Goal: Task Accomplishment & Management: Manage account settings

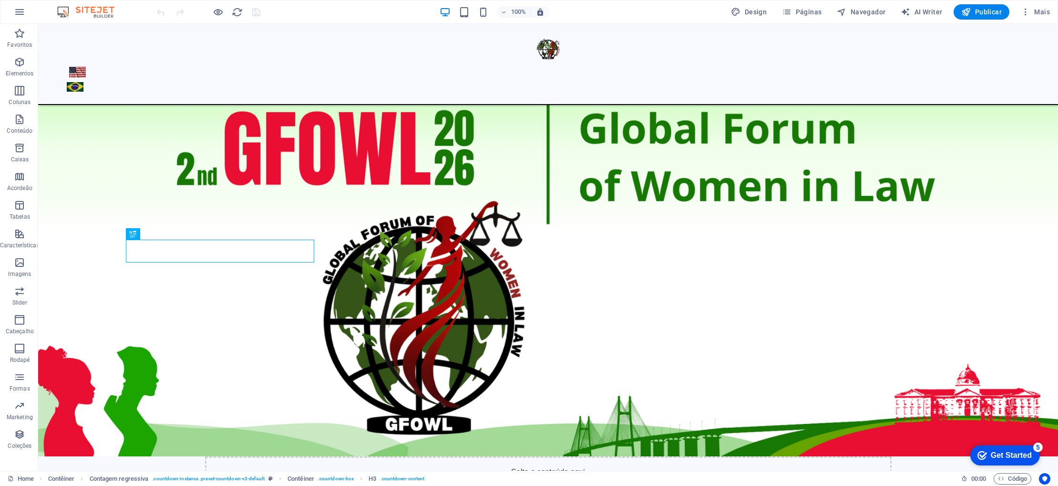
scroll to position [481, 0]
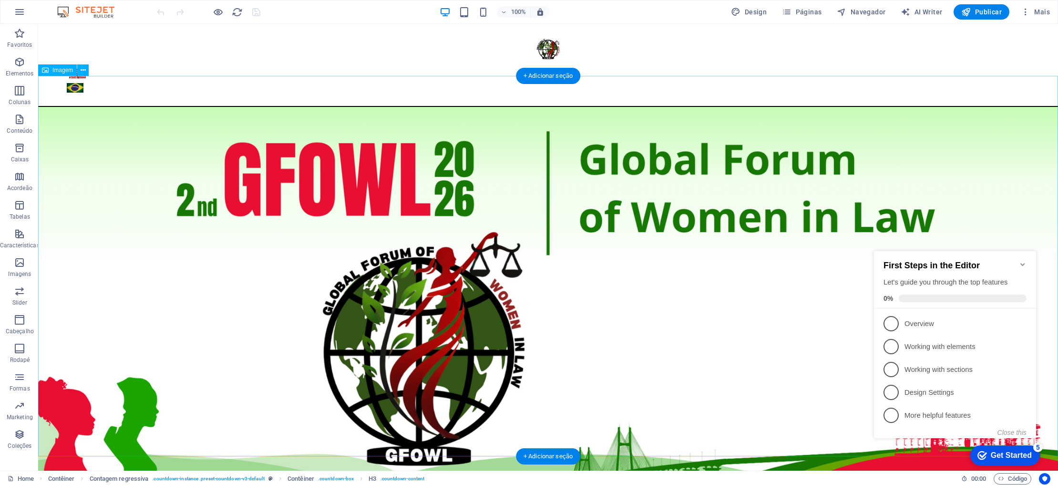
scroll to position [481, 0]
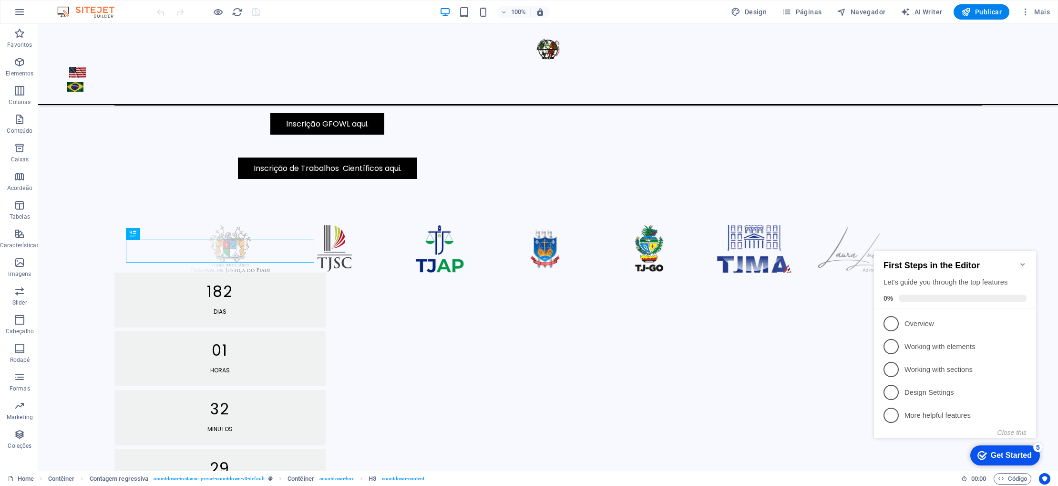
click at [1024, 263] on icon "Minimize checklist" at bounding box center [1023, 264] width 4 height 3
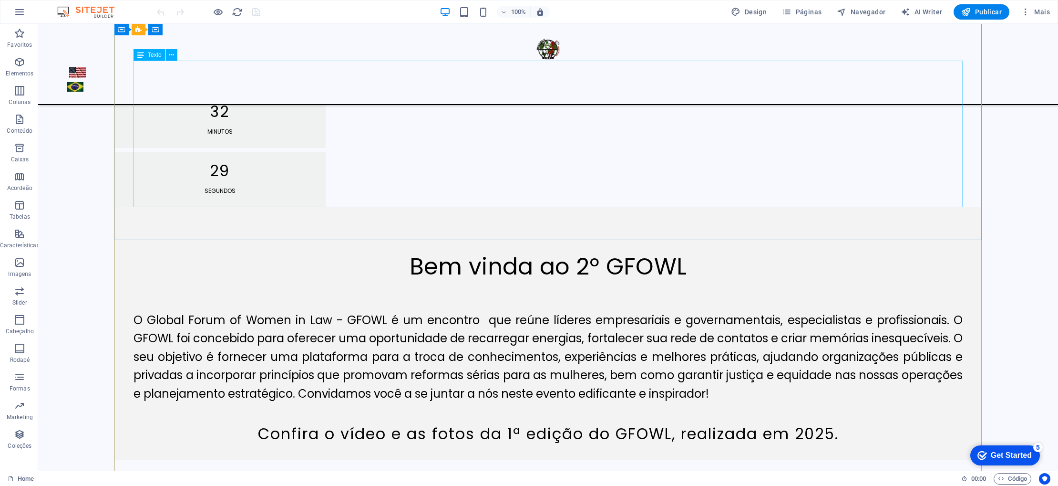
scroll to position [776, 0]
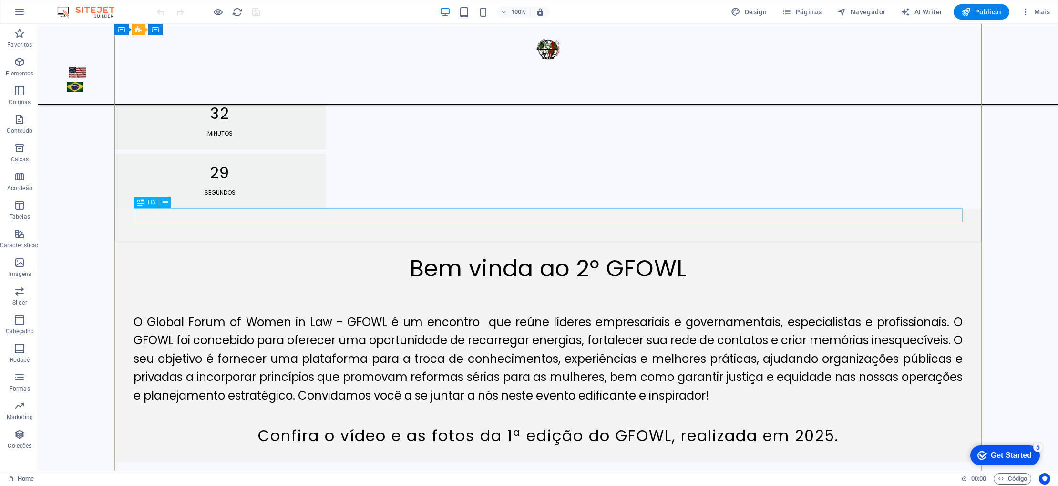
click at [517, 429] on div "Confira o vídeo e as fotos da 1ª edição do GFOWL, realizada em 2025." at bounding box center [548, 436] width 829 height 14
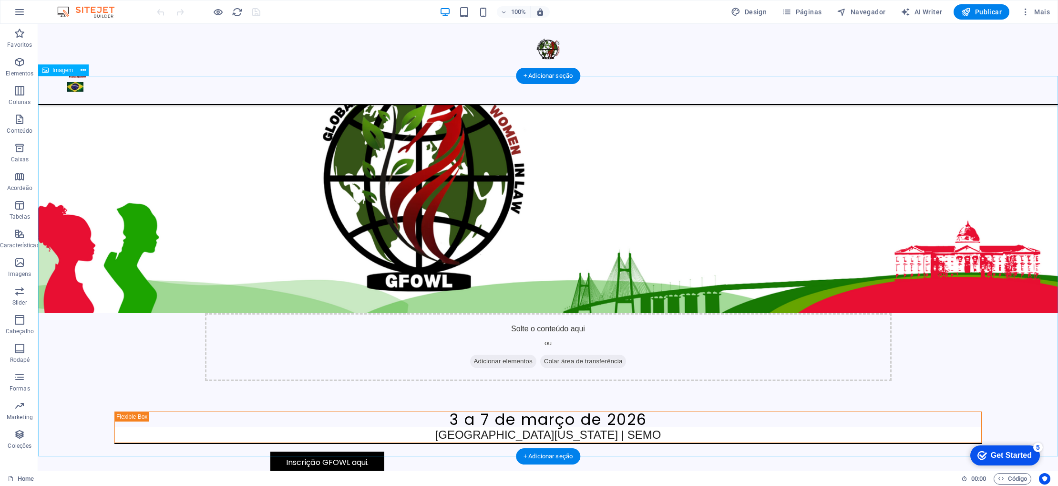
scroll to position [0, 0]
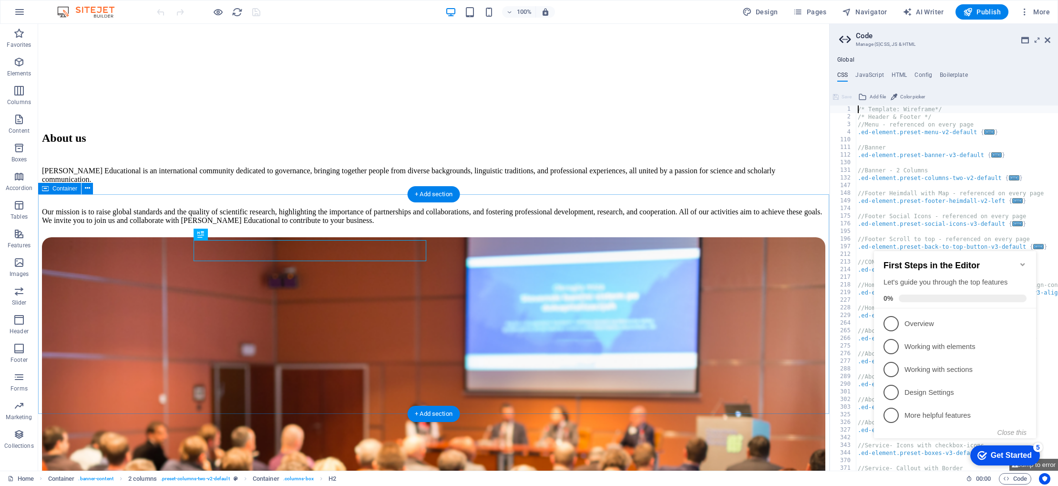
scroll to position [550, 0]
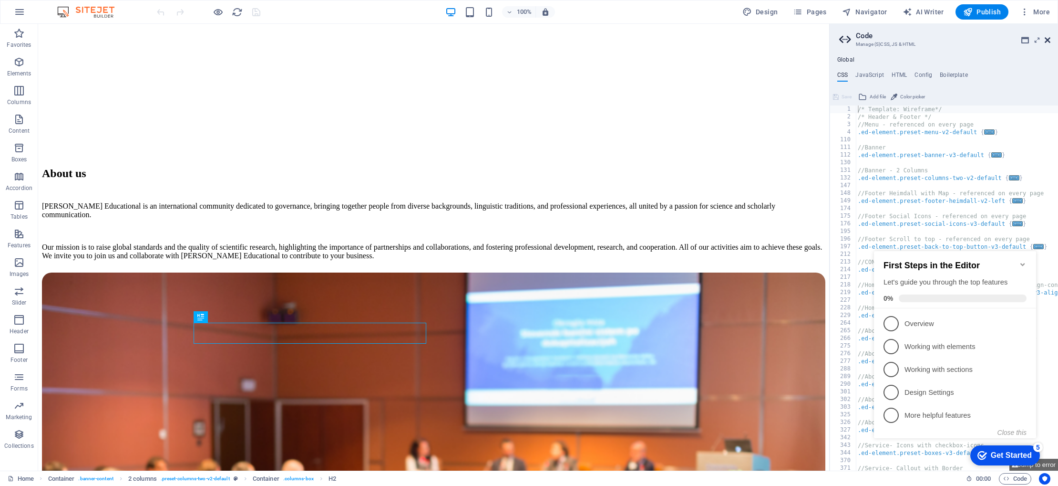
click at [1046, 39] on icon at bounding box center [1048, 40] width 6 height 8
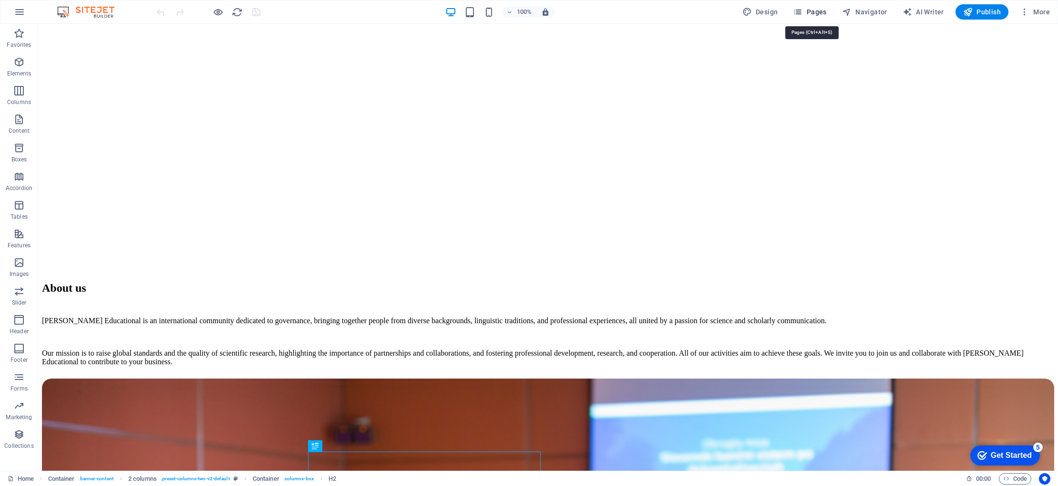
click at [798, 14] on icon "button" at bounding box center [798, 12] width 10 height 10
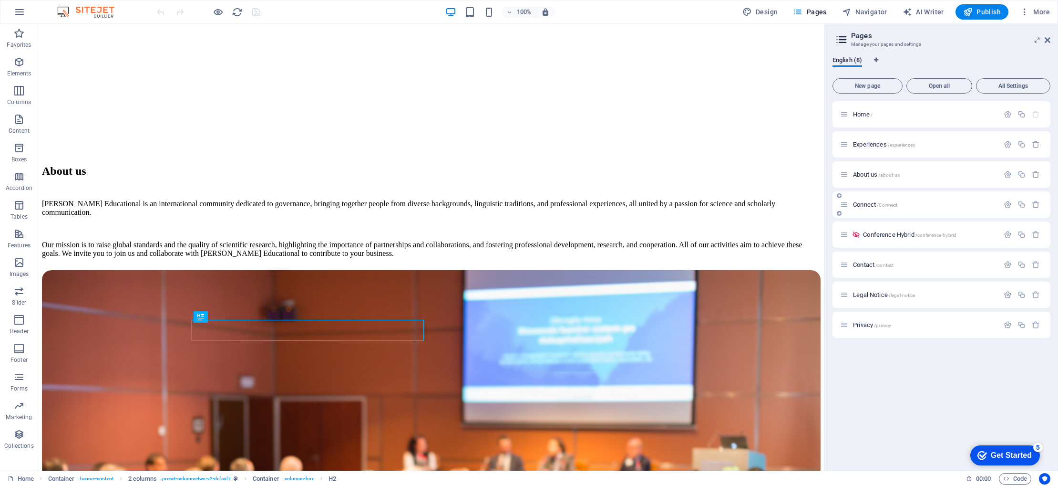
click at [875, 203] on span "Connect /Connect" at bounding box center [875, 204] width 44 height 7
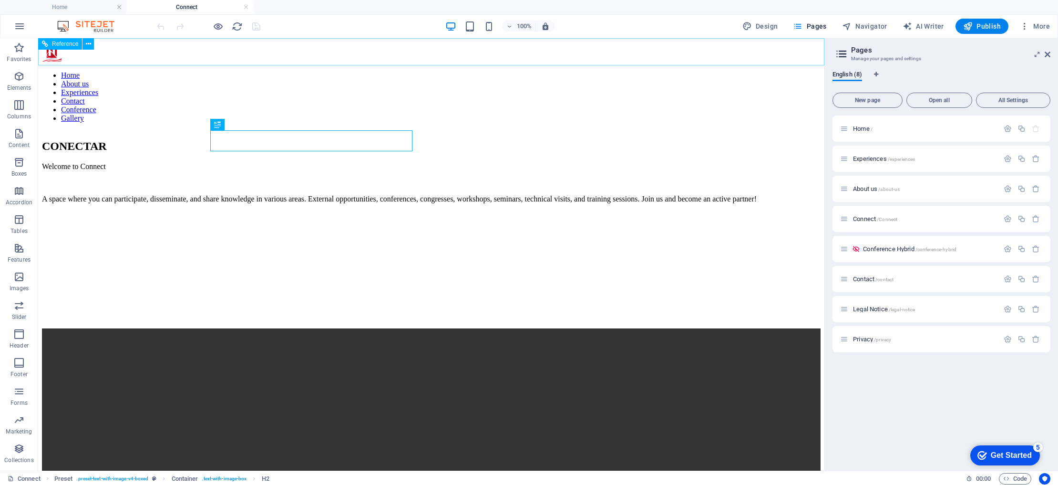
scroll to position [0, 0]
click at [381, 71] on nav "Home About us Experiences Contact Conference Gallery" at bounding box center [431, 97] width 779 height 52
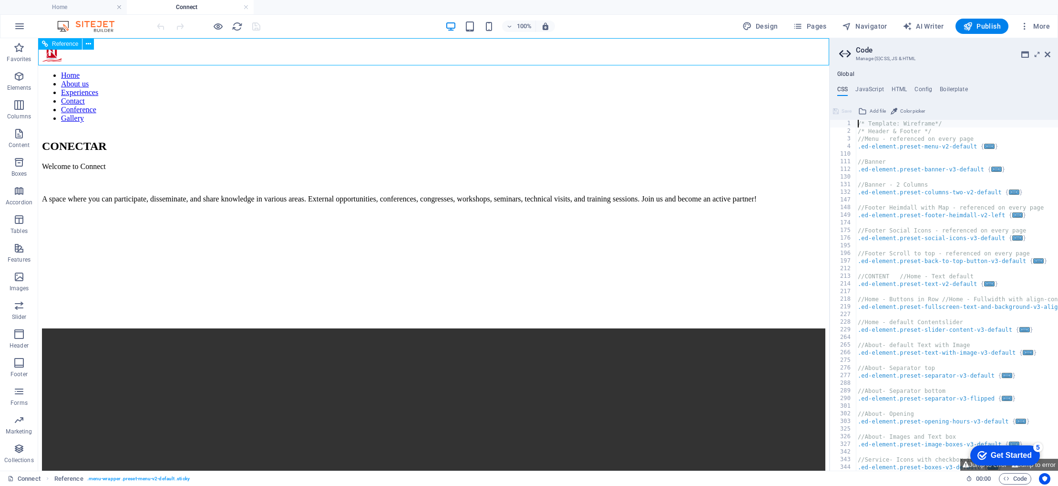
click at [381, 71] on nav "Home About us Experiences Contact Conference Gallery" at bounding box center [434, 97] width 784 height 52
drag, startPoint x: 10, startPoint y: 66, endPoint x: 16, endPoint y: 66, distance: 5.7
click at [13, 66] on div "Favorites Elements Columns Content Boxes Accordion Tables Features Images Slide…" at bounding box center [19, 252] width 38 height 429
click at [91, 41] on icon at bounding box center [88, 44] width 5 height 10
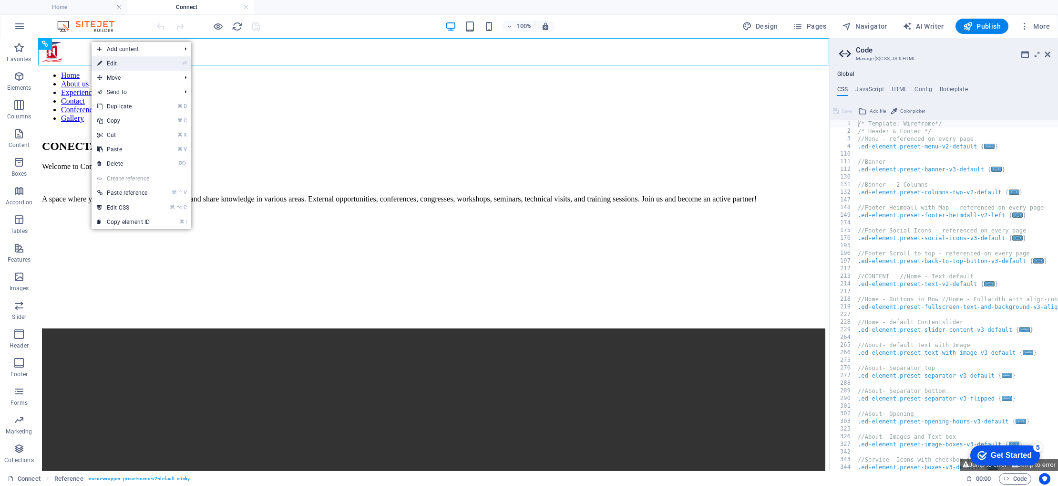
click at [118, 67] on link "⏎ Edit" at bounding box center [124, 63] width 64 height 14
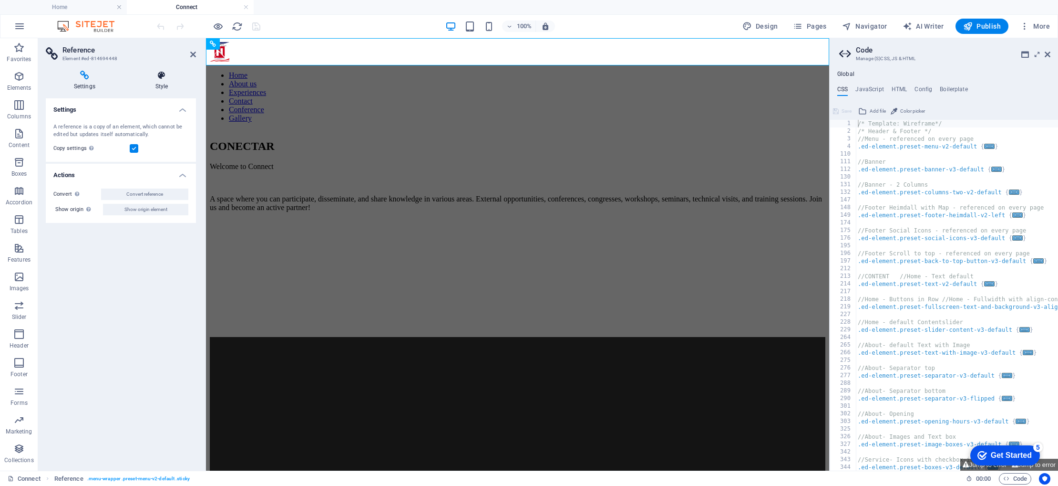
click at [160, 87] on h4 "Style" at bounding box center [161, 81] width 69 height 20
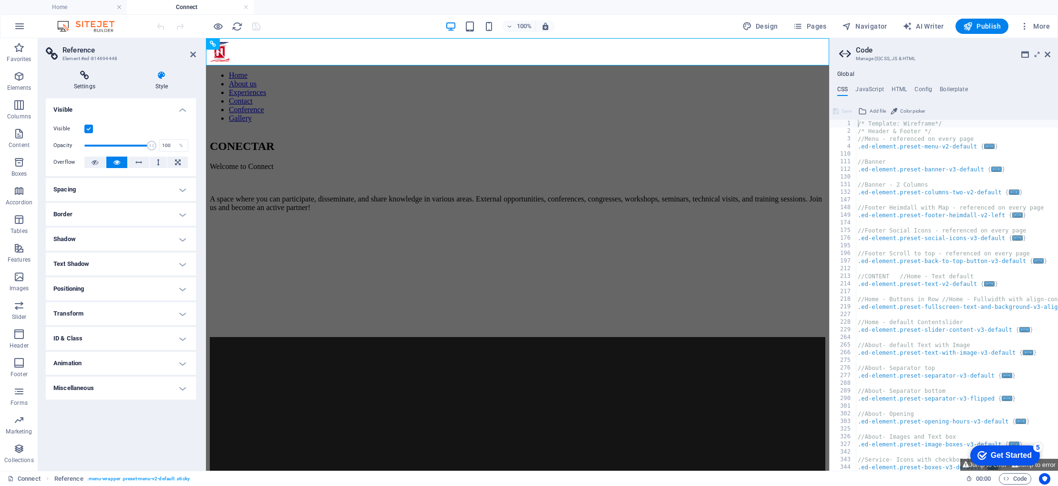
click at [78, 83] on h4 "Settings" at bounding box center [87, 81] width 82 height 20
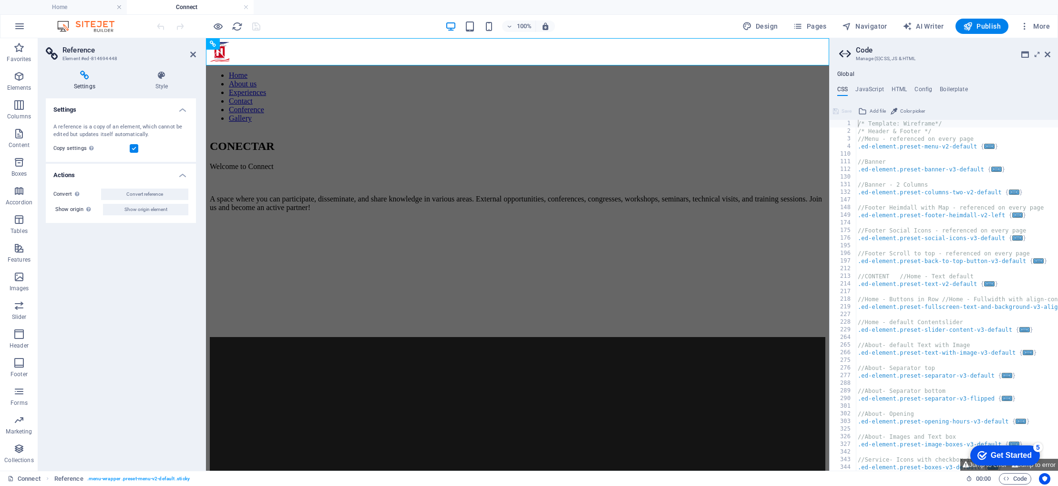
click at [83, 56] on h3 "Element #ed-814694448" at bounding box center [119, 58] width 114 height 9
click at [197, 53] on aside "Reference Element #ed-814694448 Settings Style Settings A reference is a copy o…" at bounding box center [122, 254] width 168 height 432
click at [194, 54] on icon at bounding box center [193, 55] width 6 height 8
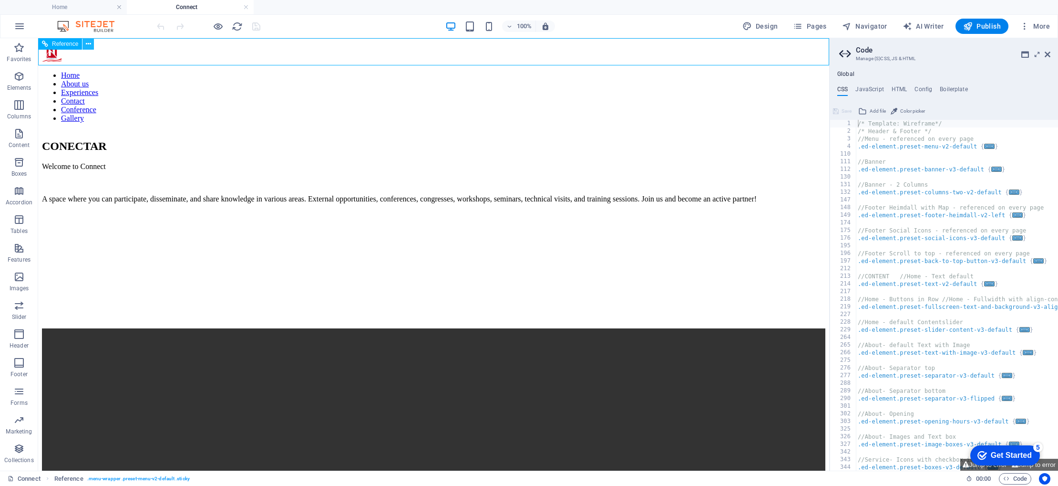
click at [90, 44] on icon at bounding box center [88, 44] width 5 height 10
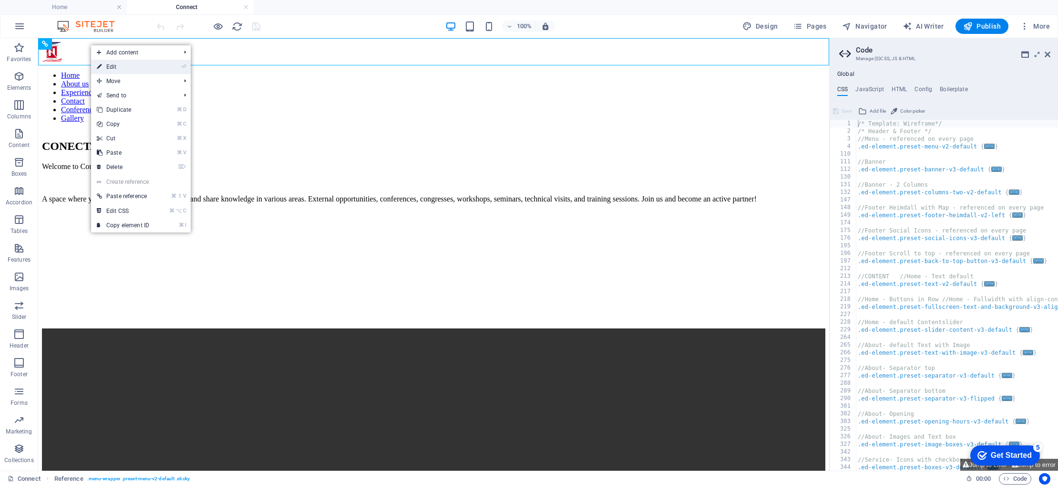
click at [119, 66] on link "⏎ Edit" at bounding box center [123, 67] width 64 height 14
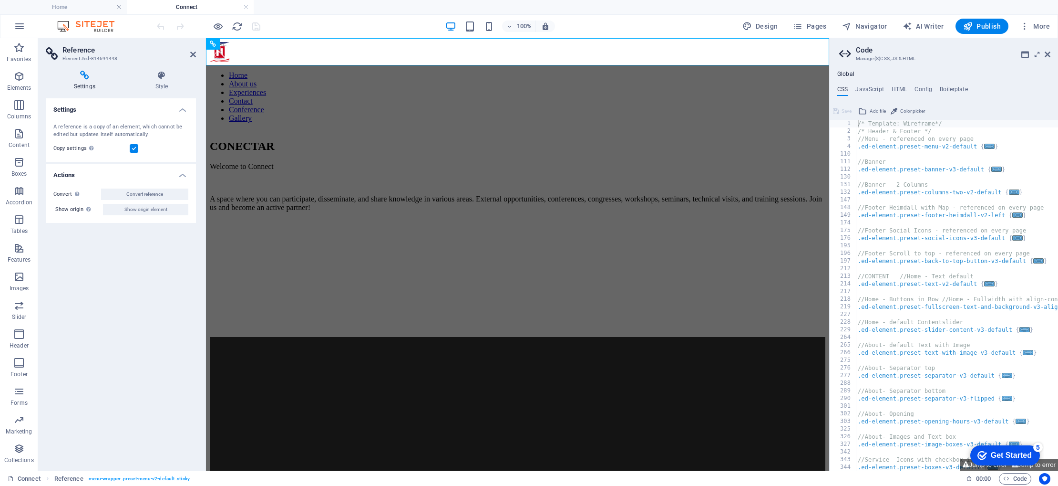
click at [185, 110] on h4 "Settings" at bounding box center [121, 106] width 150 height 17
click at [185, 110] on h4 "Settings" at bounding box center [121, 109] width 150 height 23
click at [192, 55] on icon at bounding box center [193, 55] width 6 height 8
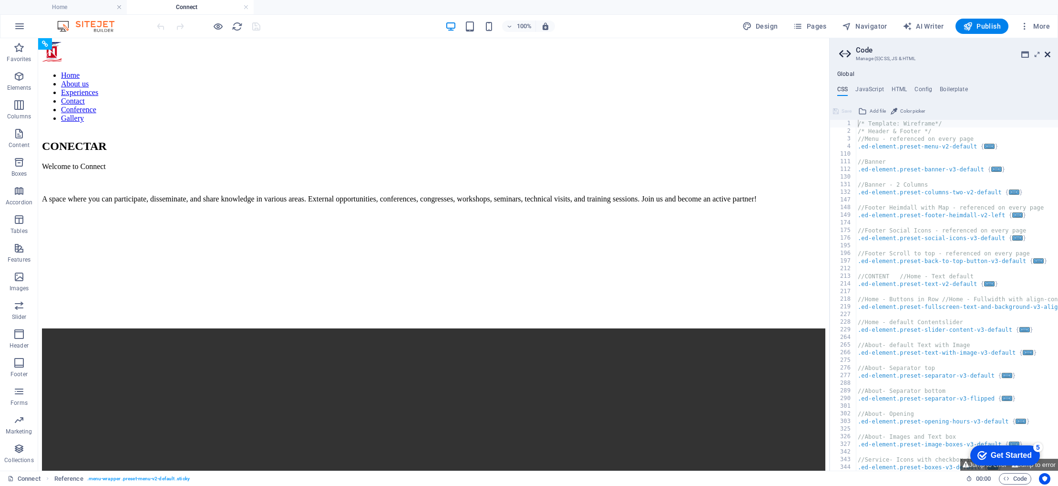
click at [1046, 53] on icon at bounding box center [1048, 55] width 6 height 8
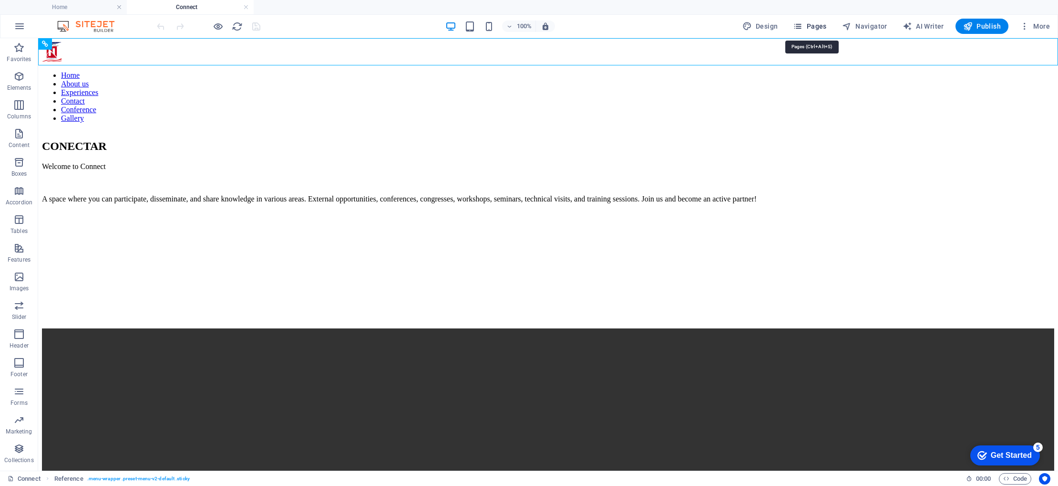
click at [799, 27] on icon "button" at bounding box center [798, 26] width 10 height 10
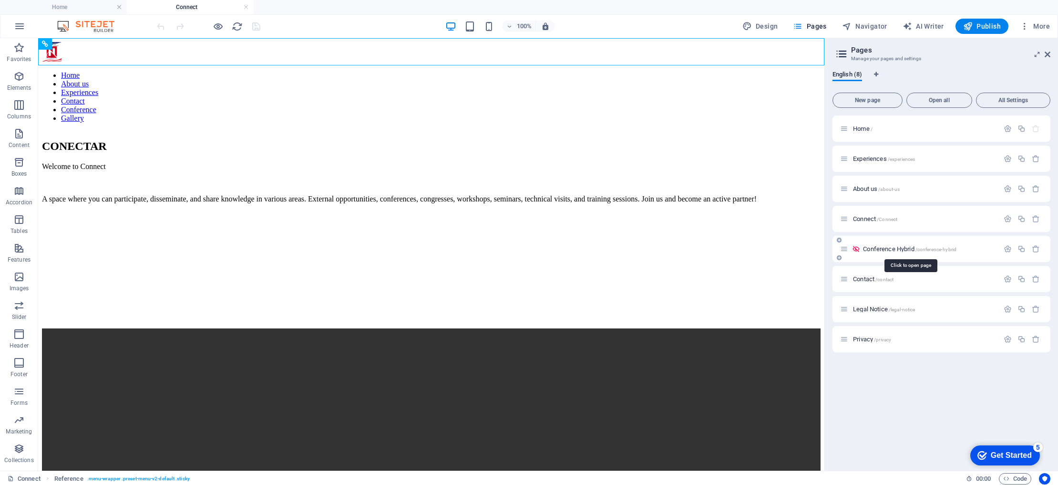
click at [876, 248] on span "Conference Hybrid /conference-hybrid" at bounding box center [909, 248] width 93 height 7
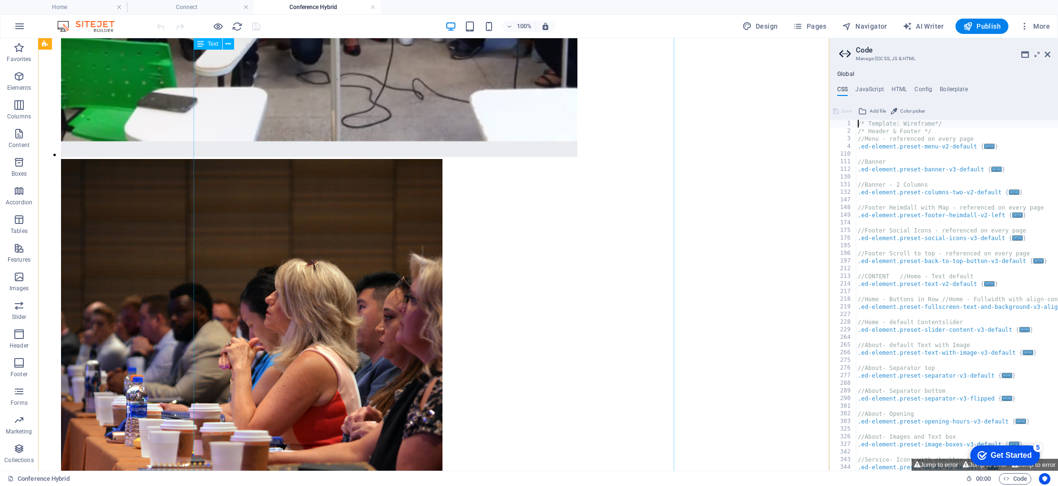
scroll to position [1256, 0]
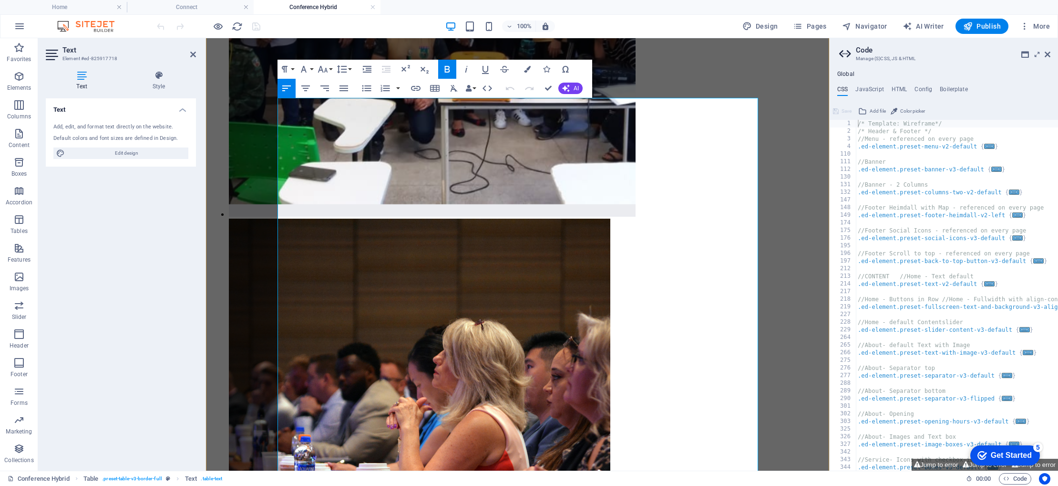
scroll to position [1095, 0]
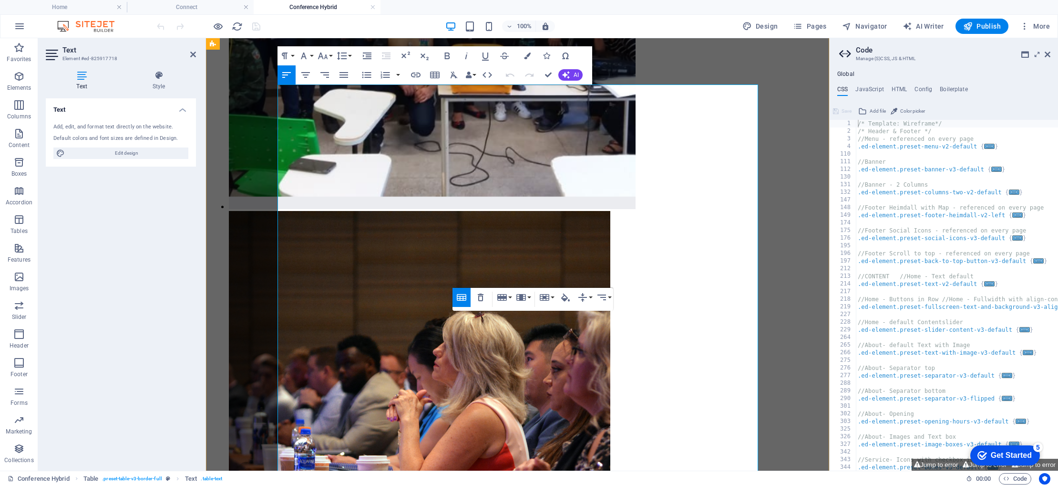
scroll to position [1097, 0]
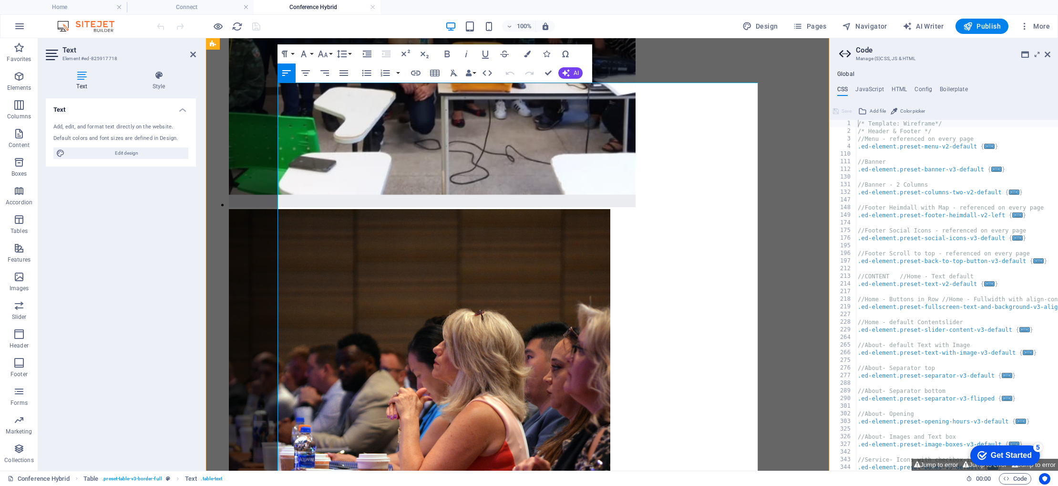
drag, startPoint x: 467, startPoint y: 346, endPoint x: 312, endPoint y: 332, distance: 156.1
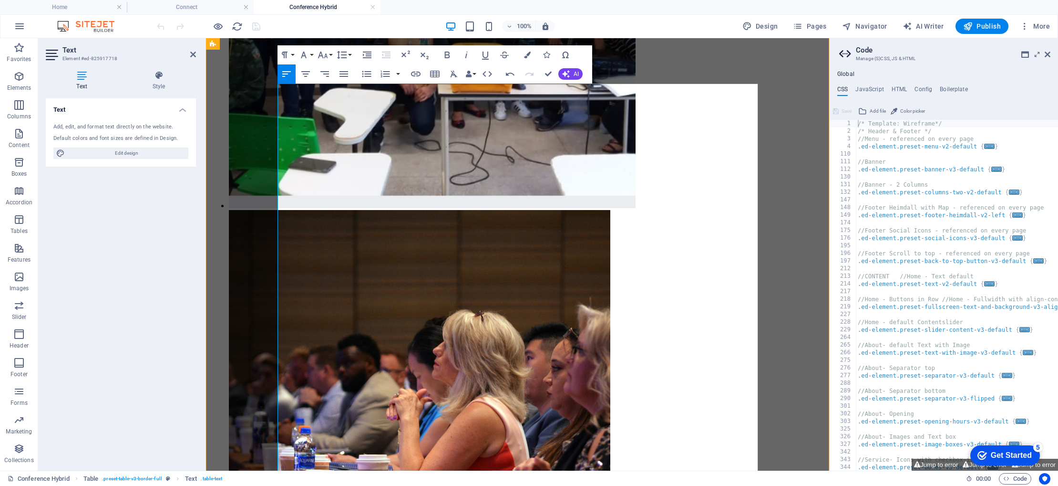
drag, startPoint x: 592, startPoint y: 356, endPoint x: 326, endPoint y: 330, distance: 268.0
drag, startPoint x: 743, startPoint y: 348, endPoint x: 373, endPoint y: 340, distance: 369.7
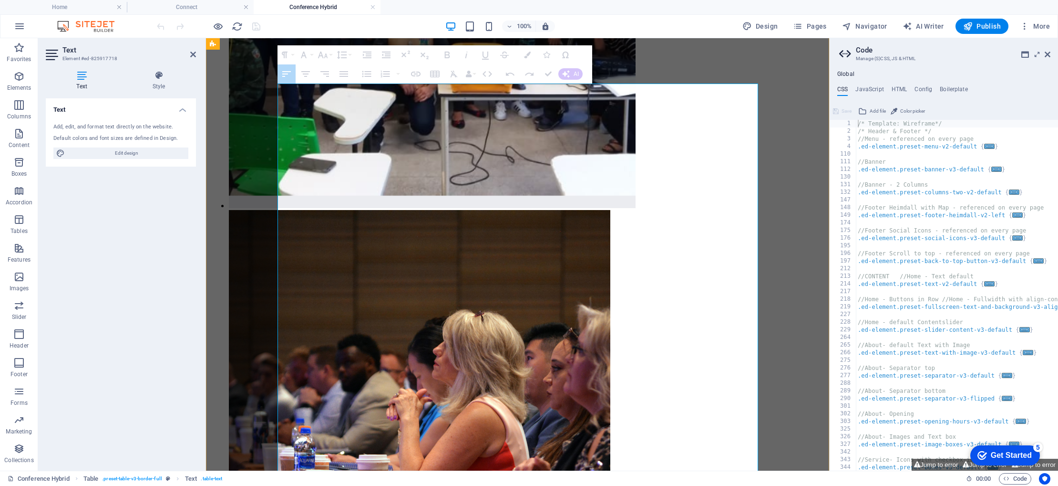
drag, startPoint x: 549, startPoint y: 352, endPoint x: 312, endPoint y: 328, distance: 237.2
click at [311, 55] on button "Font Family" at bounding box center [306, 54] width 18 height 19
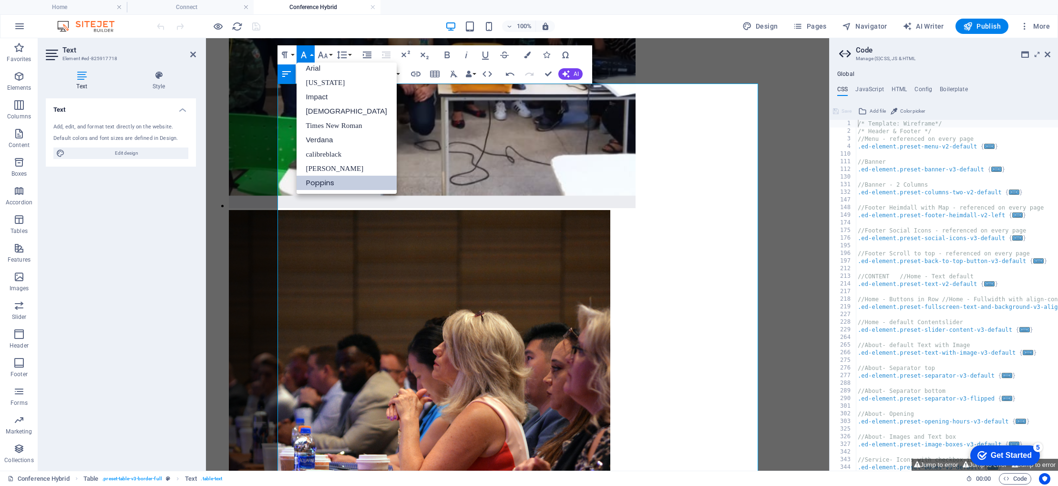
scroll to position [5, 0]
click at [331, 55] on button "Font Size" at bounding box center [325, 54] width 18 height 19
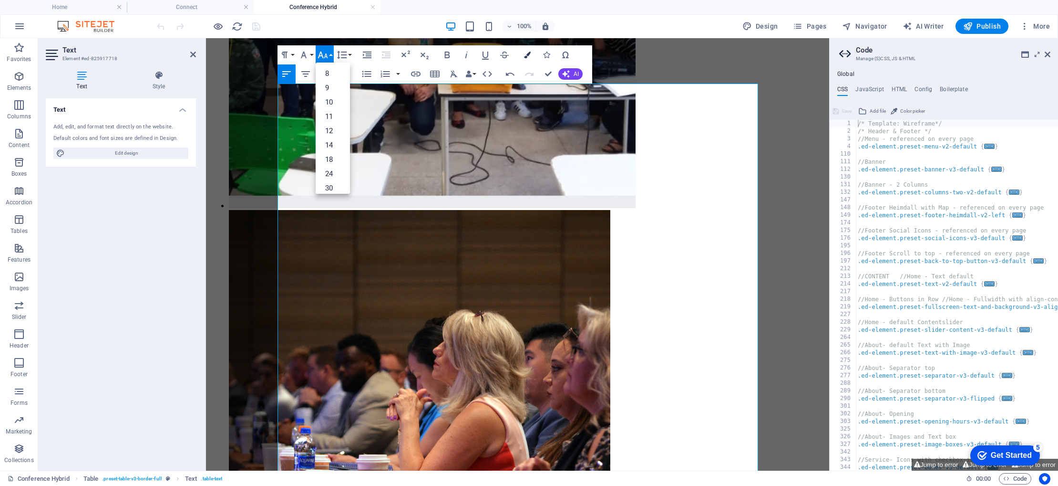
click at [526, 51] on button "Colors" at bounding box center [527, 54] width 18 height 19
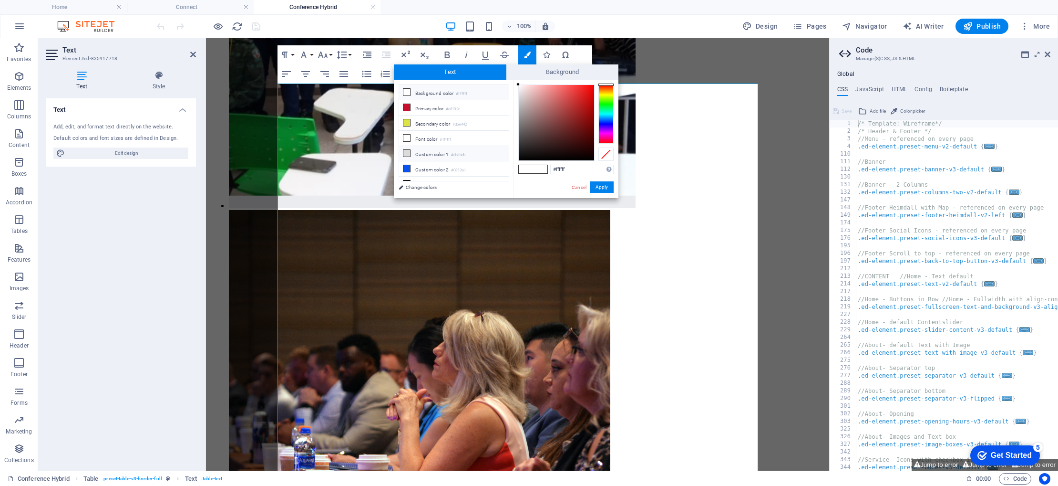
scroll to position [9, 0]
click at [430, 171] on li "Custom color 3 #000000" at bounding box center [454, 174] width 110 height 15
type input "#000000"
click at [606, 187] on button "Apply" at bounding box center [602, 186] width 24 height 11
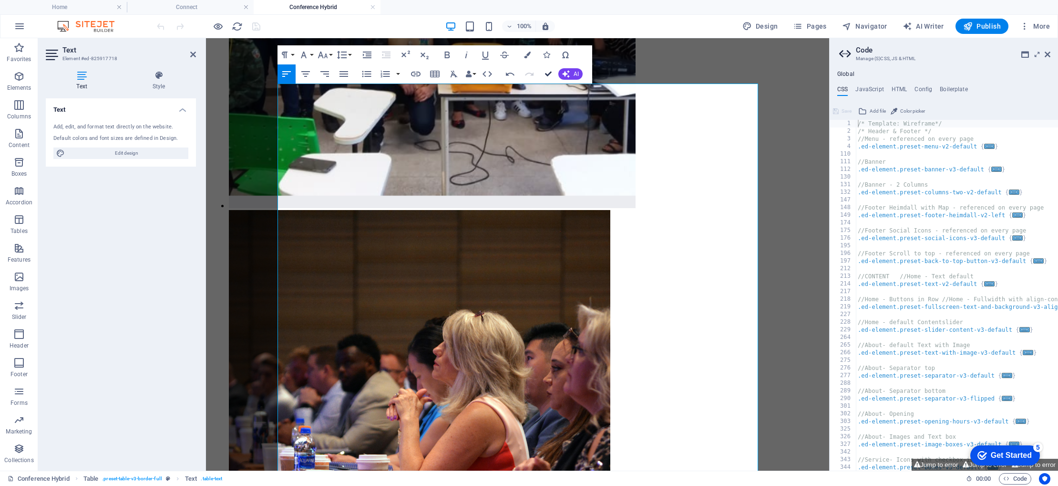
scroll to position [1115, 0]
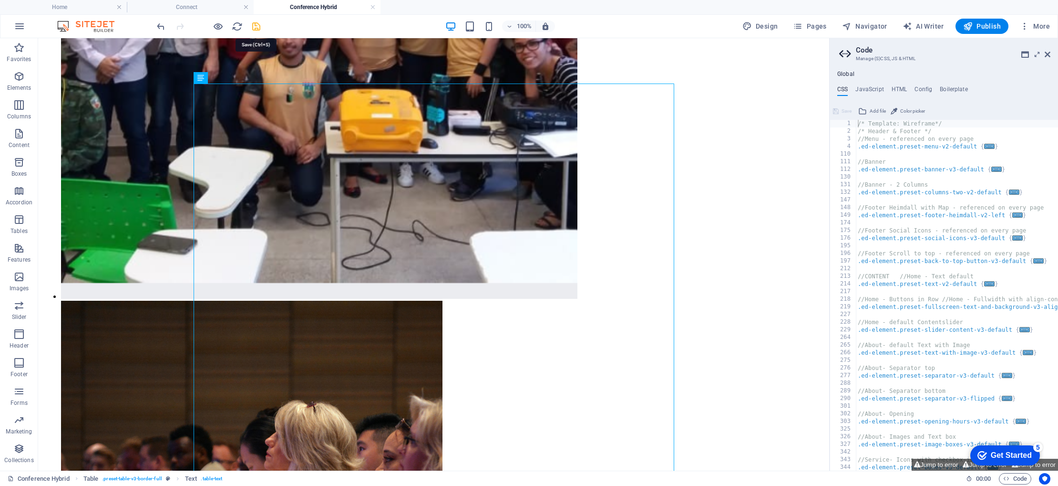
click at [255, 27] on icon "save" at bounding box center [256, 26] width 11 height 11
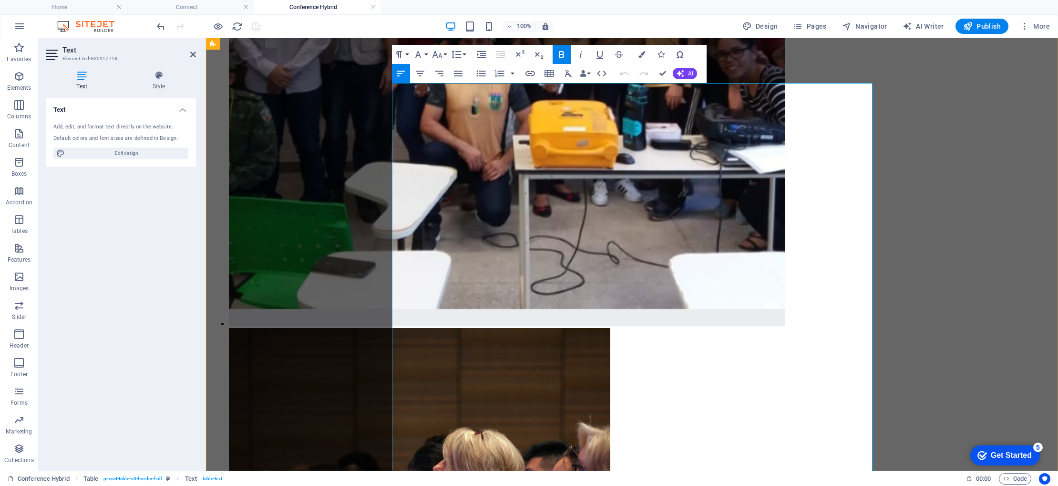
scroll to position [1096, 0]
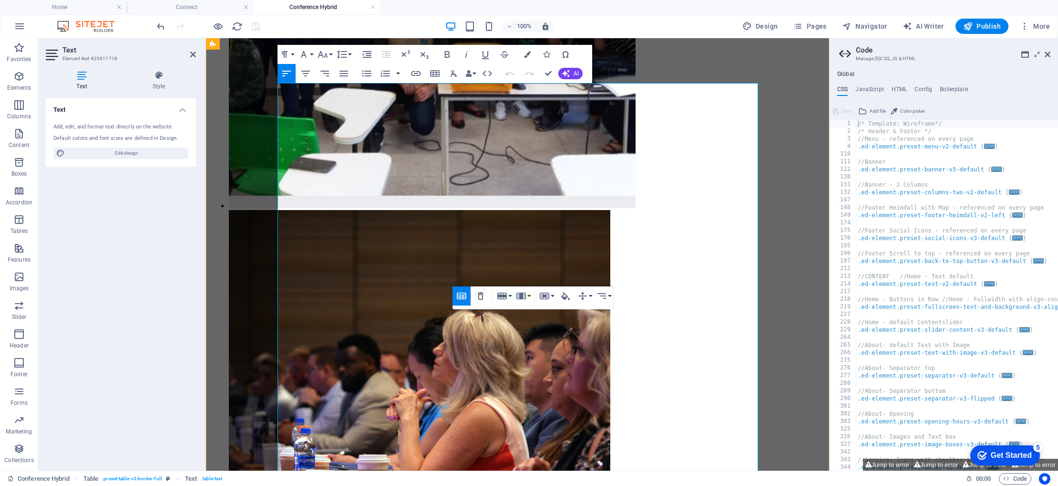
drag, startPoint x: 526, startPoint y: 341, endPoint x: 308, endPoint y: 332, distance: 218.1
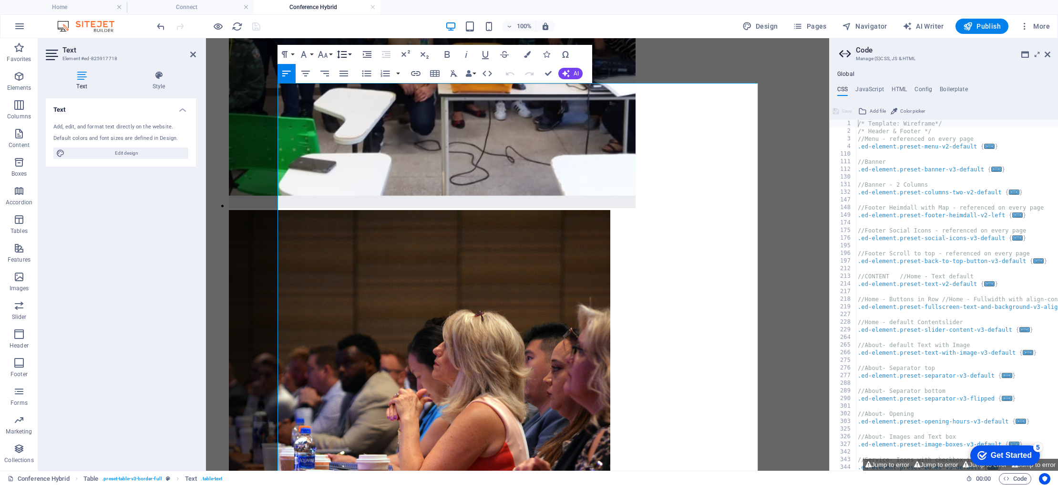
click at [347, 53] on icon "button" at bounding box center [341, 54] width 11 height 11
click at [311, 56] on button "Font Family" at bounding box center [306, 54] width 18 height 19
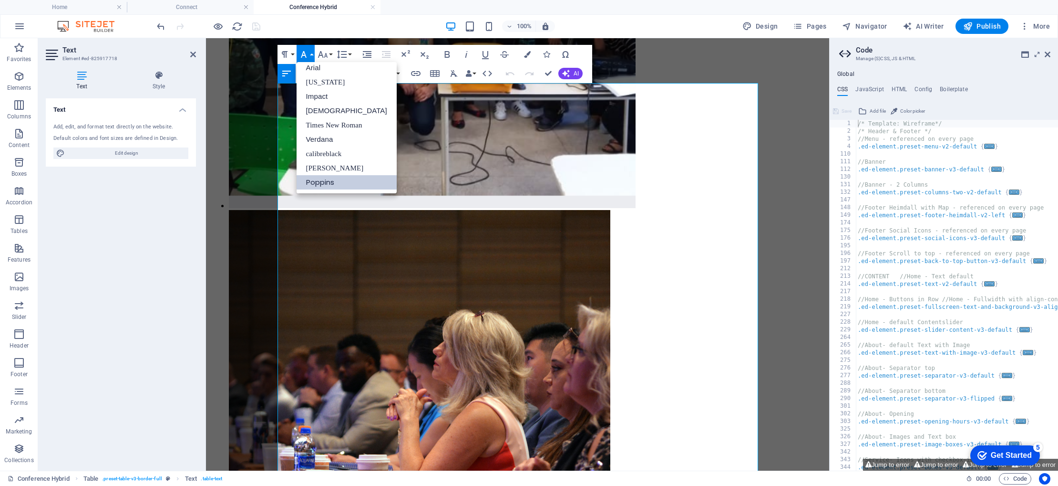
scroll to position [5, 0]
click at [326, 56] on icon "button" at bounding box center [323, 54] width 10 height 7
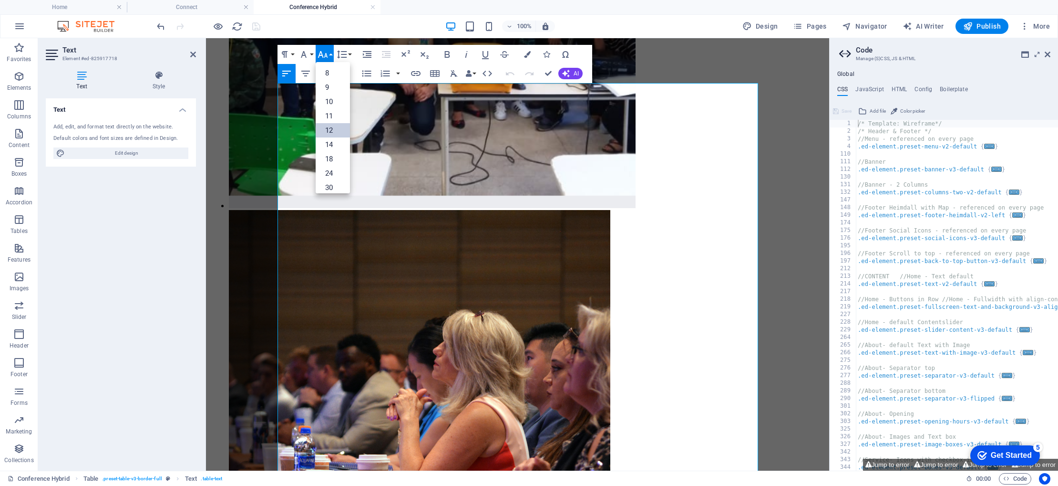
click at [339, 130] on link "12" at bounding box center [333, 130] width 34 height 14
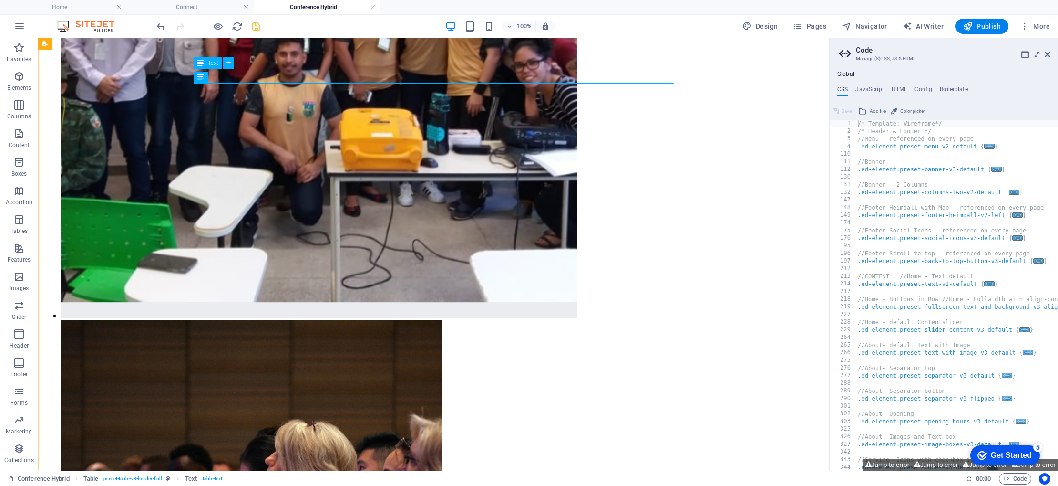
scroll to position [1115, 0]
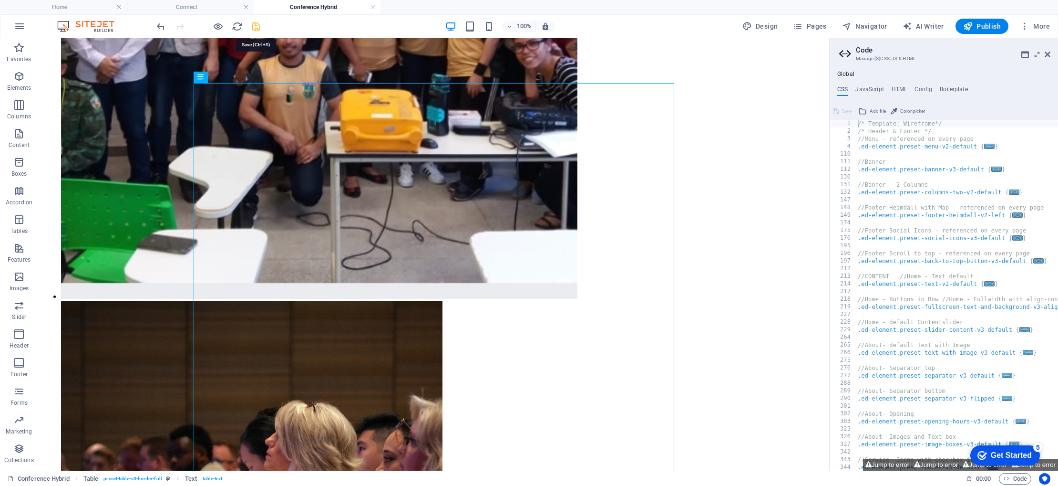
click at [258, 30] on icon "save" at bounding box center [256, 26] width 11 height 11
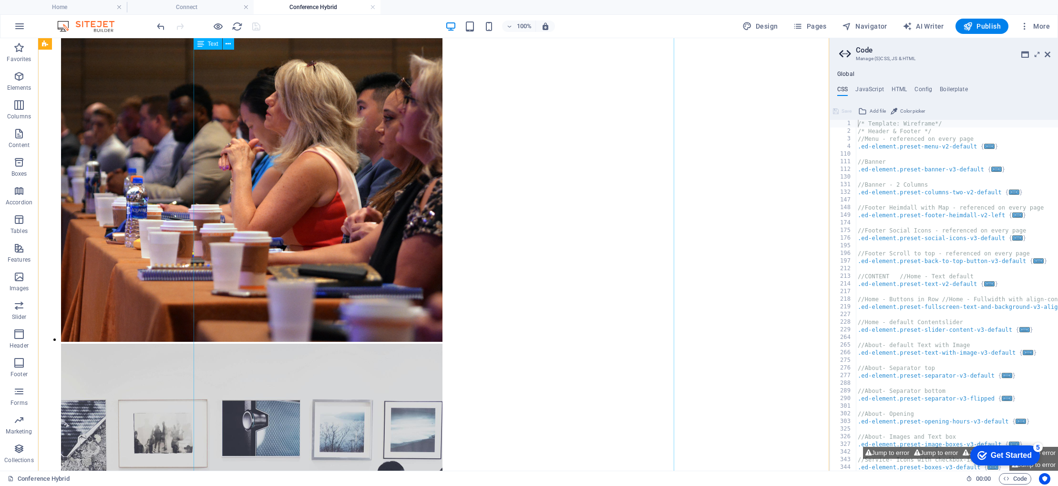
scroll to position [1457, 0]
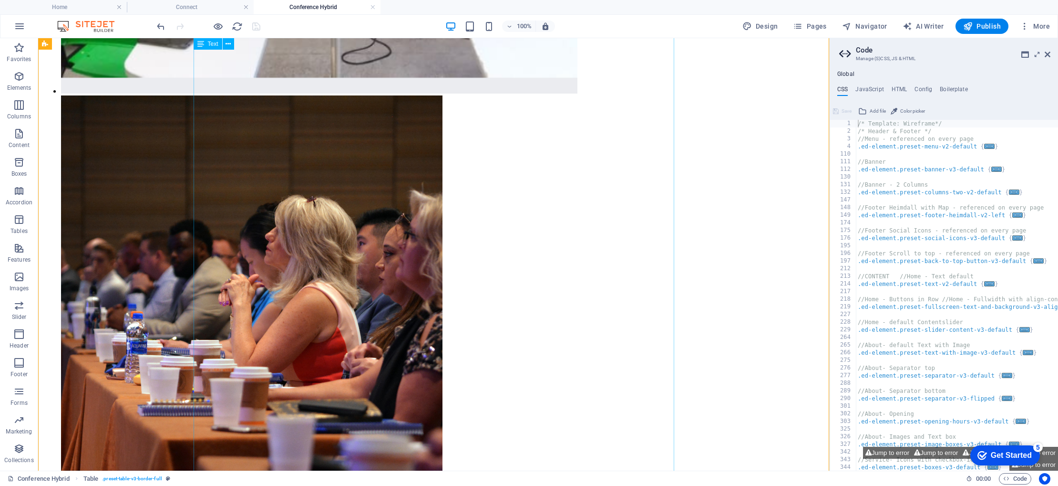
scroll to position [1324, 0]
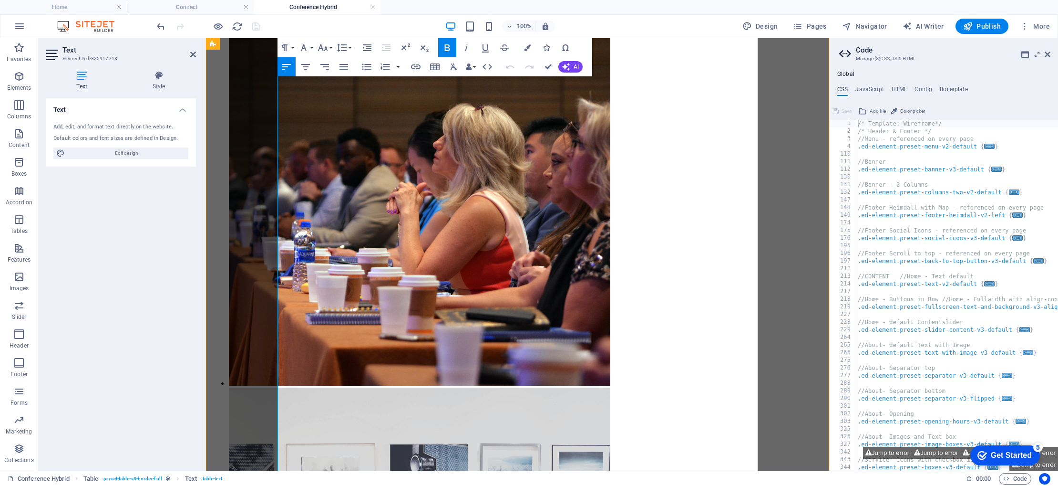
scroll to position [1303, 0]
drag, startPoint x: 312, startPoint y: 340, endPoint x: 601, endPoint y: 342, distance: 289.0
drag, startPoint x: 585, startPoint y: 372, endPoint x: 308, endPoint y: 328, distance: 280.5
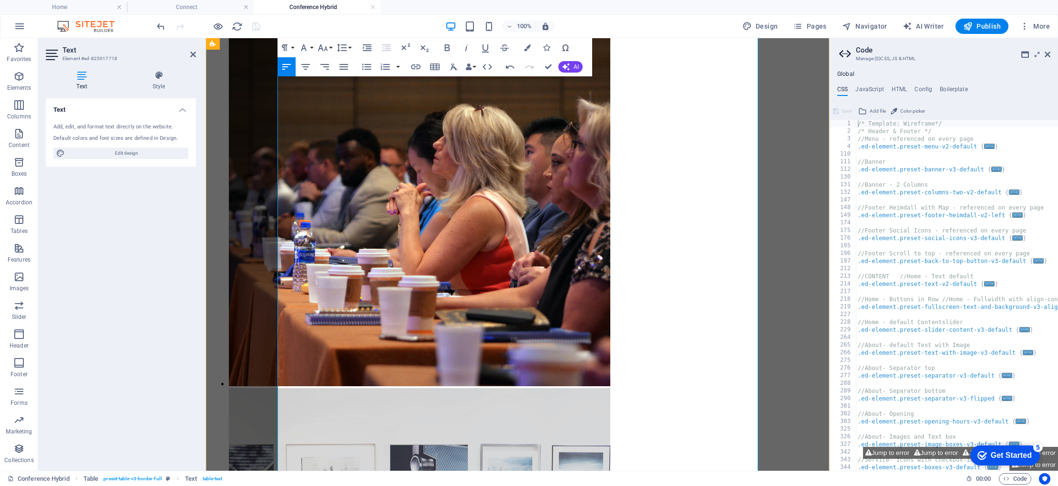
click at [526, 47] on icon "button" at bounding box center [527, 47] width 7 height 7
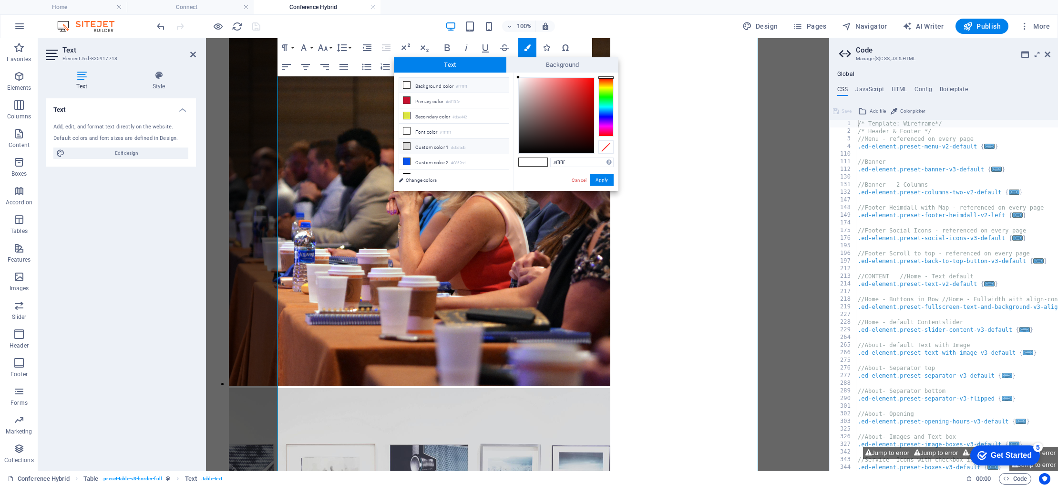
scroll to position [9, 0]
click at [436, 166] on li "Custom color 3 #000000" at bounding box center [454, 167] width 110 height 15
type input "#000000"
click at [604, 183] on button "Apply" at bounding box center [602, 179] width 24 height 11
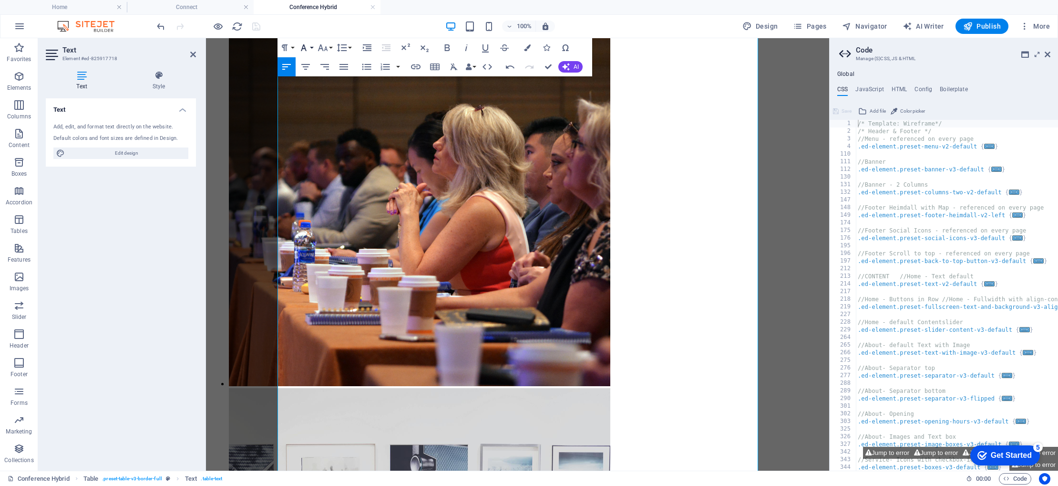
click at [310, 47] on button "Font Family" at bounding box center [306, 47] width 18 height 19
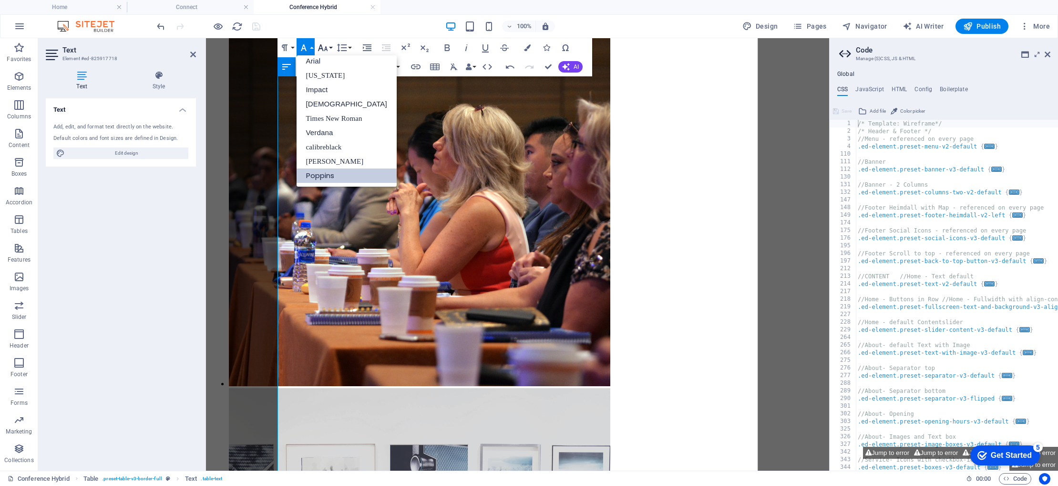
scroll to position [5, 0]
click at [329, 46] on button "Font Size" at bounding box center [325, 47] width 18 height 19
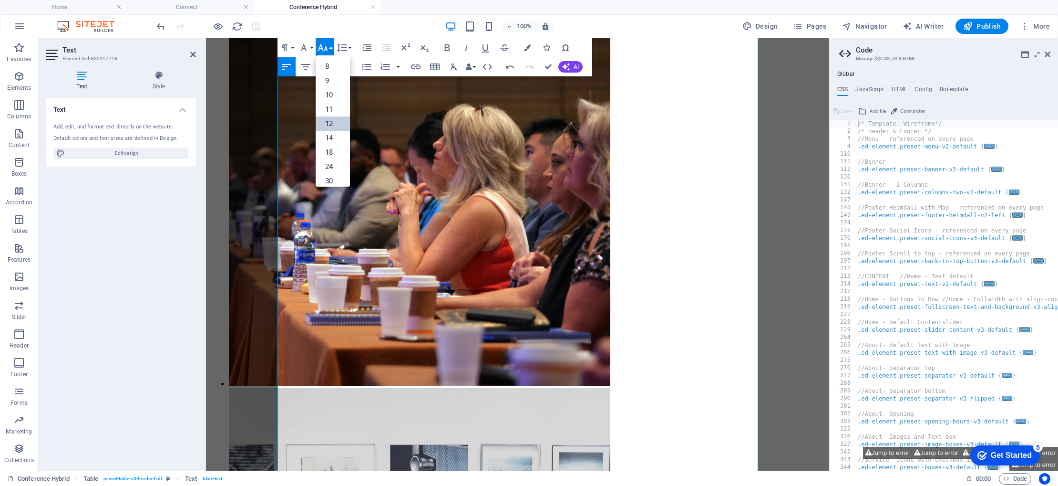
click at [335, 118] on link "12" at bounding box center [333, 123] width 34 height 14
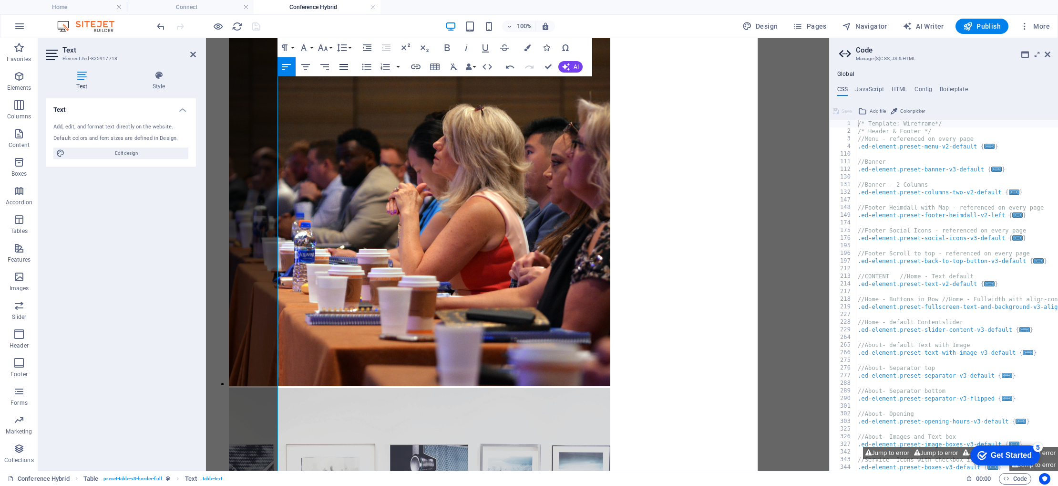
click at [344, 70] on icon "button" at bounding box center [343, 66] width 11 height 11
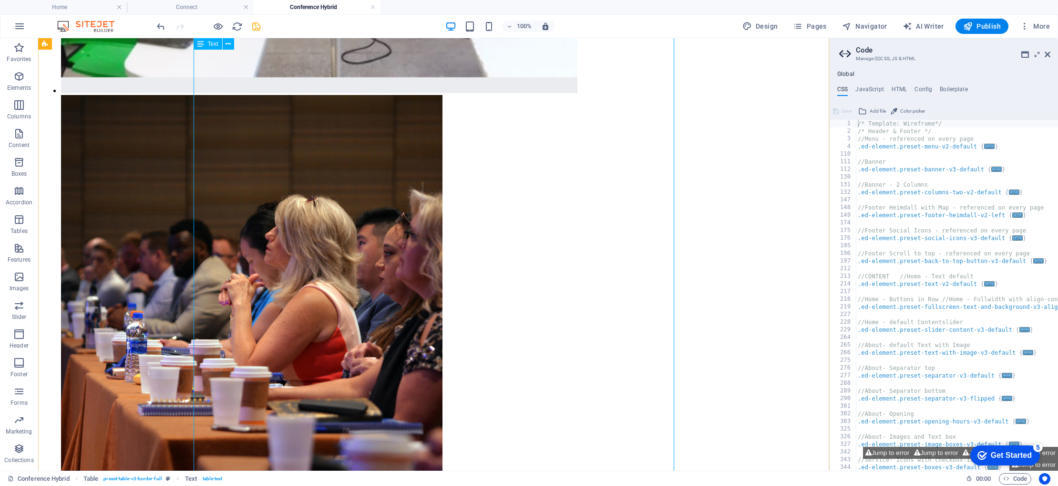
scroll to position [1323, 0]
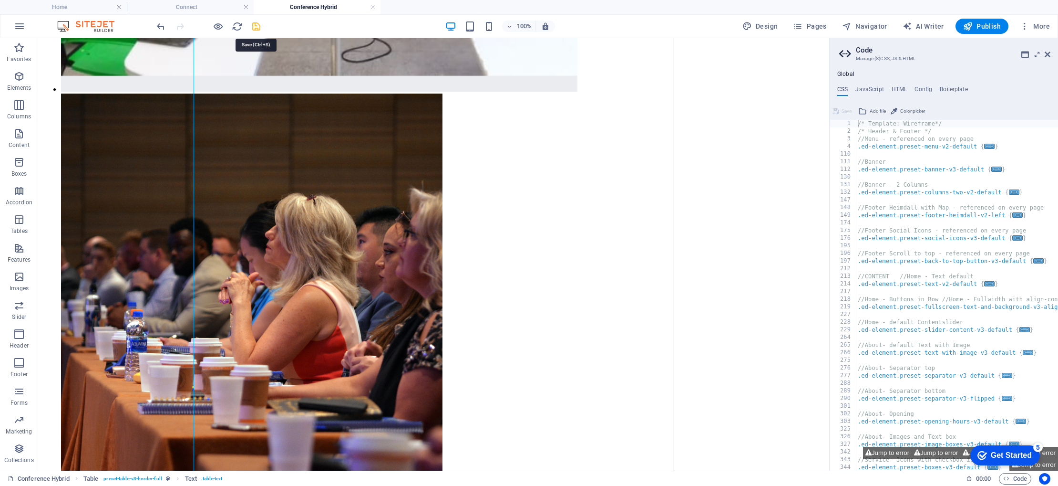
click at [257, 27] on icon "save" at bounding box center [256, 26] width 11 height 11
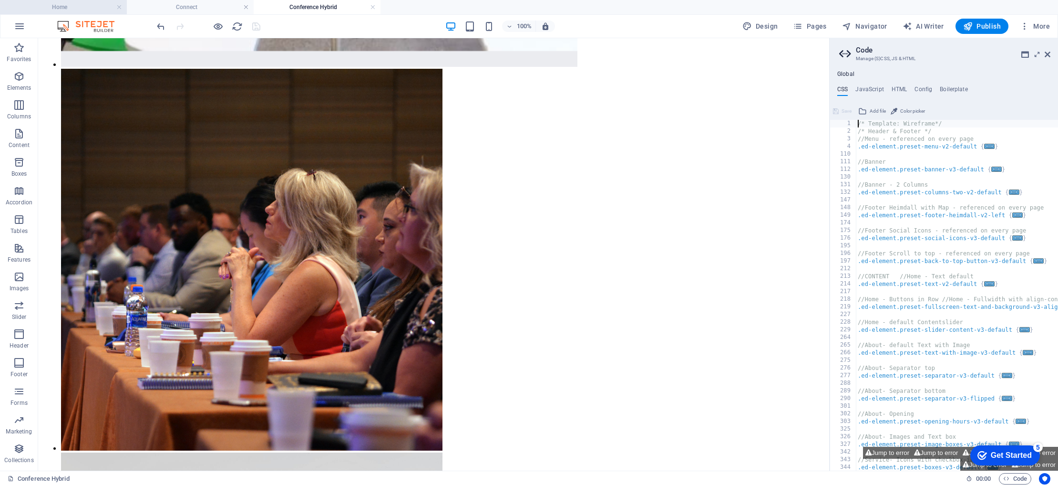
scroll to position [1340, 0]
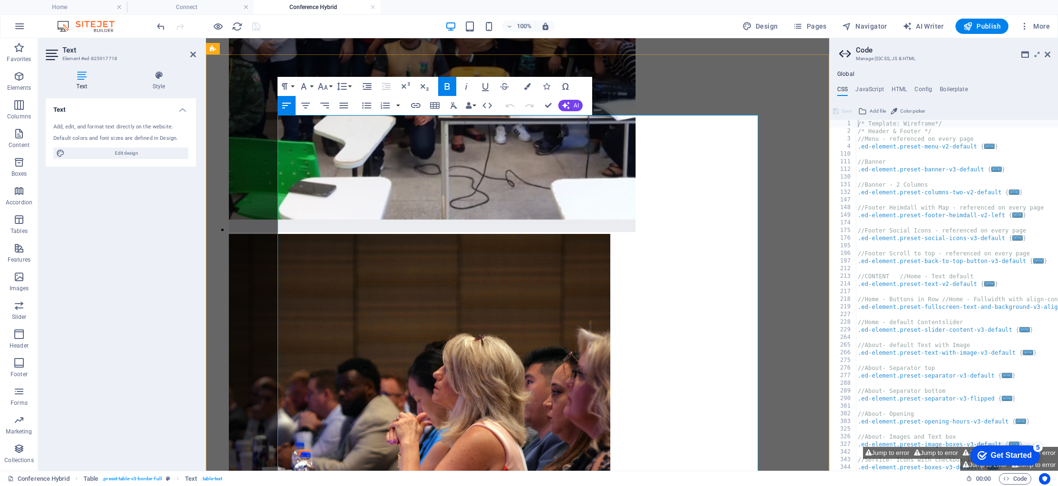
scroll to position [1087, 0]
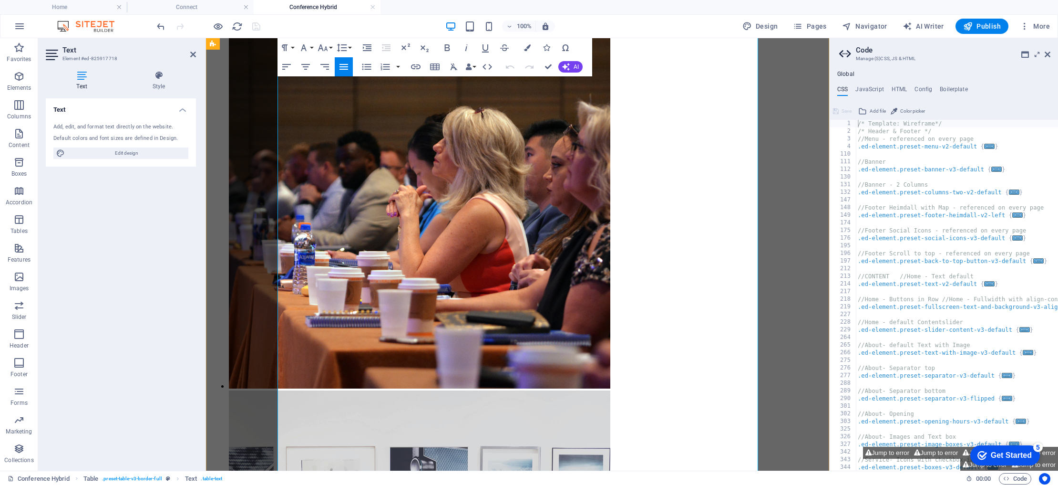
scroll to position [1300, 0]
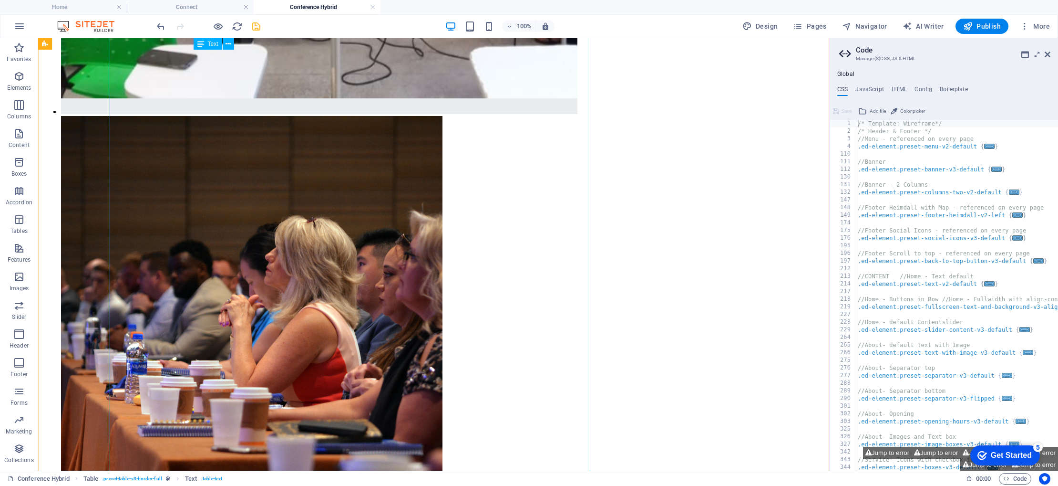
scroll to position [1319, 0]
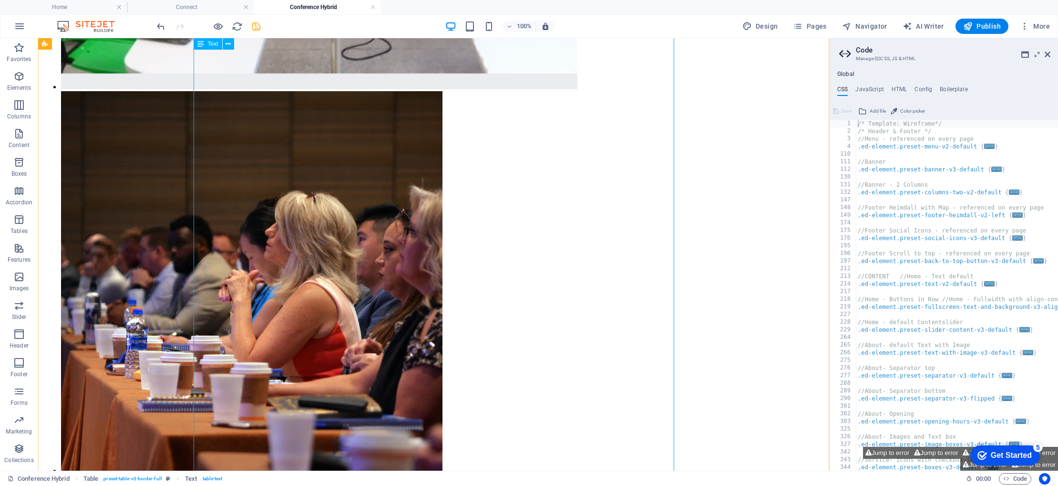
scroll to position [1326, 0]
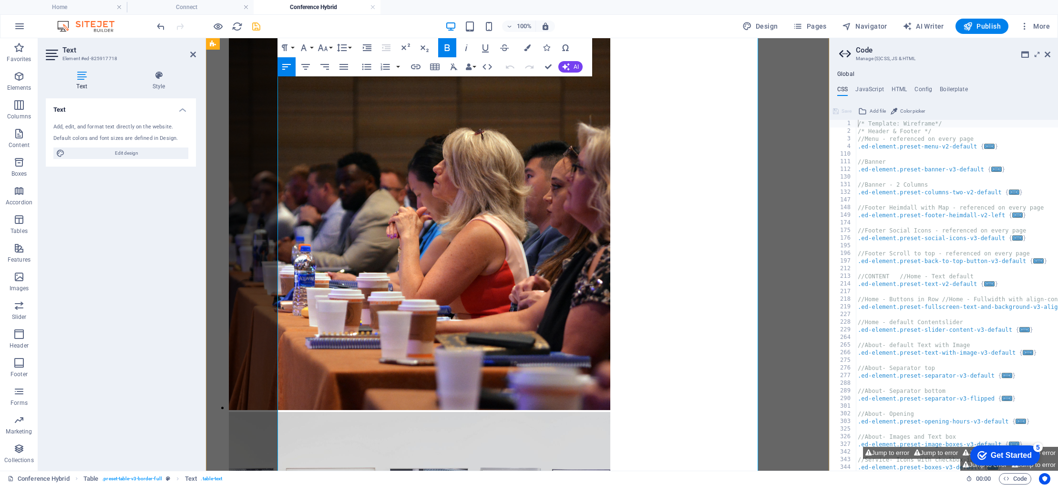
scroll to position [1329, 0]
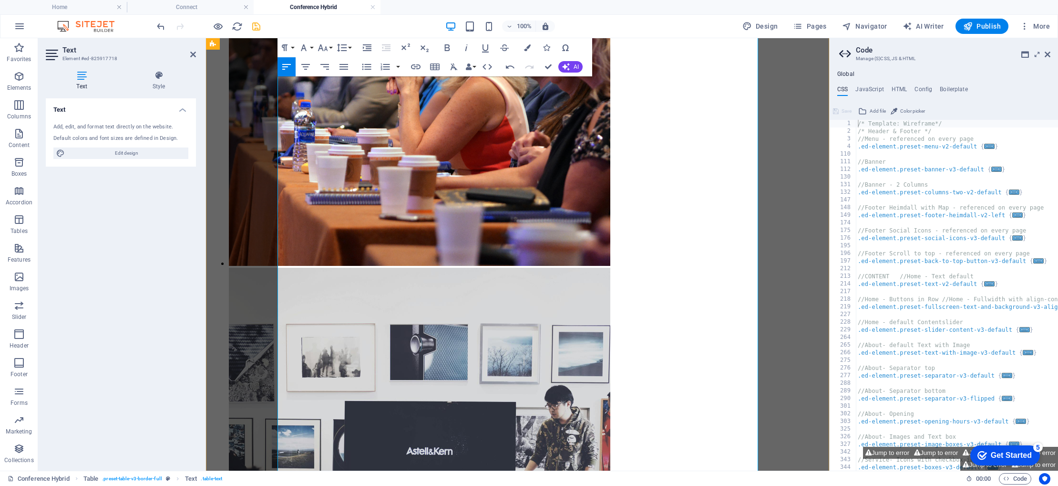
scroll to position [1425, 0]
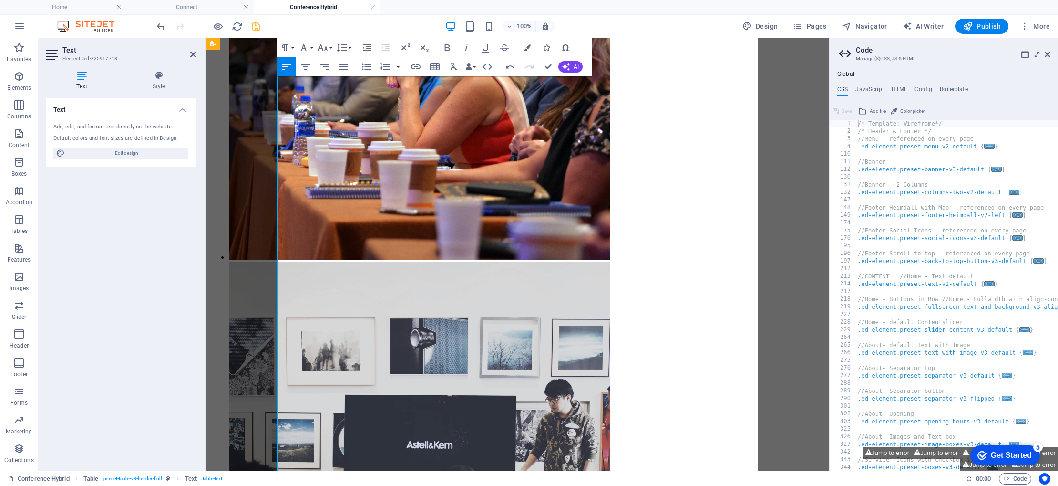
drag, startPoint x: 536, startPoint y: 263, endPoint x: 309, endPoint y: 266, distance: 227.1
click at [255, 26] on icon "save" at bounding box center [256, 26] width 11 height 11
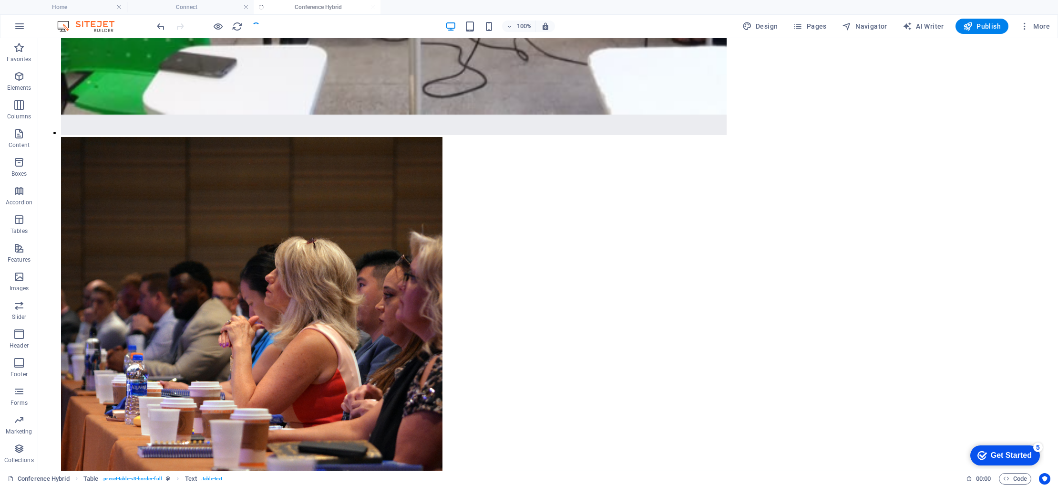
scroll to position [1454, 0]
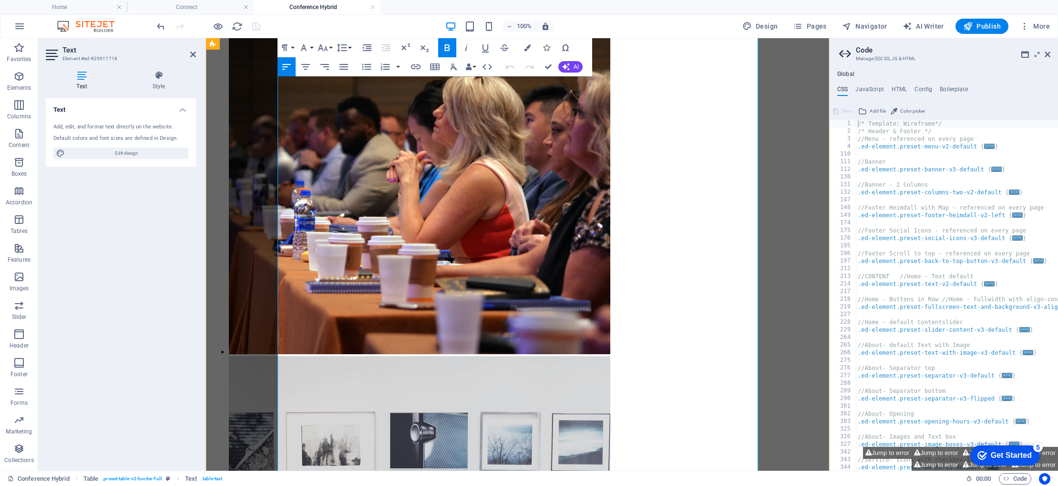
scroll to position [1362, 0]
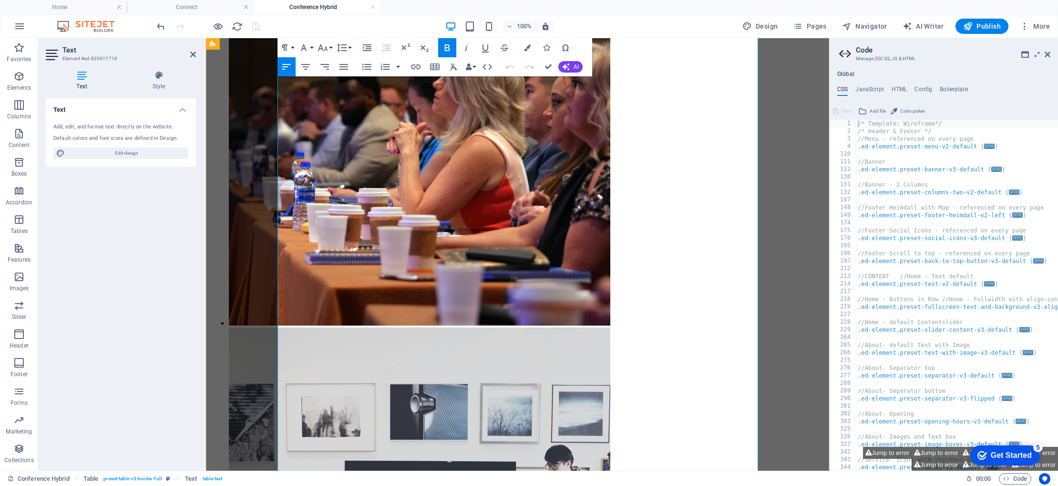
drag, startPoint x: 299, startPoint y: 360, endPoint x: 282, endPoint y: 356, distance: 17.7
copy span "12h"
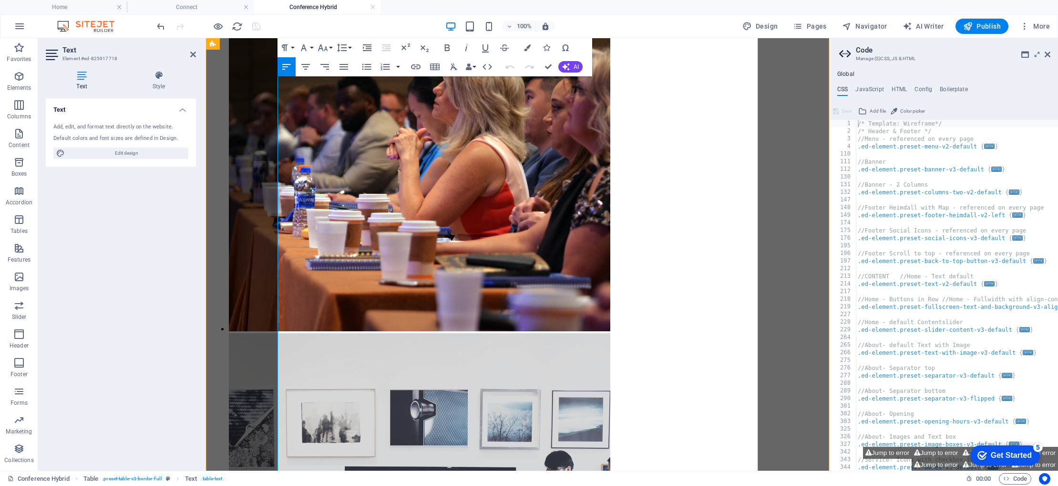
click at [161, 29] on icon "undo" at bounding box center [160, 26] width 11 height 11
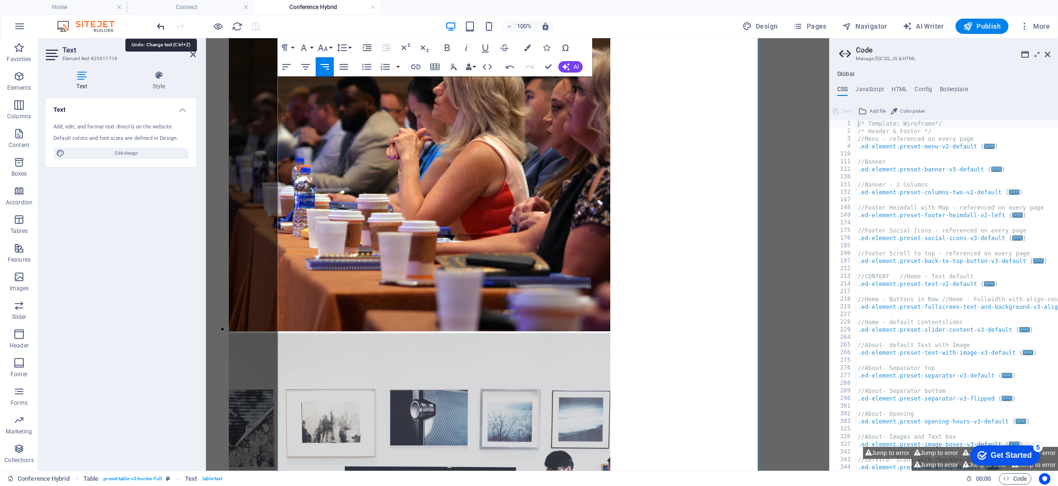
click at [161, 29] on icon "undo" at bounding box center [160, 26] width 11 height 11
click at [193, 54] on icon at bounding box center [193, 55] width 6 height 8
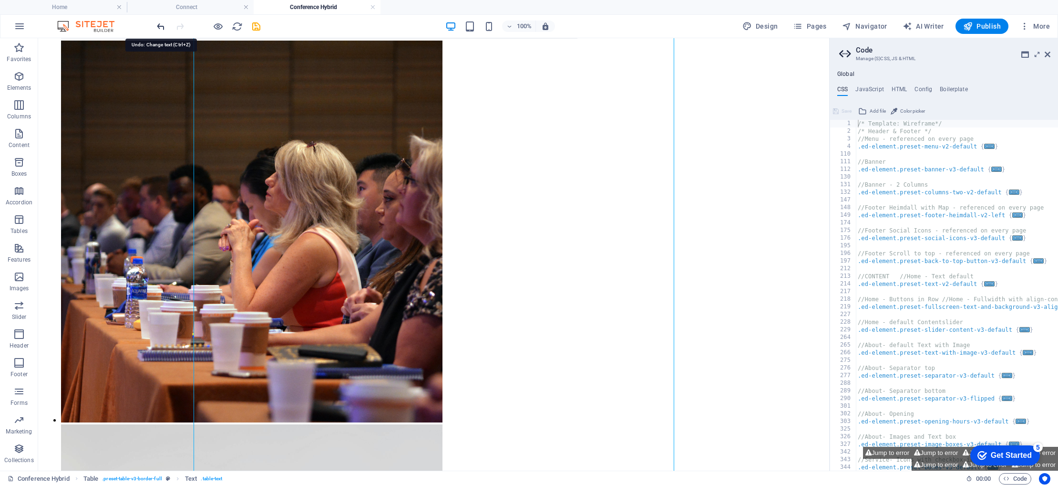
click at [158, 28] on icon "undo" at bounding box center [160, 26] width 11 height 11
click at [159, 28] on icon "undo" at bounding box center [160, 26] width 11 height 11
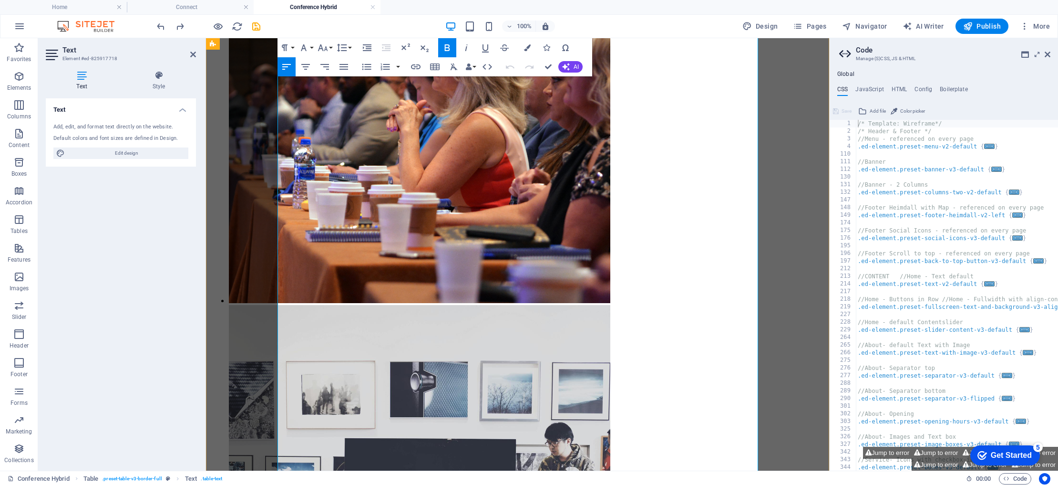
scroll to position [1385, 0]
drag, startPoint x: 539, startPoint y: 309, endPoint x: 313, endPoint y: 311, distance: 226.1
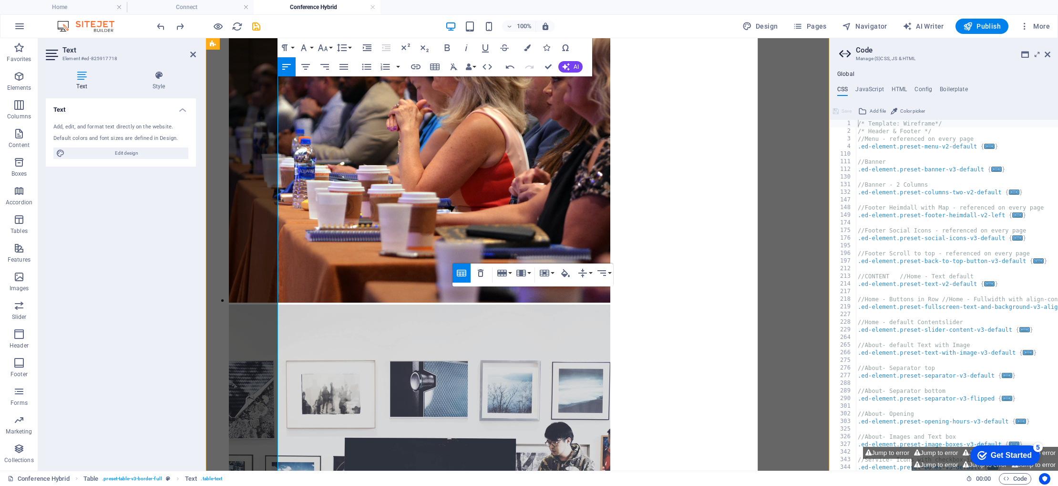
drag, startPoint x: 408, startPoint y: 312, endPoint x: 327, endPoint y: 310, distance: 81.1
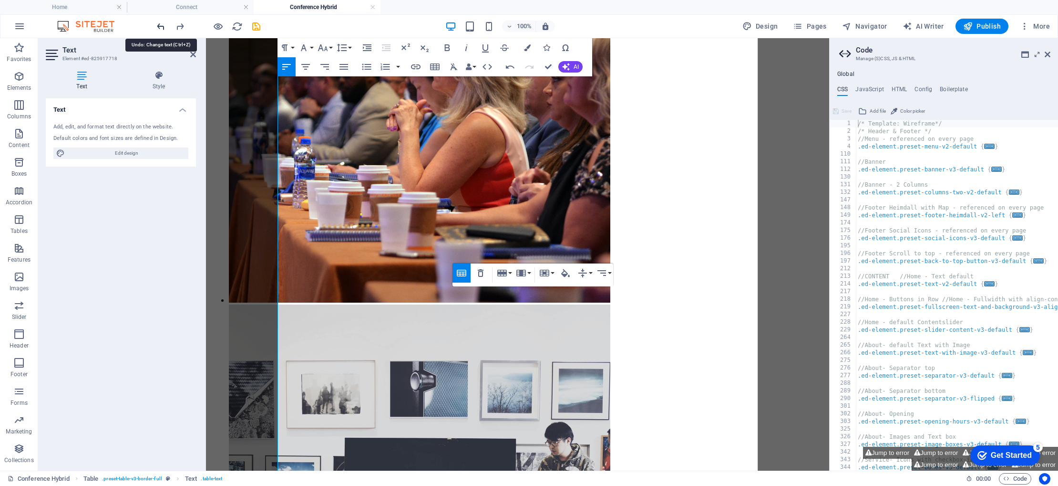
click at [161, 26] on icon "undo" at bounding box center [160, 26] width 11 height 11
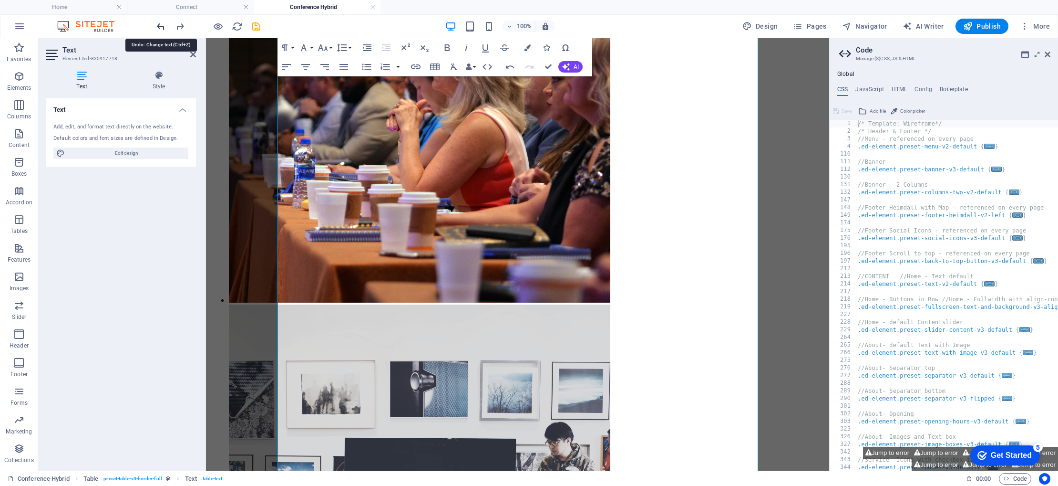
click at [161, 26] on icon "undo" at bounding box center [160, 26] width 11 height 11
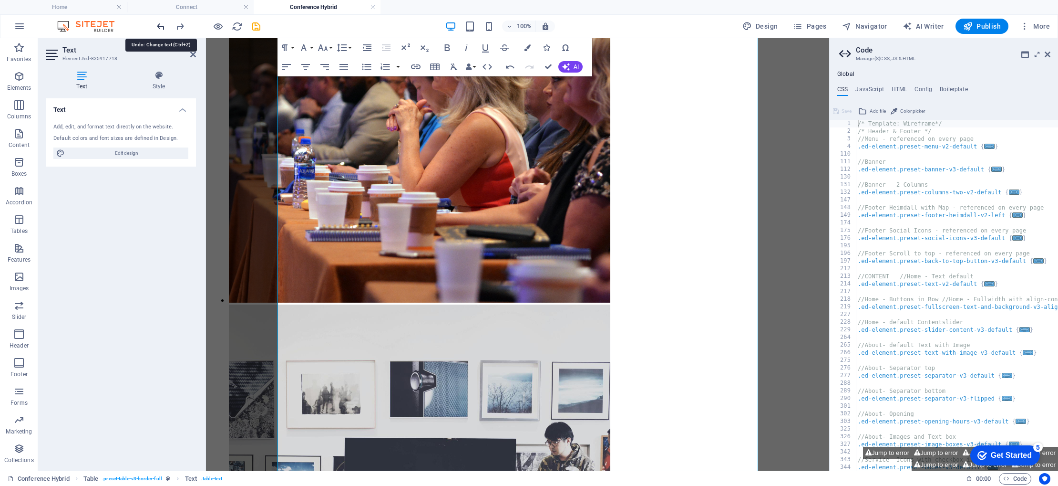
click at [157, 26] on icon "undo" at bounding box center [160, 26] width 11 height 11
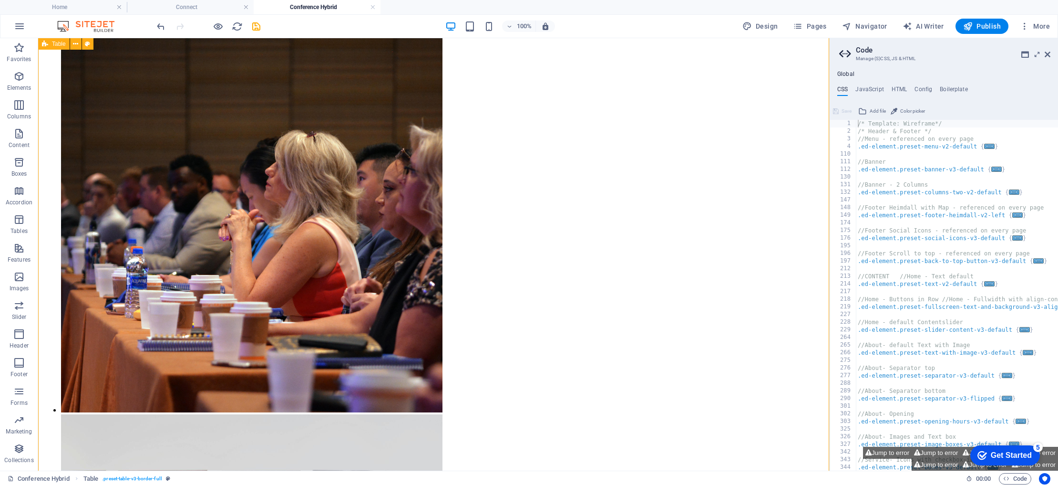
scroll to position [1404, 0]
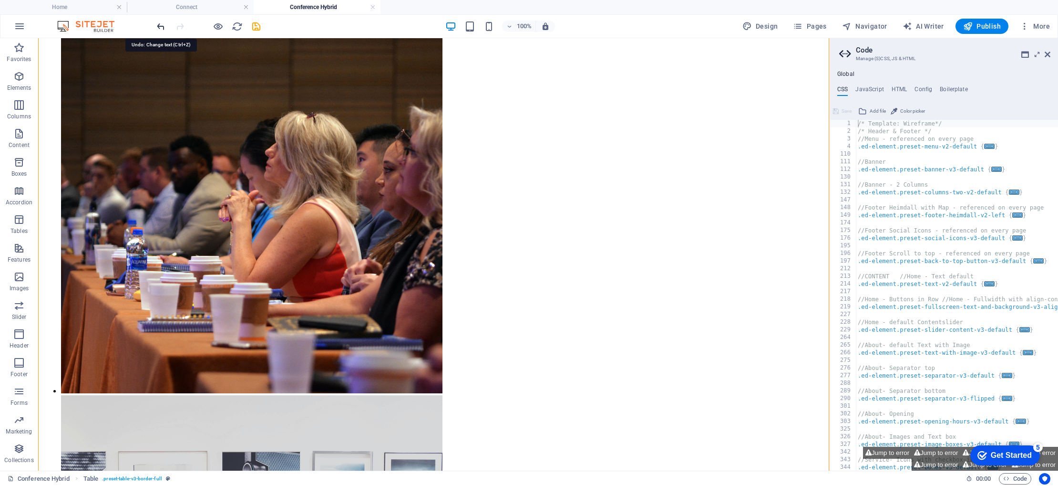
click at [157, 24] on icon "undo" at bounding box center [160, 26] width 11 height 11
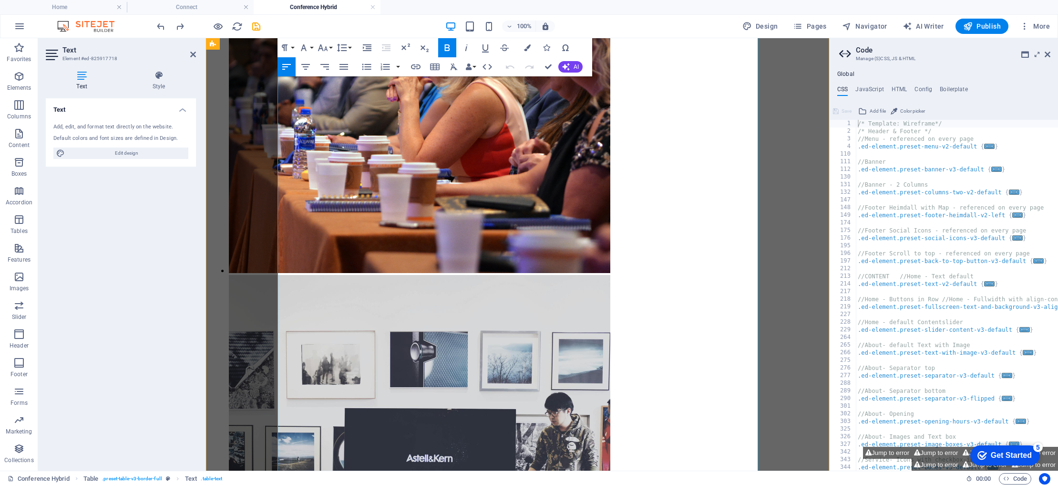
scroll to position [1425, 0]
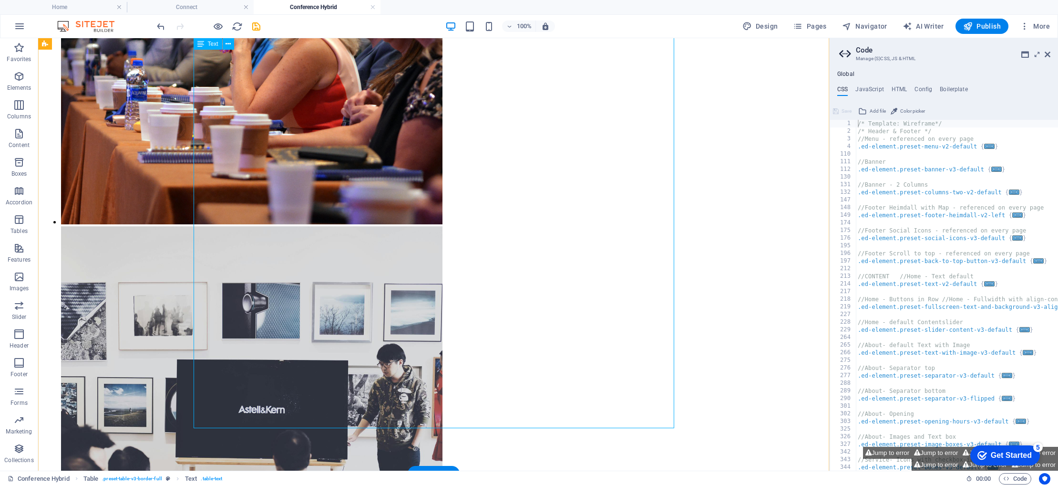
scroll to position [1572, 0]
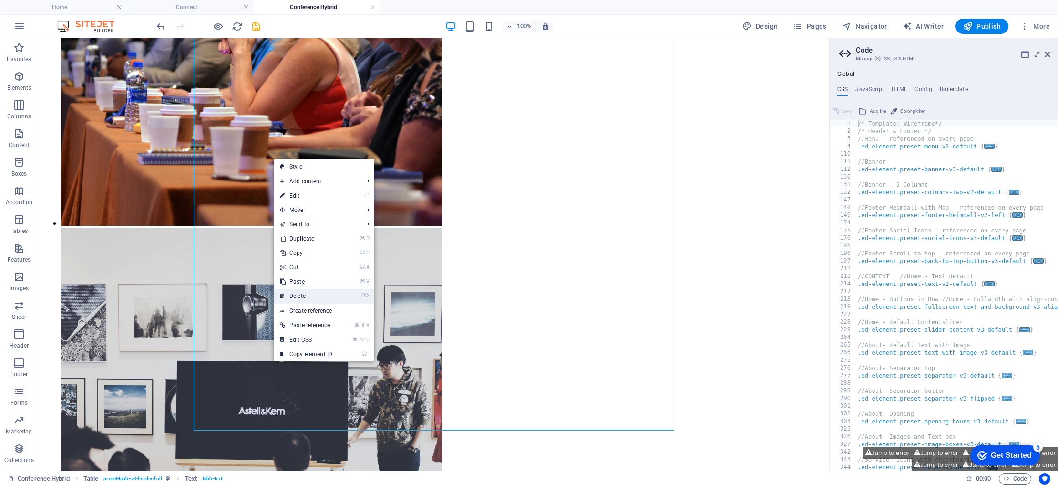
click at [315, 297] on link "⌦ Delete" at bounding box center [306, 296] width 64 height 14
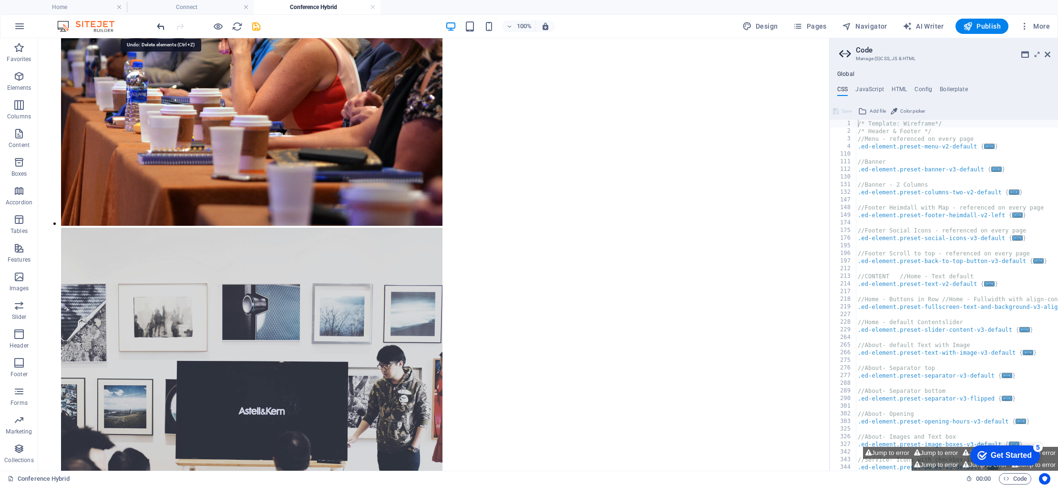
click at [156, 29] on icon "undo" at bounding box center [160, 26] width 11 height 11
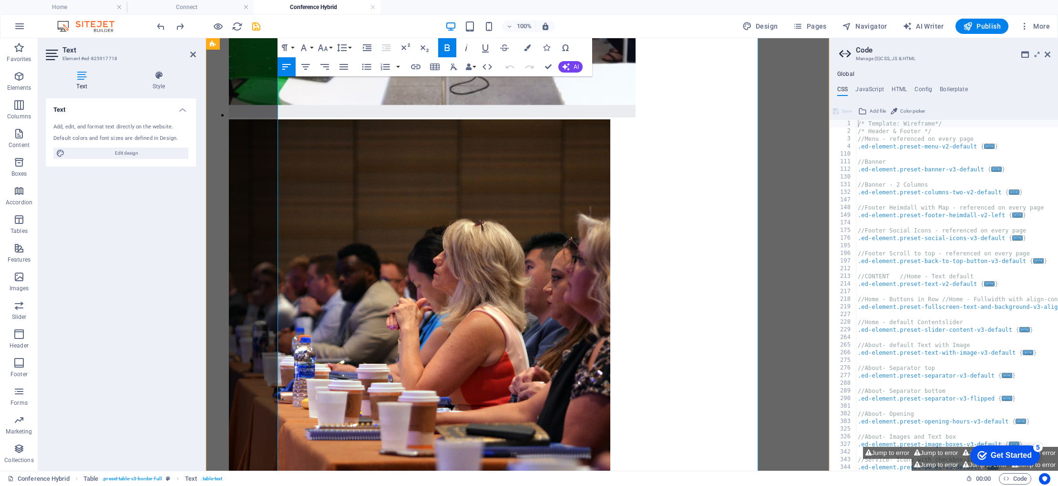
scroll to position [1190, 0]
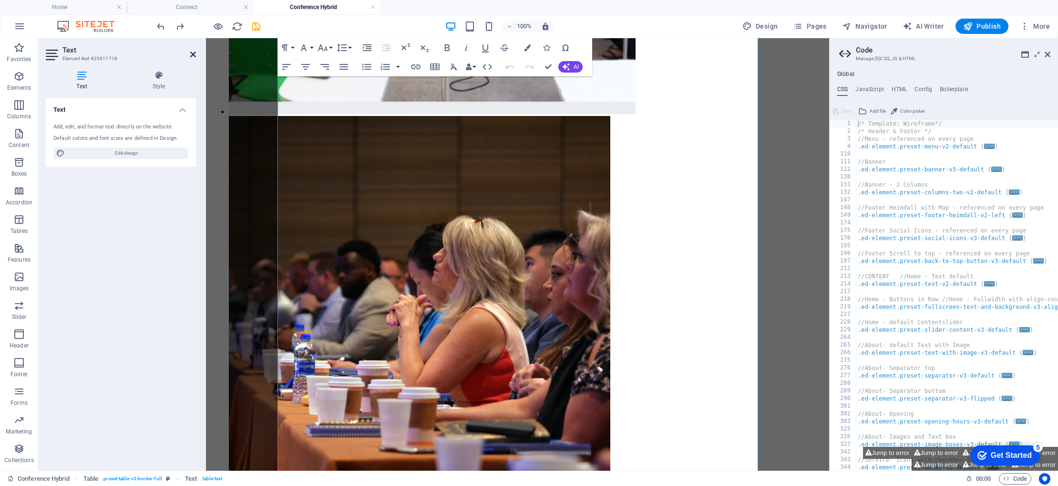
click at [195, 53] on icon at bounding box center [193, 55] width 6 height 8
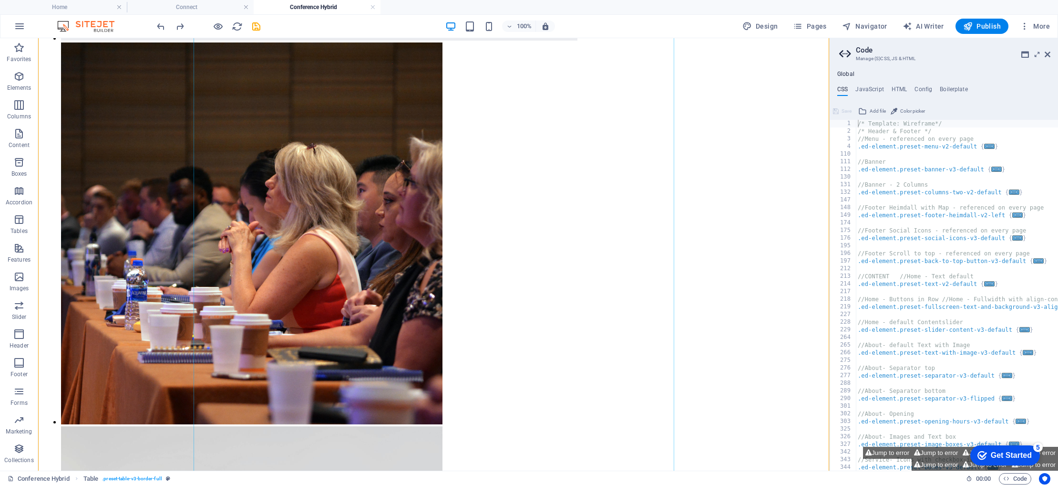
scroll to position [1381, 0]
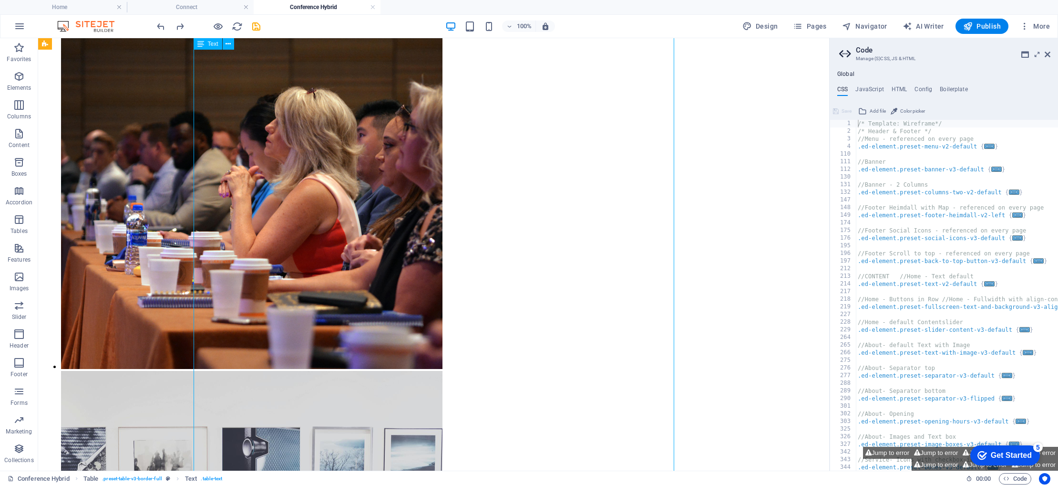
scroll to position [1432, 0]
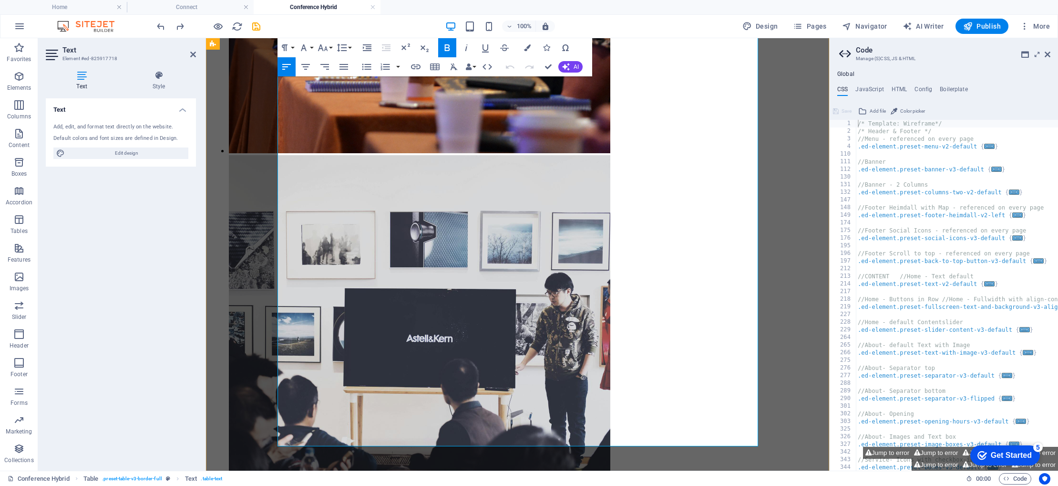
scroll to position [1537, 0]
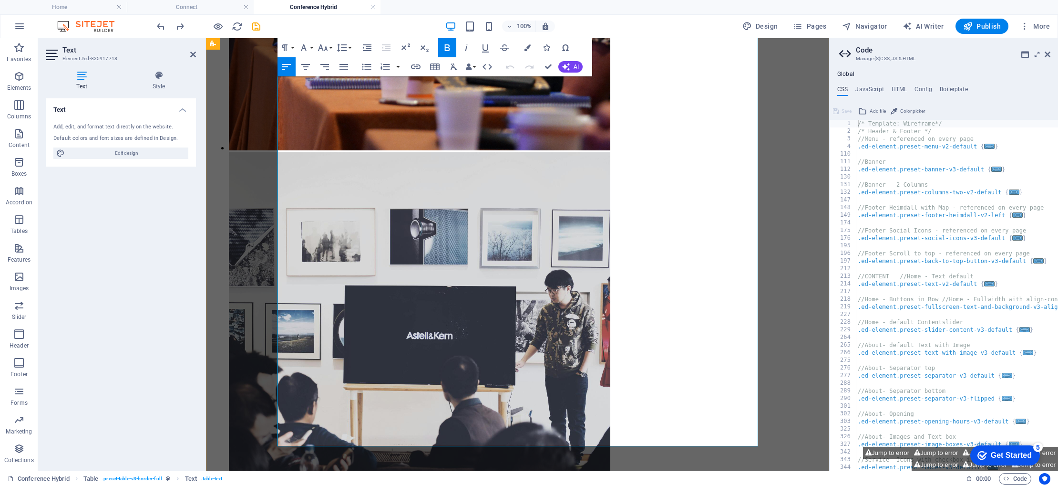
click at [269, 146] on button "Row" at bounding box center [264, 145] width 18 height 19
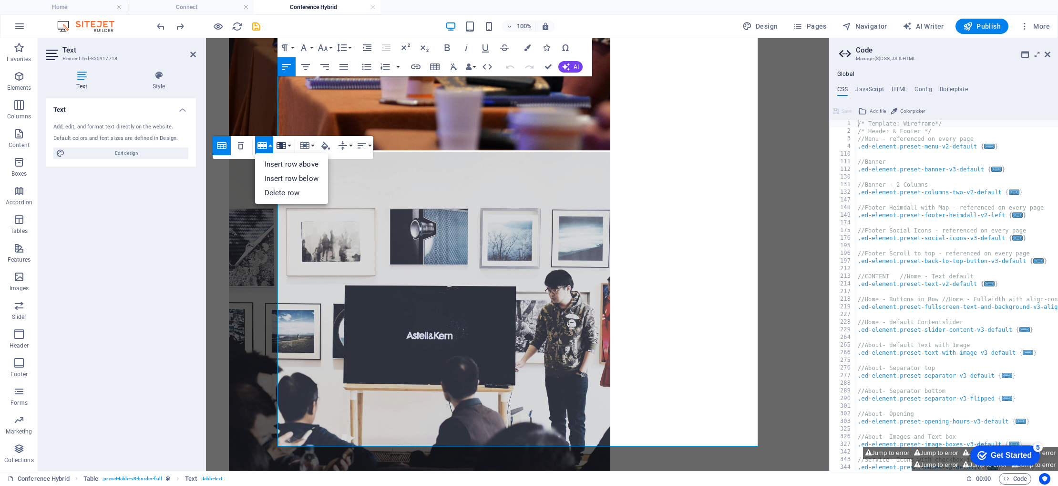
click at [289, 145] on button "Column" at bounding box center [283, 145] width 18 height 19
click at [312, 146] on button "Cell" at bounding box center [307, 145] width 18 height 19
click at [290, 145] on button "Column" at bounding box center [283, 145] width 18 height 19
click at [270, 146] on button "Row" at bounding box center [264, 145] width 18 height 19
click at [294, 197] on link "Delete row" at bounding box center [291, 193] width 73 height 14
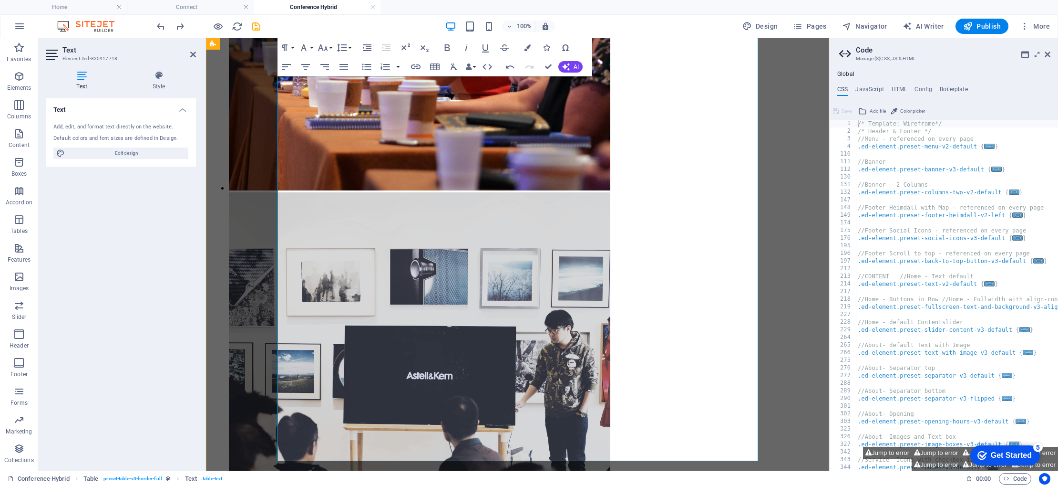
scroll to position [1496, 0]
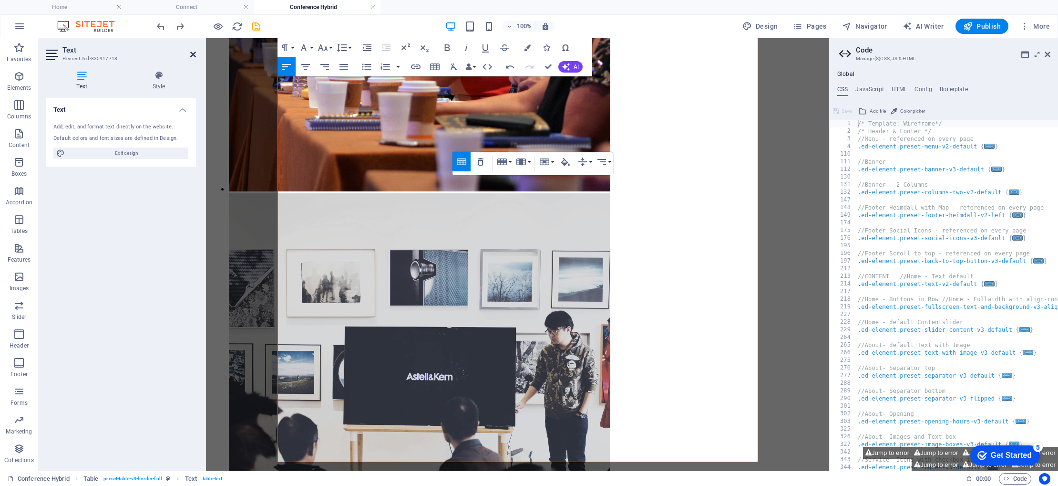
click at [194, 53] on icon at bounding box center [193, 55] width 6 height 8
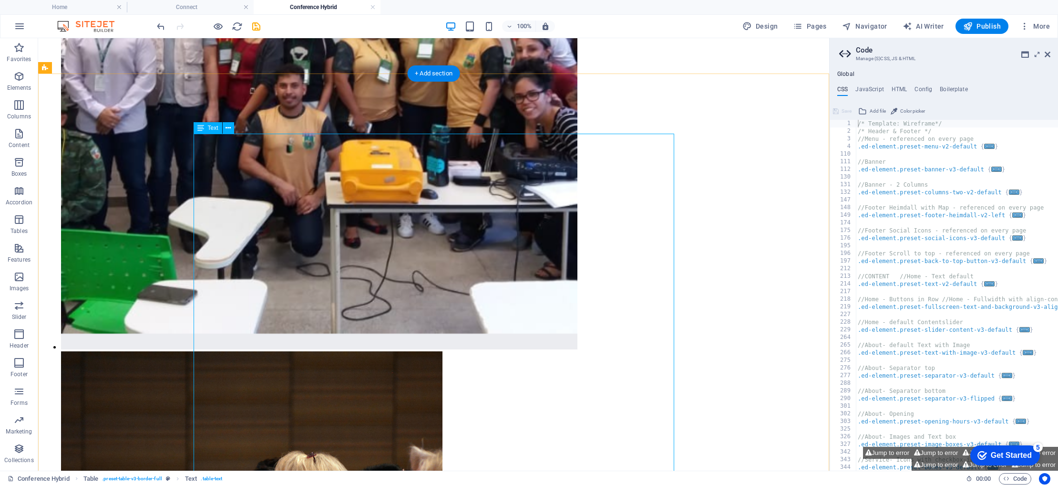
scroll to position [1066, 0]
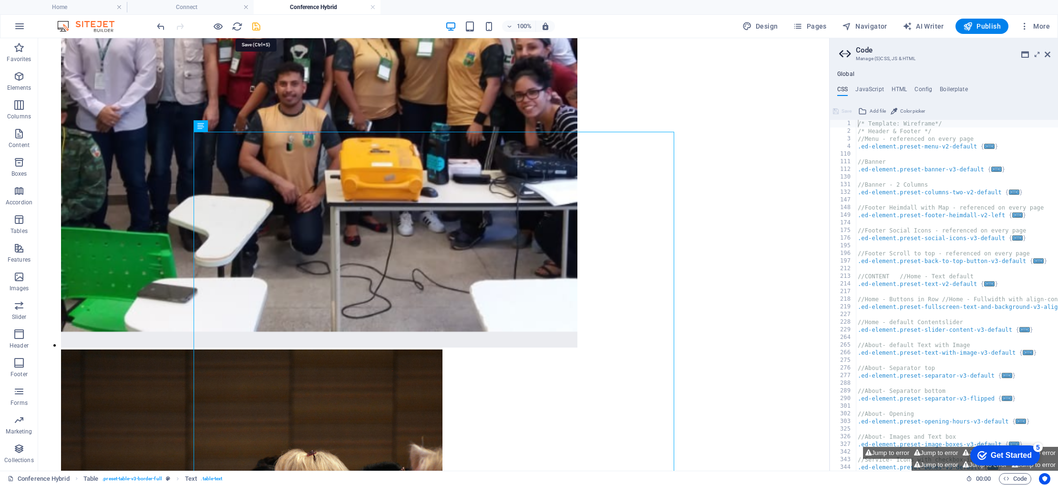
click at [252, 27] on icon "save" at bounding box center [256, 26] width 11 height 11
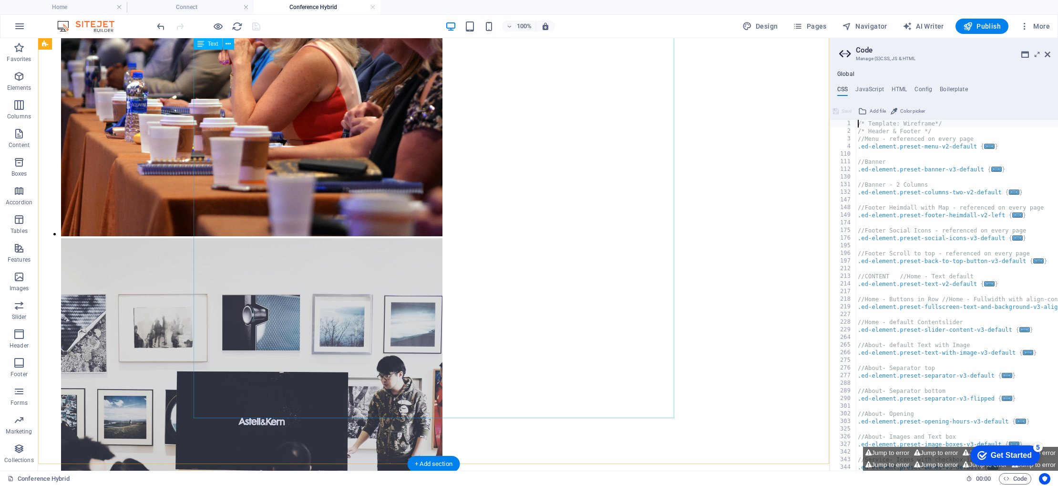
scroll to position [1562, 0]
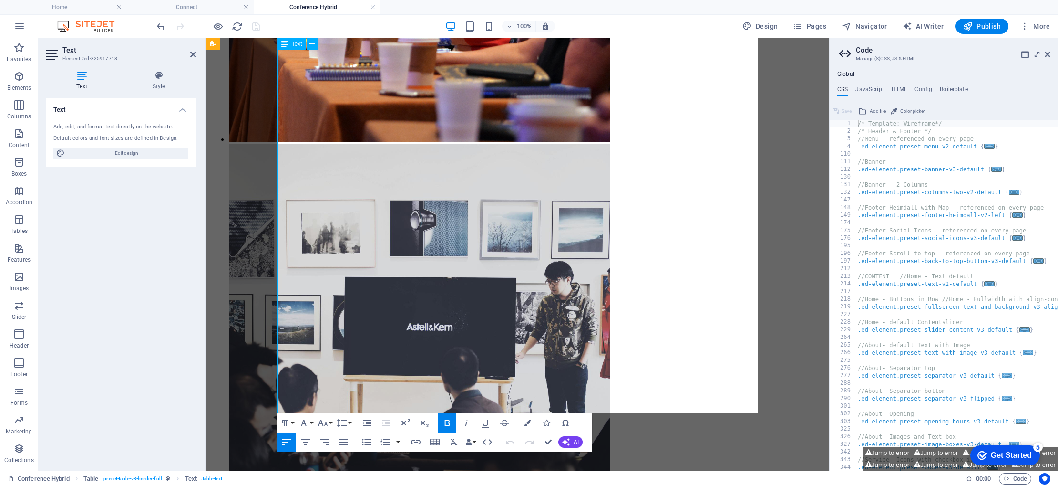
scroll to position [1548, 0]
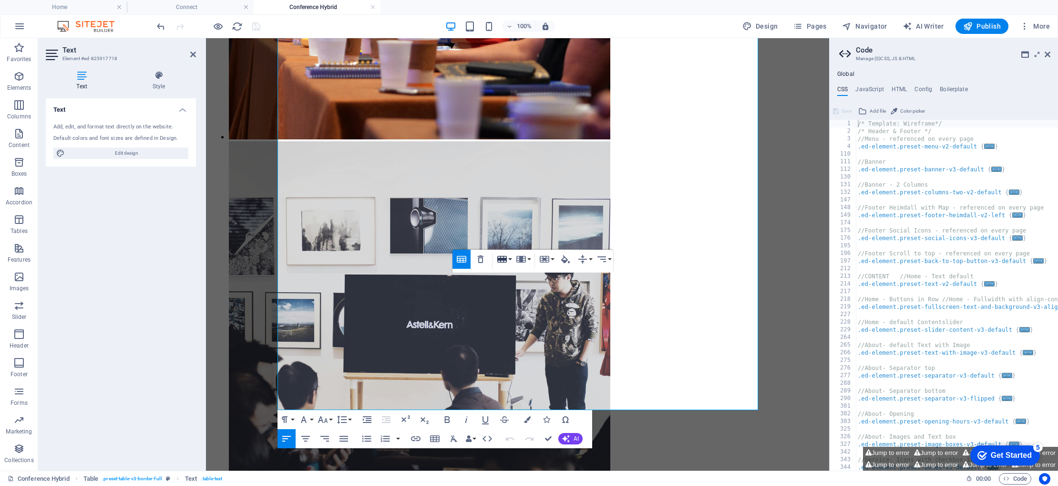
click at [507, 260] on icon "button" at bounding box center [502, 259] width 10 height 7
click at [509, 276] on link "Insert row above" at bounding box center [531, 277] width 73 height 14
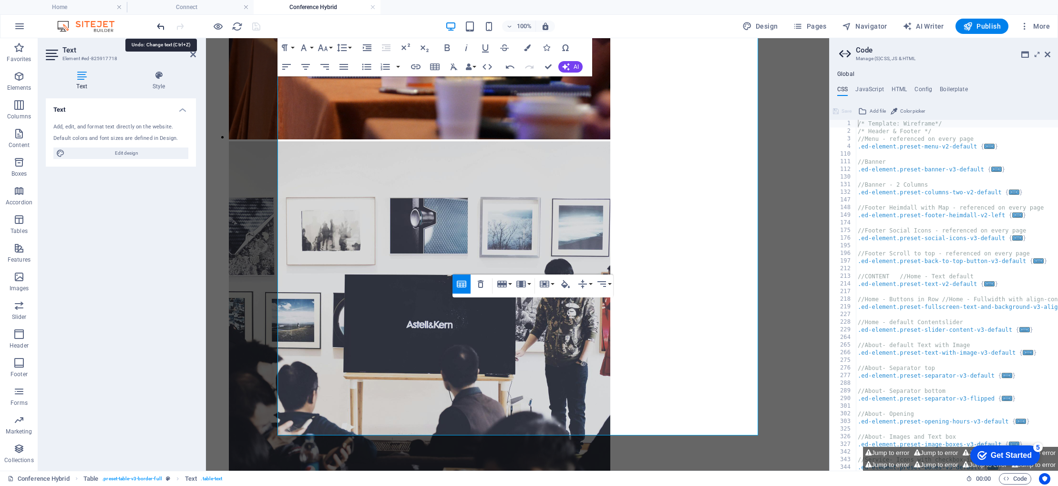
click at [158, 28] on icon "undo" at bounding box center [160, 26] width 11 height 11
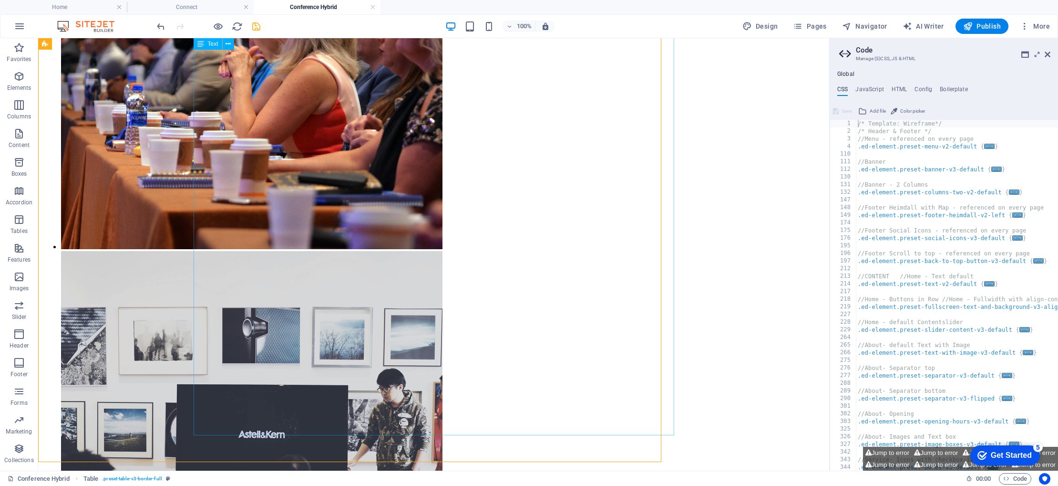
scroll to position [1567, 0]
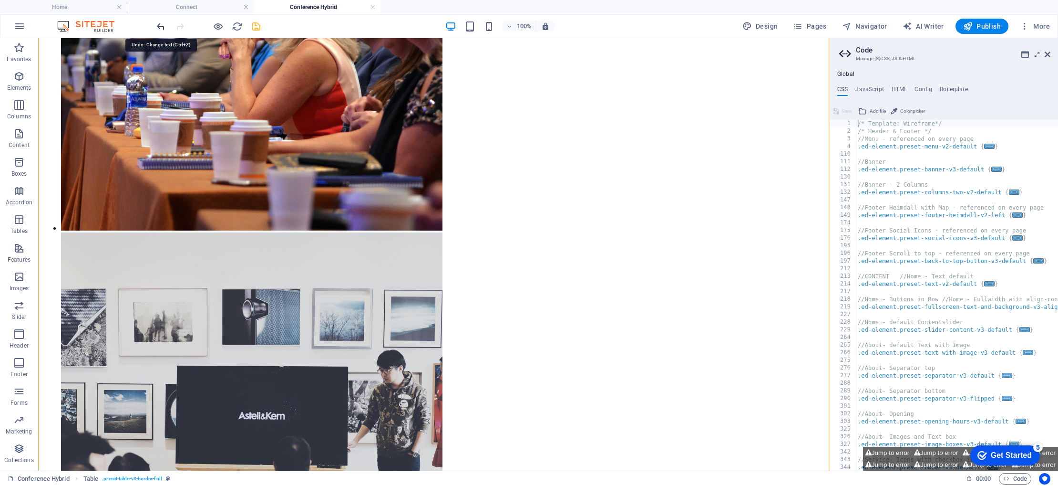
click at [157, 28] on icon "undo" at bounding box center [160, 26] width 11 height 11
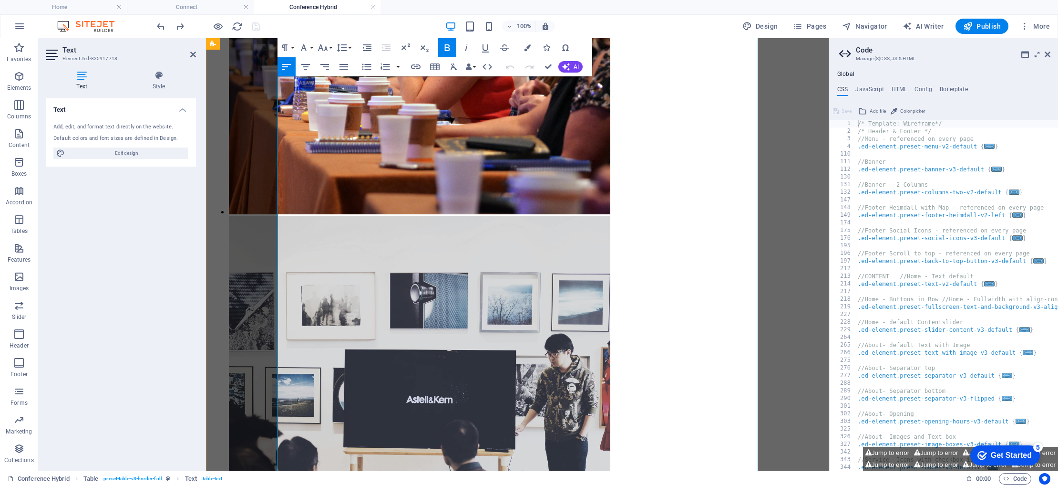
scroll to position [1477, 0]
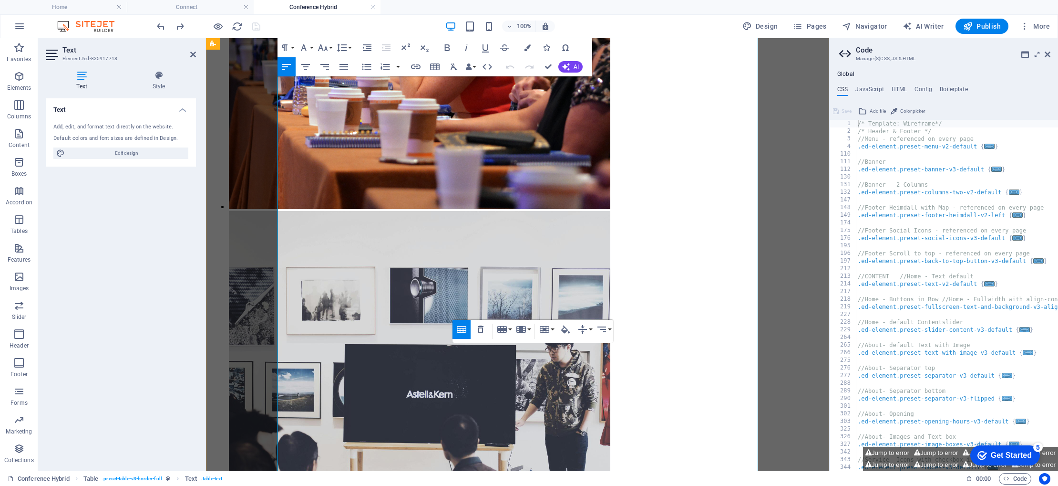
scroll to position [1478, 0]
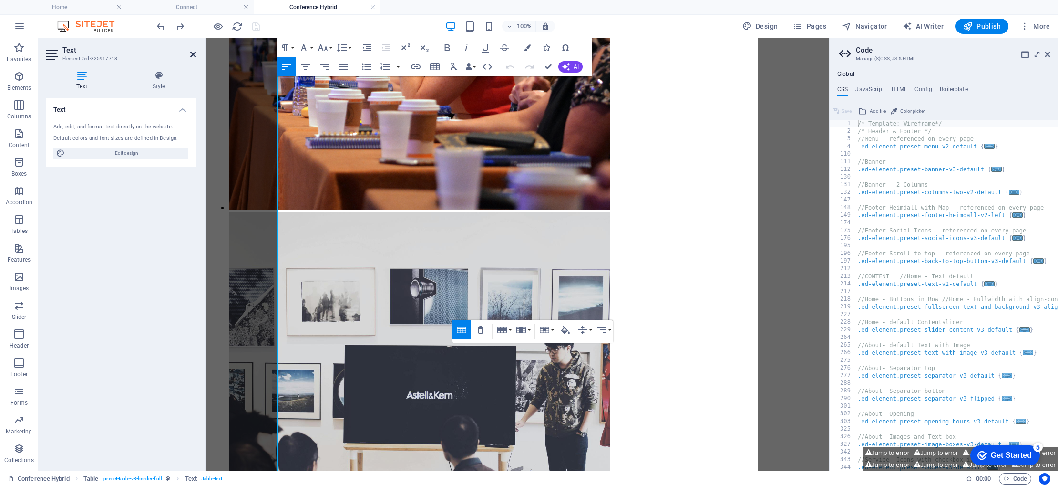
click at [193, 52] on icon at bounding box center [193, 55] width 6 height 8
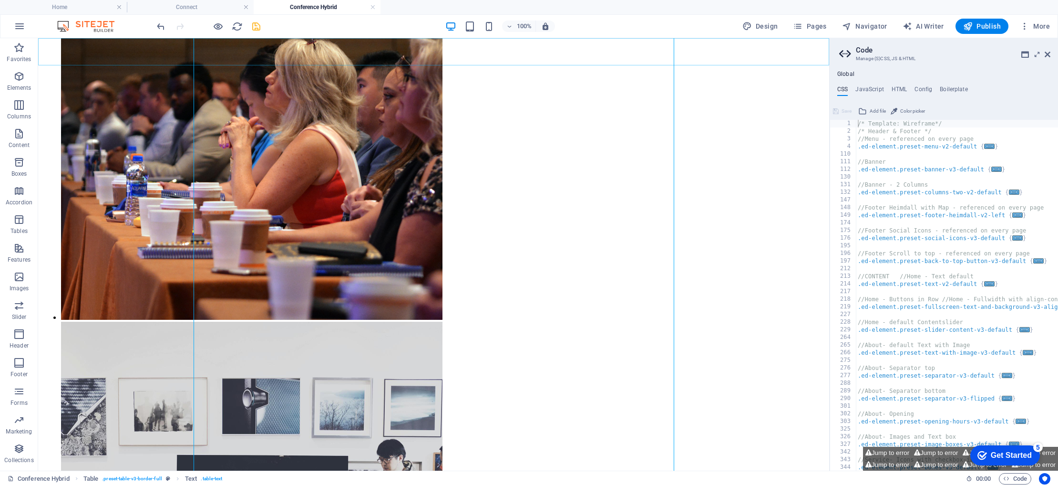
scroll to position [1496, 0]
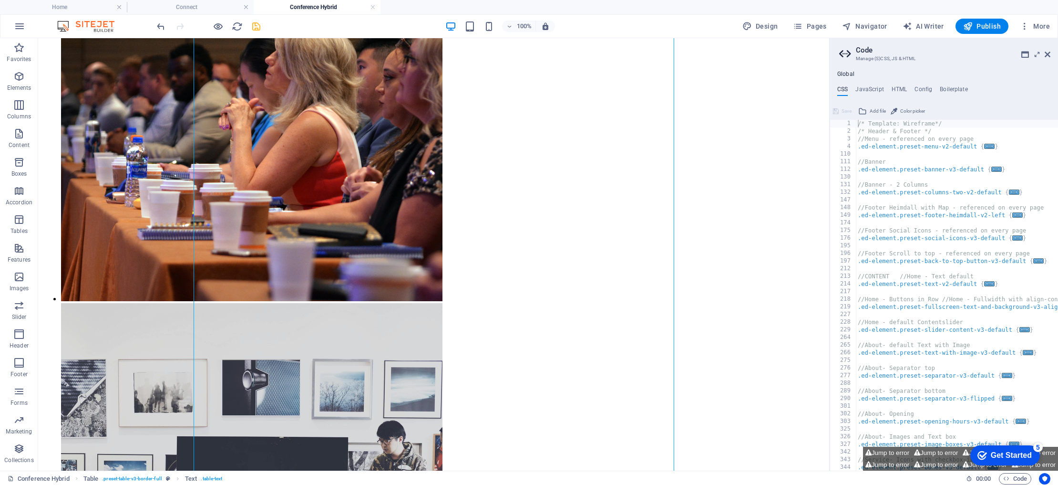
click at [256, 28] on icon "save" at bounding box center [256, 26] width 11 height 11
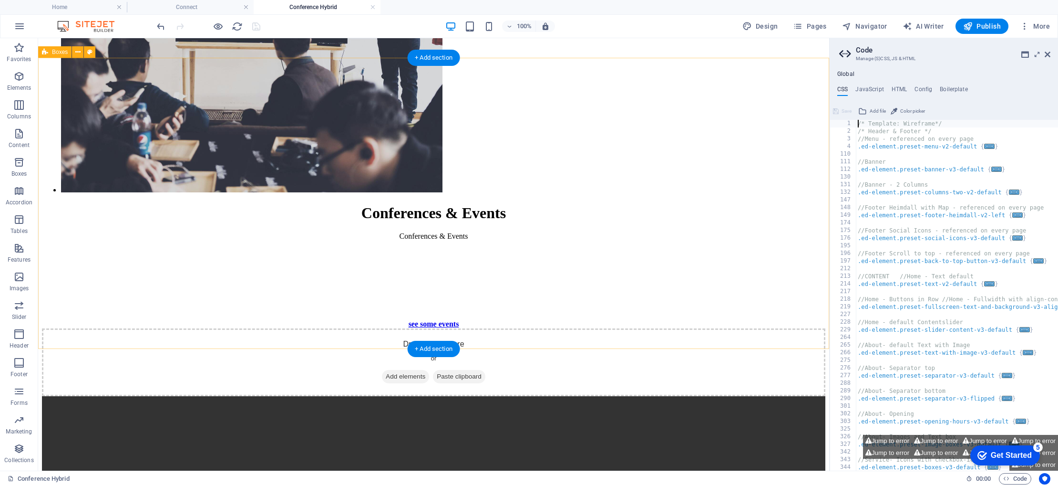
scroll to position [1991, 0]
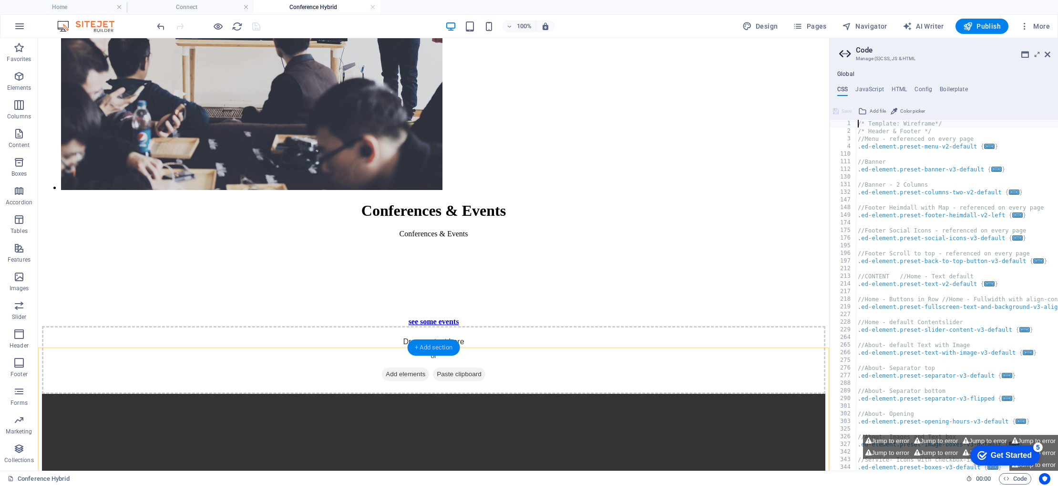
click at [437, 347] on div "+ Add section" at bounding box center [433, 347] width 53 height 16
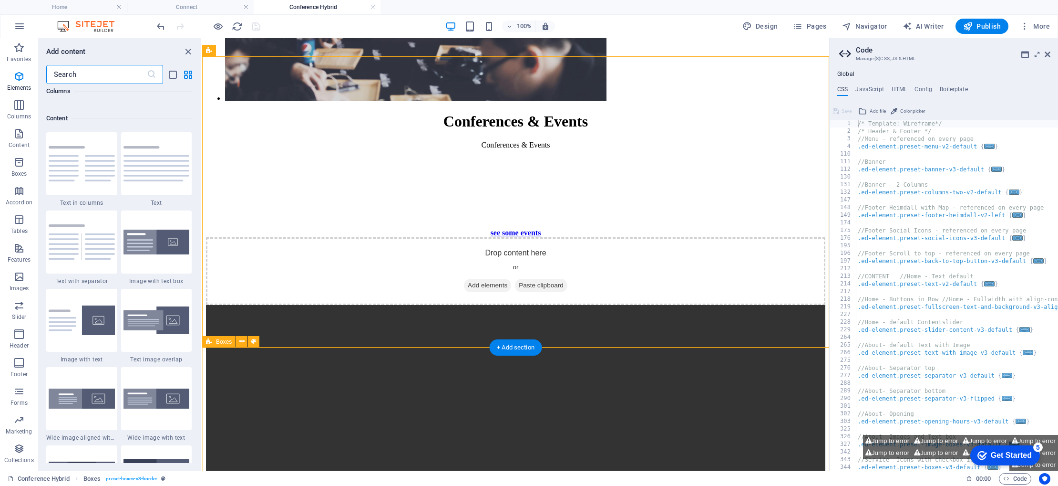
scroll to position [1669, 0]
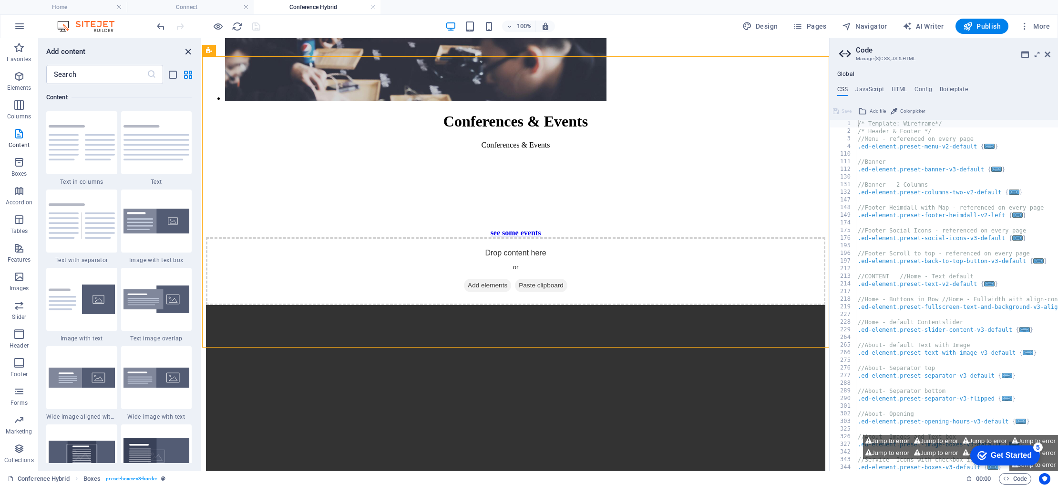
click at [188, 50] on icon "close panel" at bounding box center [188, 51] width 11 height 11
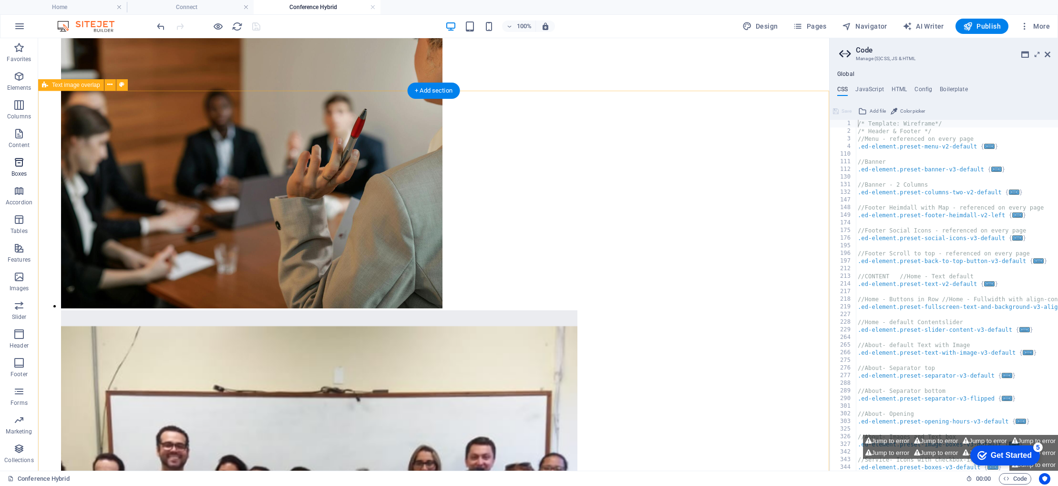
scroll to position [621, 0]
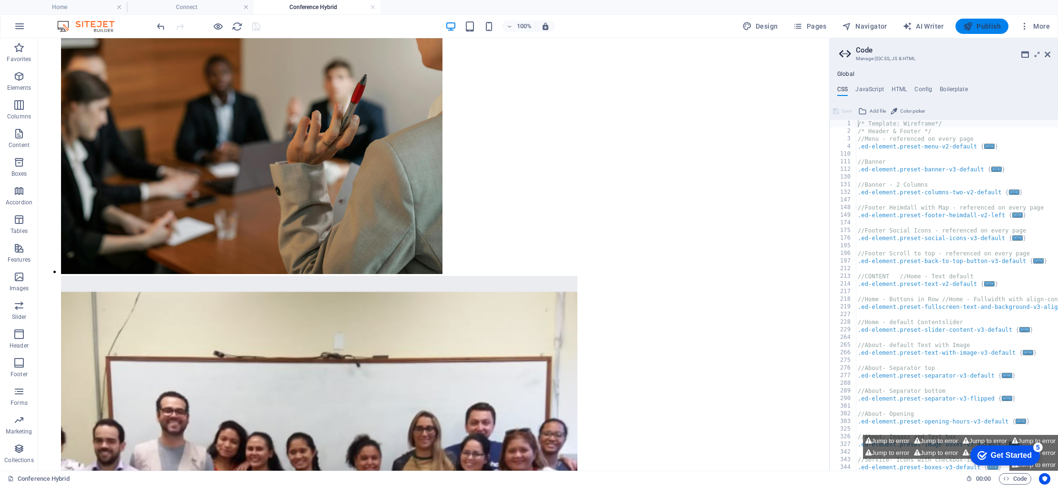
click at [991, 25] on span "Publish" at bounding box center [982, 26] width 38 height 10
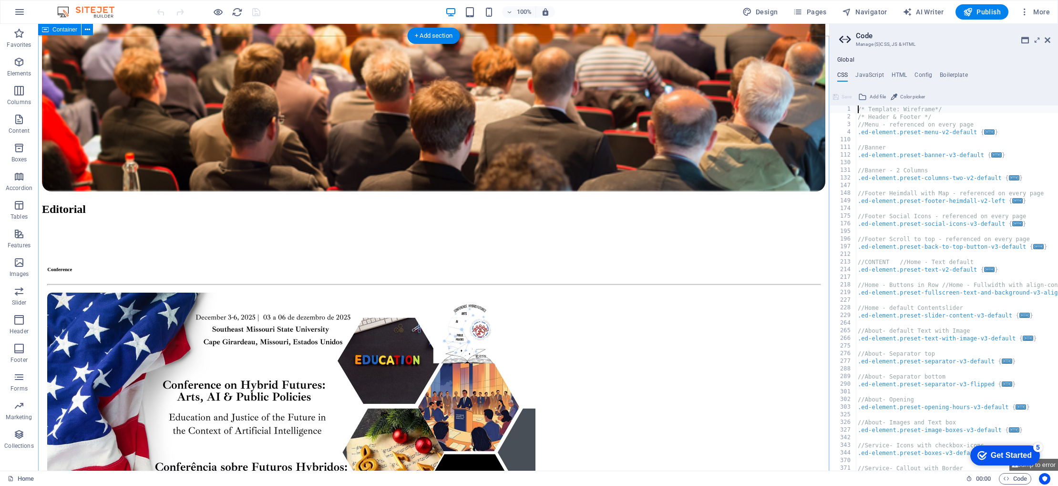
scroll to position [1009, 0]
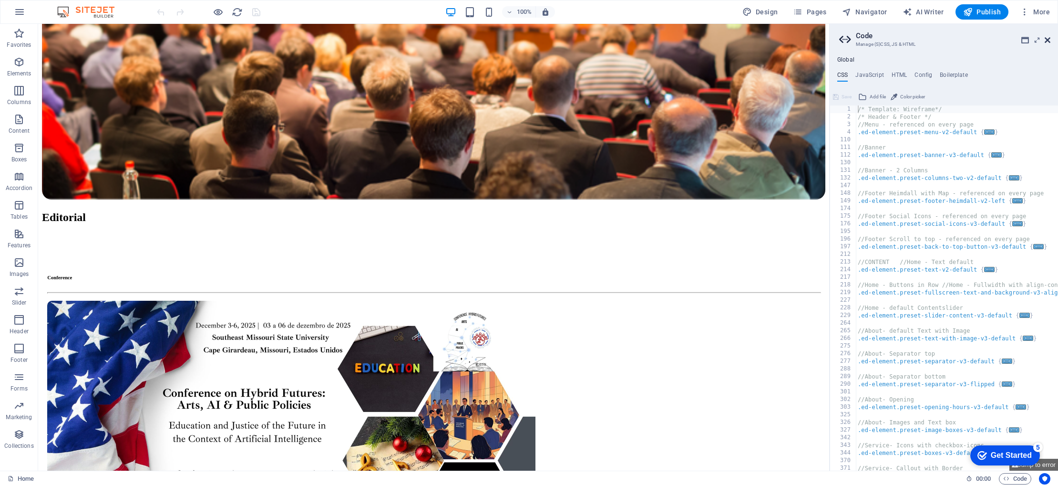
click at [1045, 39] on icon at bounding box center [1048, 40] width 6 height 8
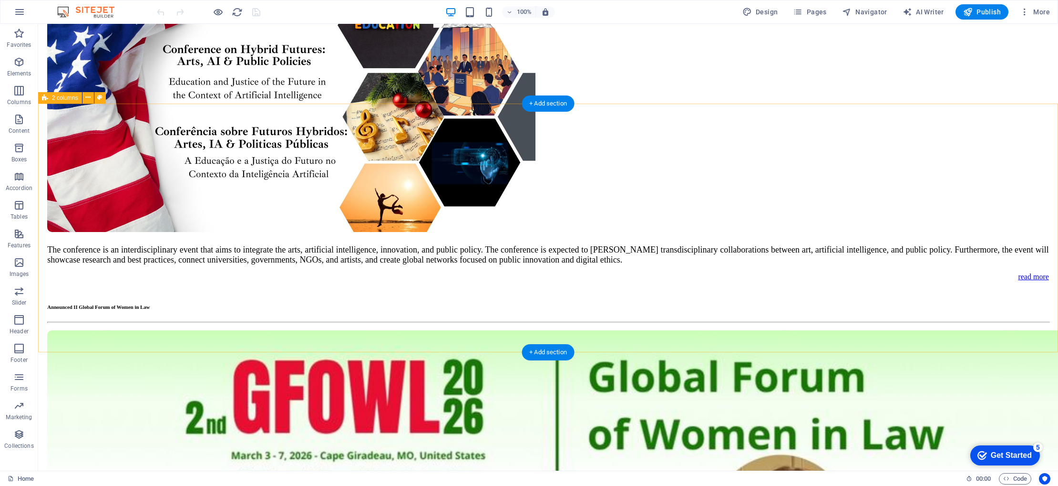
scroll to position [1656, 0]
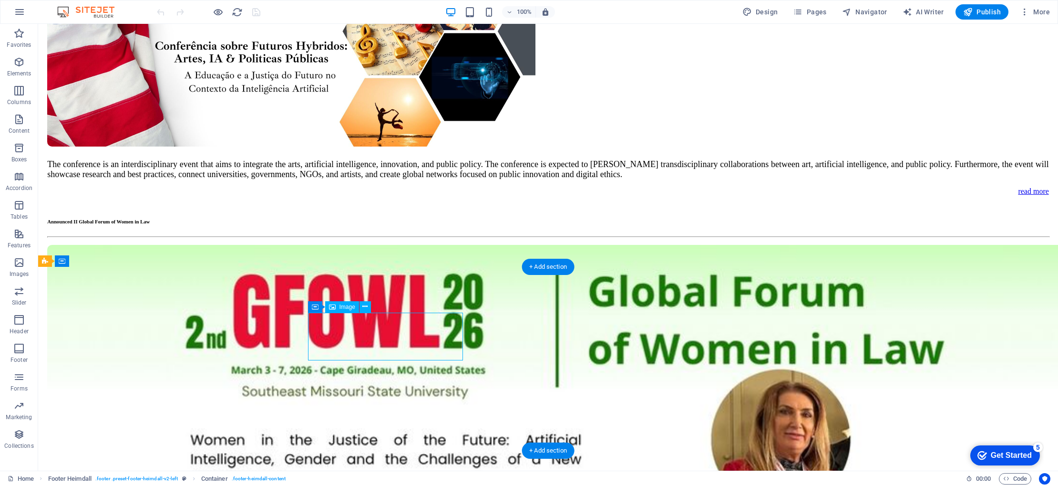
select select "rem"
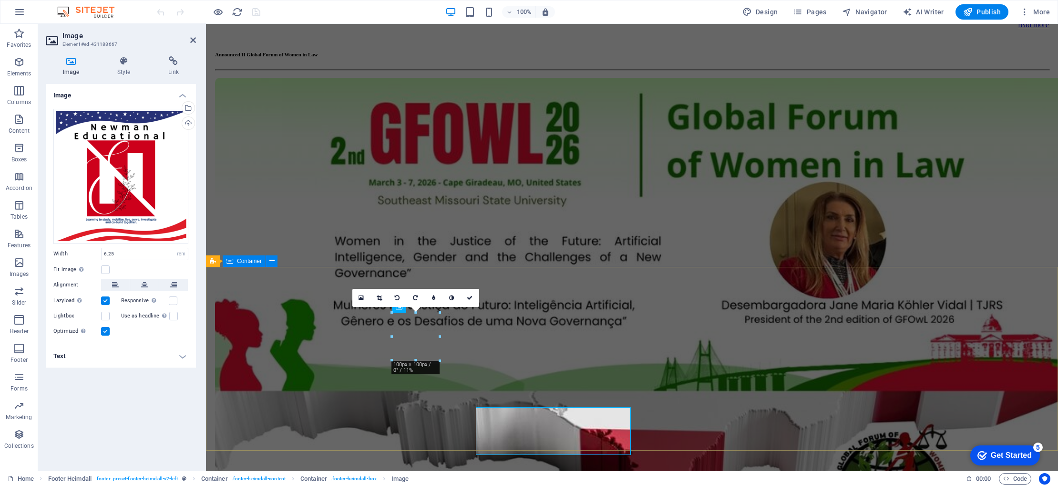
scroll to position [1562, 0]
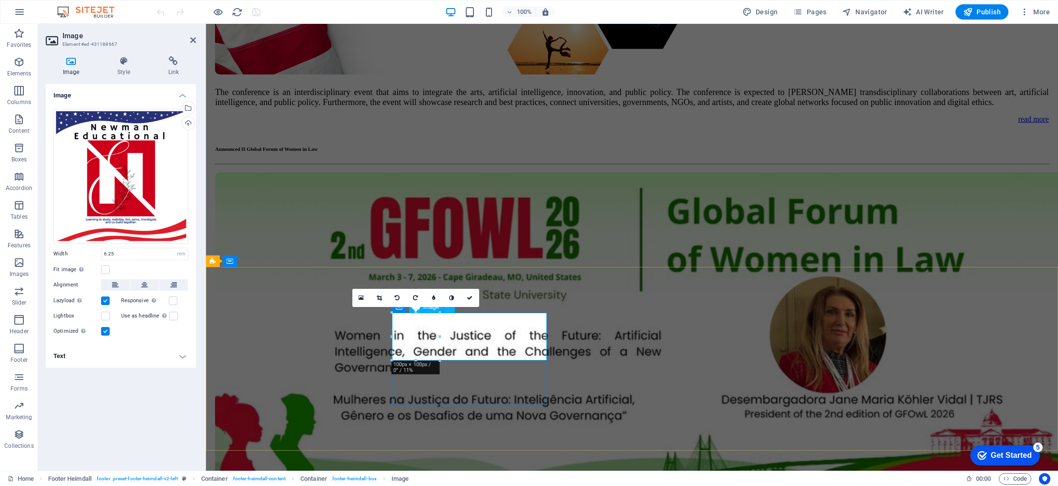
click at [472, 300] on icon at bounding box center [470, 298] width 6 height 6
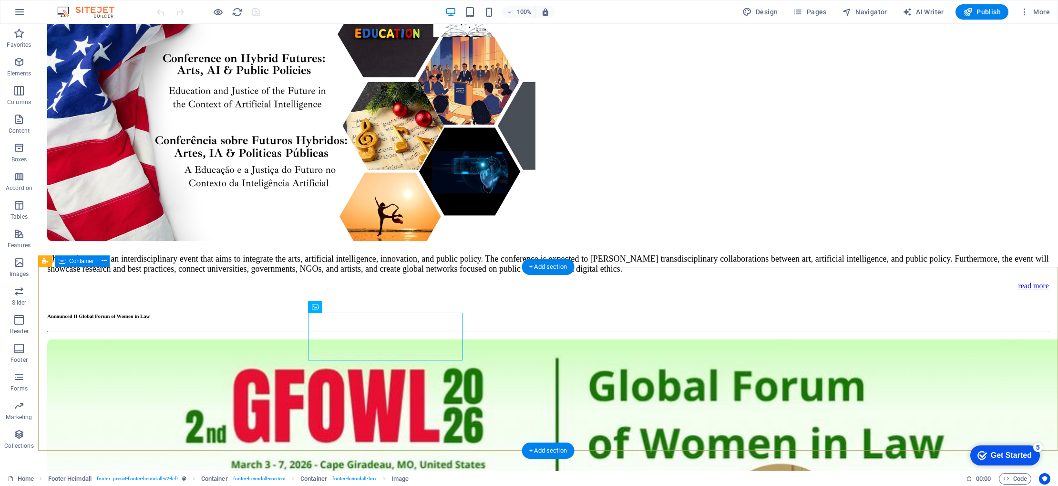
scroll to position [1656, 0]
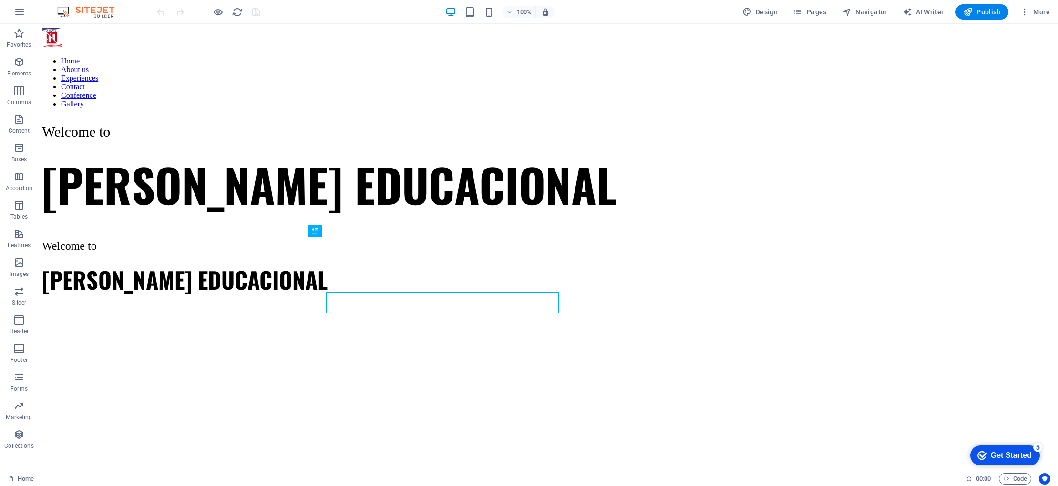
scroll to position [765, 0]
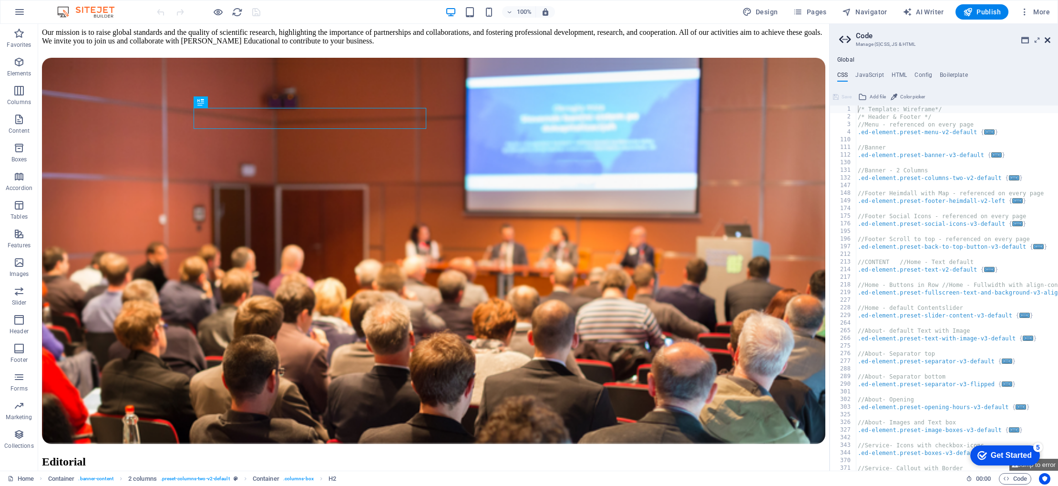
click at [1046, 41] on icon at bounding box center [1048, 40] width 6 height 8
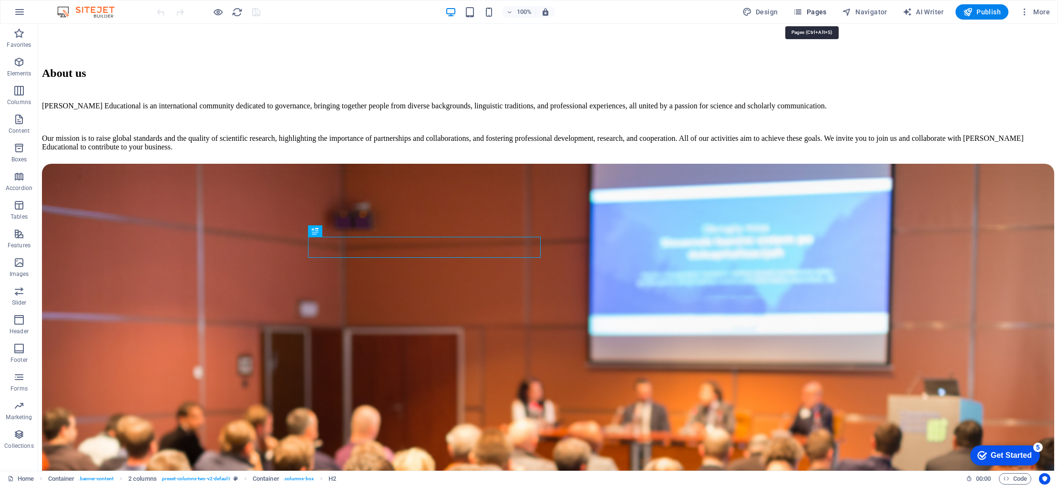
click at [801, 13] on icon "button" at bounding box center [798, 12] width 10 height 10
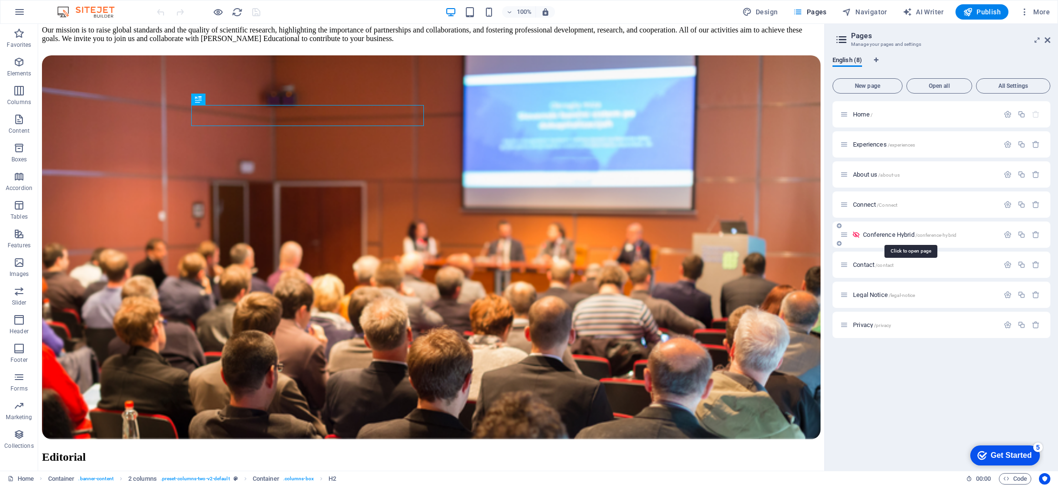
click at [874, 234] on span "Conference Hybrid /conference-hybrid" at bounding box center [909, 234] width 93 height 7
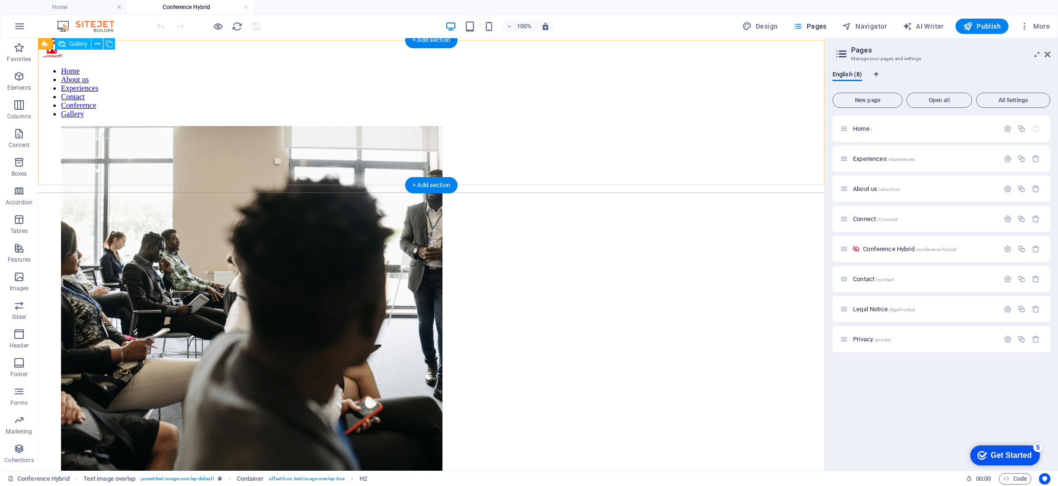
scroll to position [0, 0]
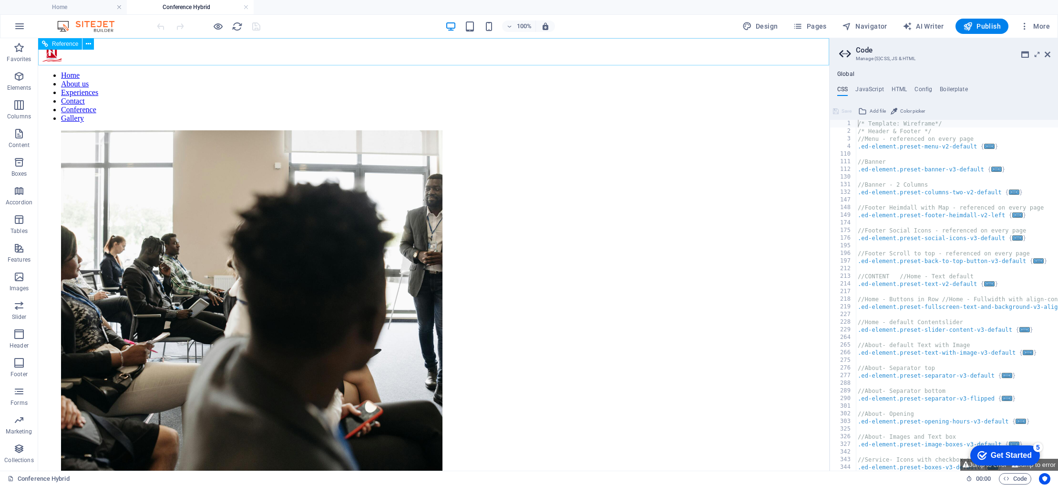
click at [247, 71] on nav "Home About us Experiences Contact Conference Gallery" at bounding box center [434, 97] width 784 height 52
click at [90, 45] on icon at bounding box center [88, 44] width 5 height 10
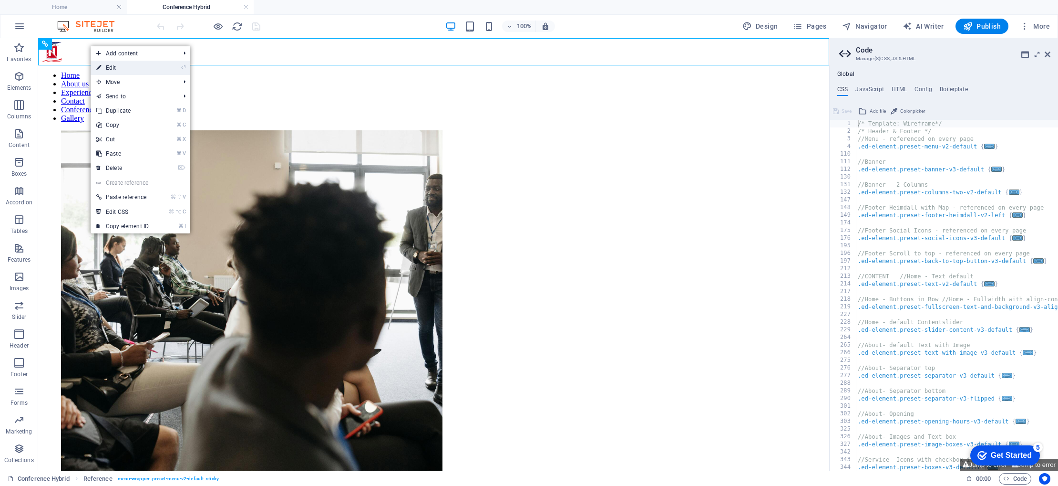
click at [120, 70] on link "⏎ Edit" at bounding box center [123, 68] width 64 height 14
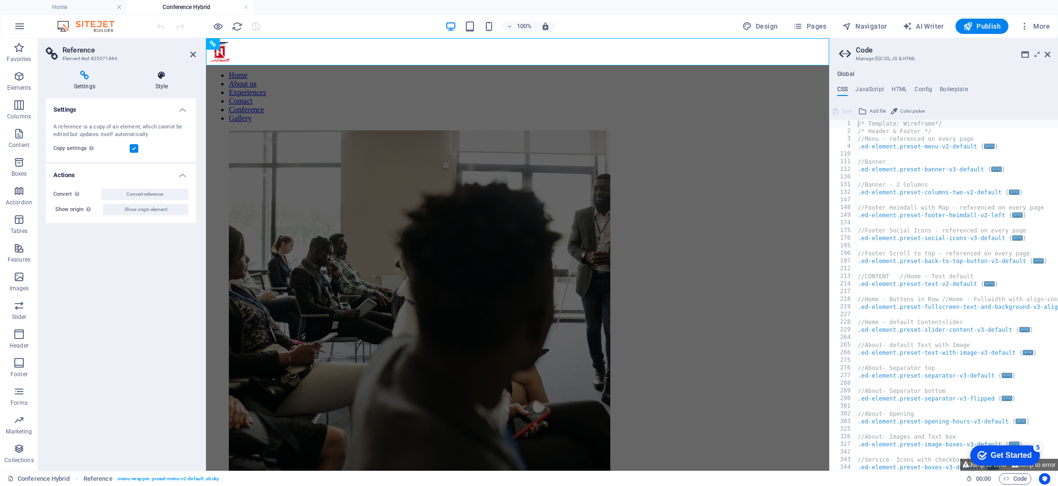
click at [160, 78] on icon at bounding box center [161, 76] width 69 height 10
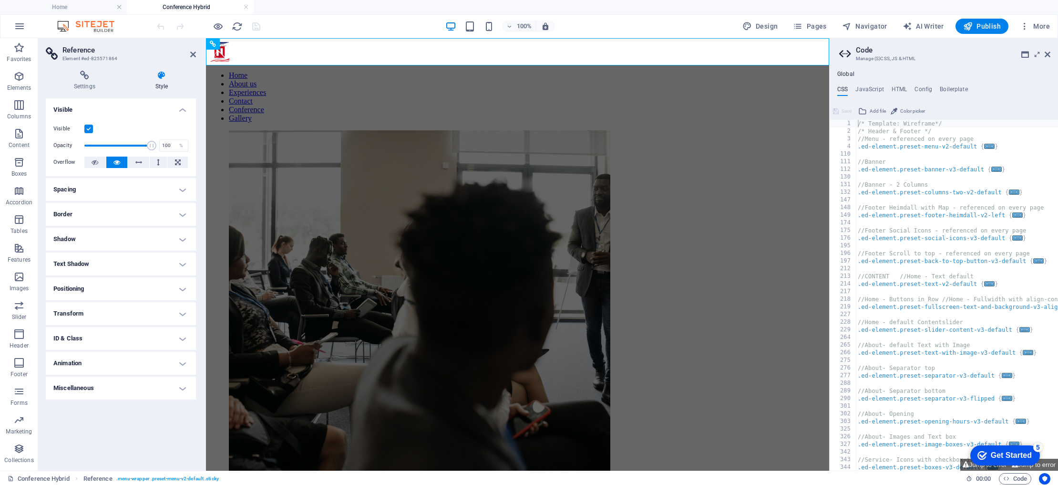
click at [185, 111] on h4 "Visible" at bounding box center [121, 106] width 150 height 17
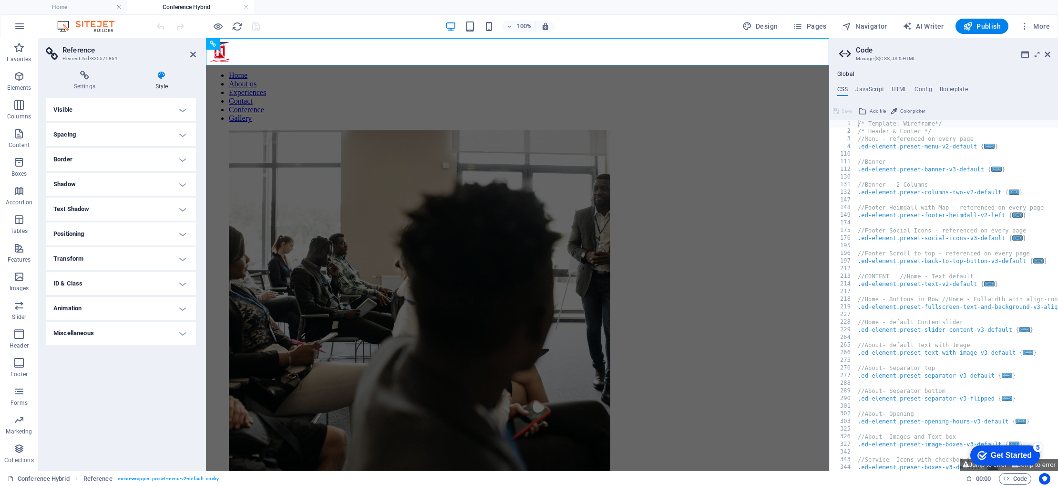
click at [106, 114] on h4 "Visible" at bounding box center [121, 109] width 150 height 23
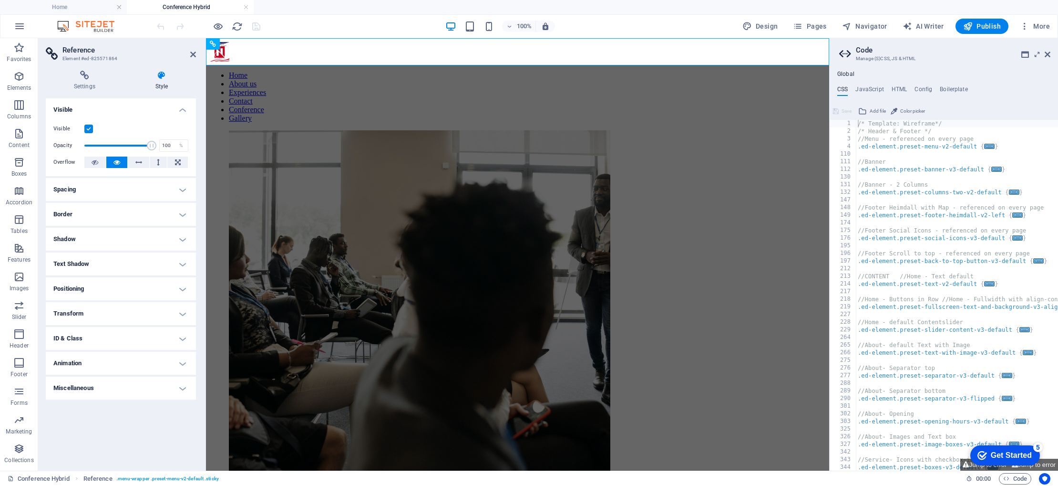
click at [180, 106] on h4 "Visible" at bounding box center [121, 106] width 150 height 17
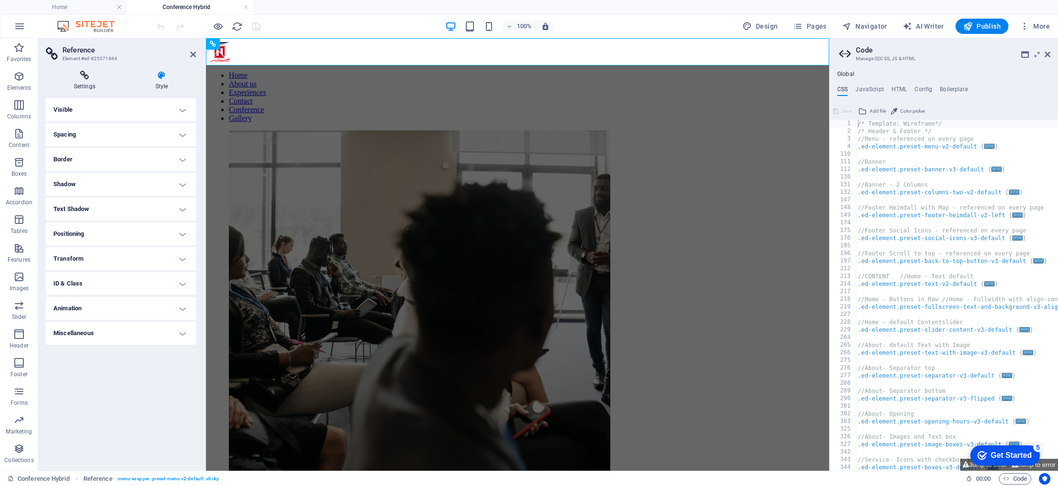
click at [83, 87] on h4 "Settings" at bounding box center [87, 81] width 82 height 20
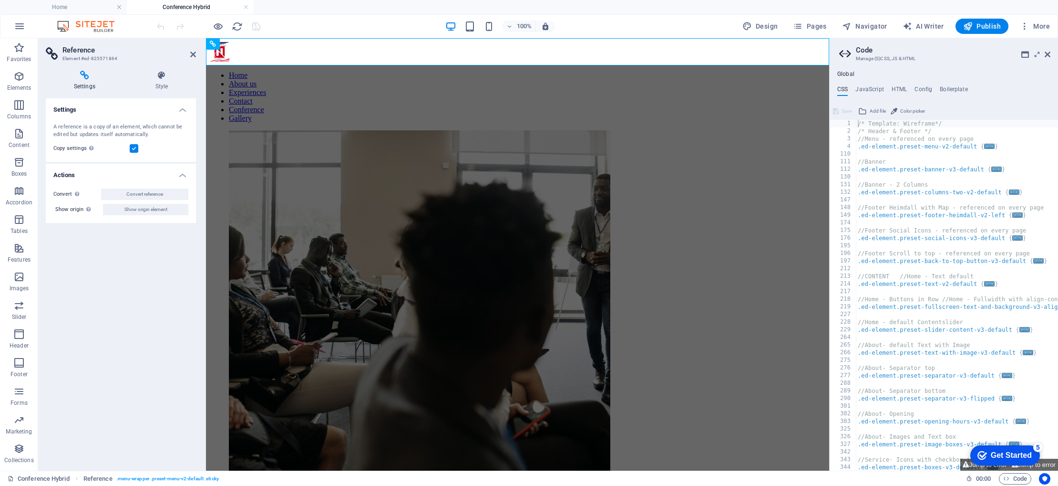
click at [83, 87] on h4 "Settings" at bounding box center [87, 81] width 82 height 20
click at [192, 53] on icon at bounding box center [193, 55] width 6 height 8
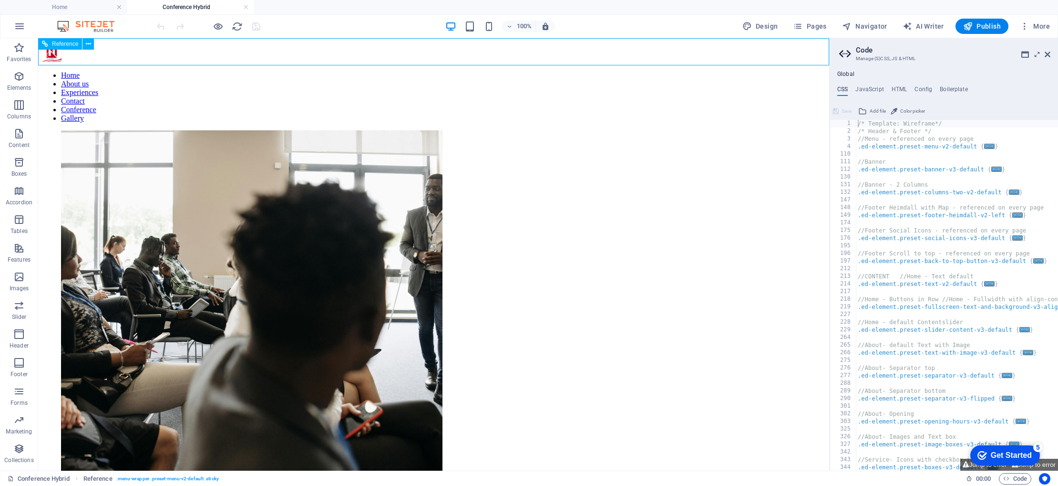
click at [398, 71] on nav "Home About us Experiences Contact Conference Gallery" at bounding box center [434, 97] width 784 height 52
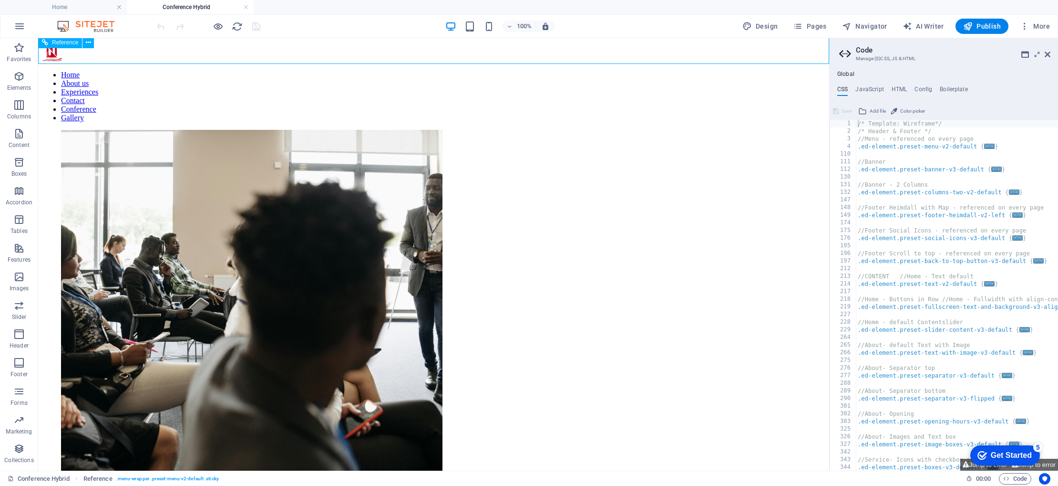
scroll to position [2, 0]
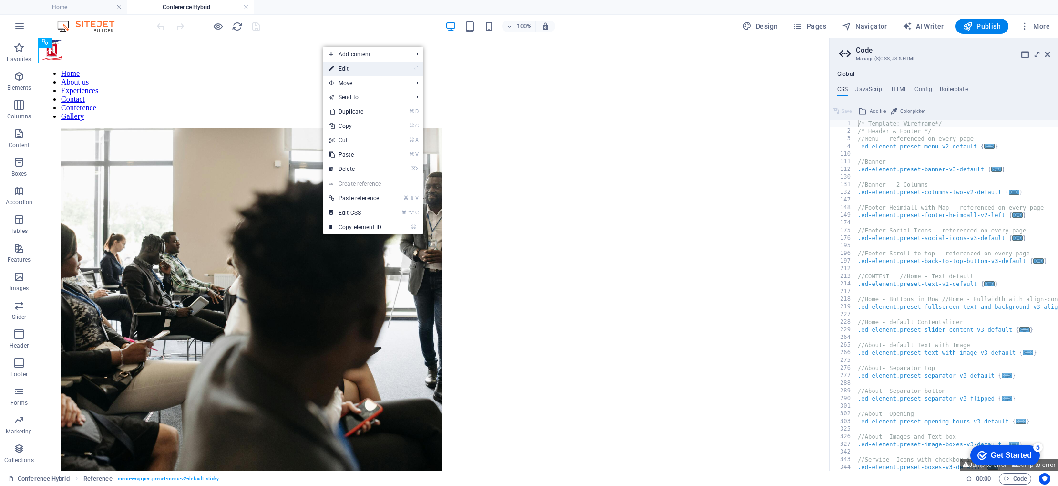
click at [351, 65] on link "⏎ Edit" at bounding box center [355, 69] width 64 height 14
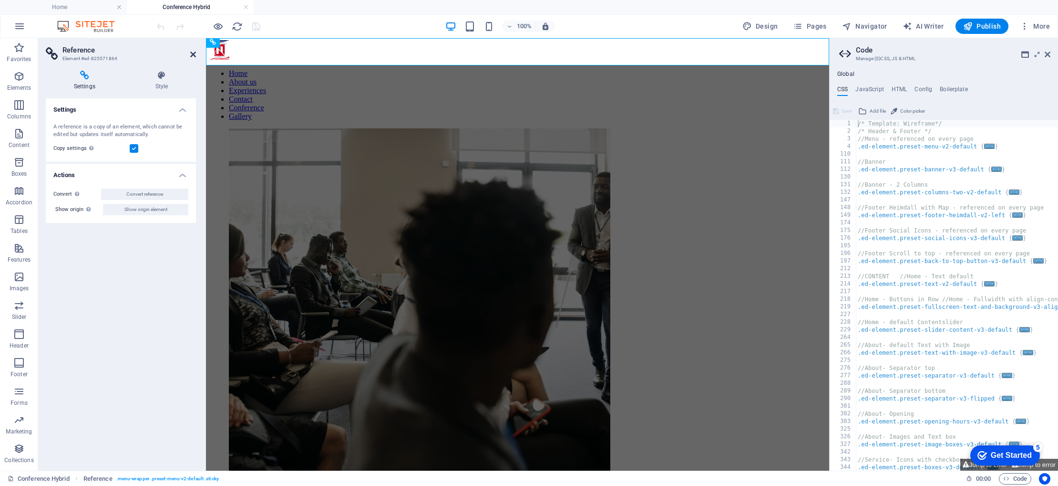
click at [191, 55] on icon at bounding box center [193, 55] width 6 height 8
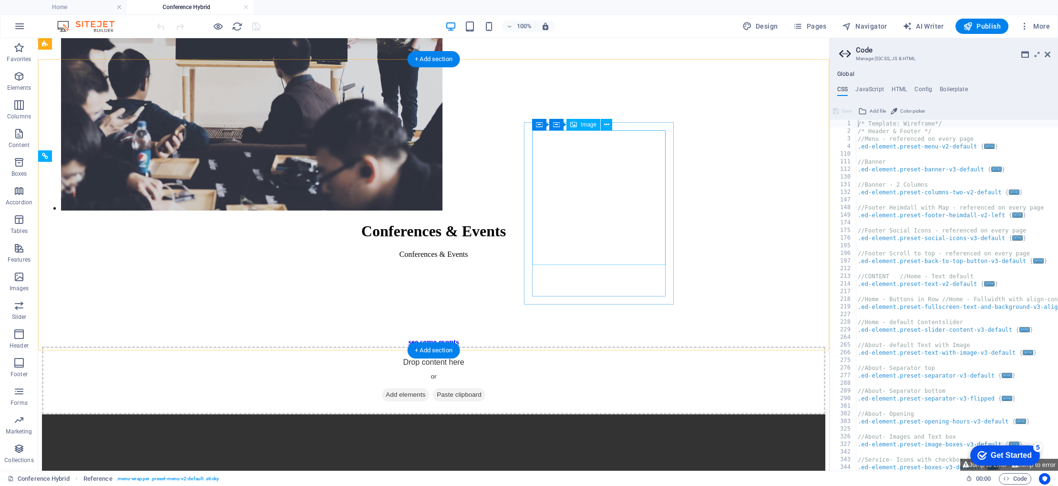
scroll to position [1956, 0]
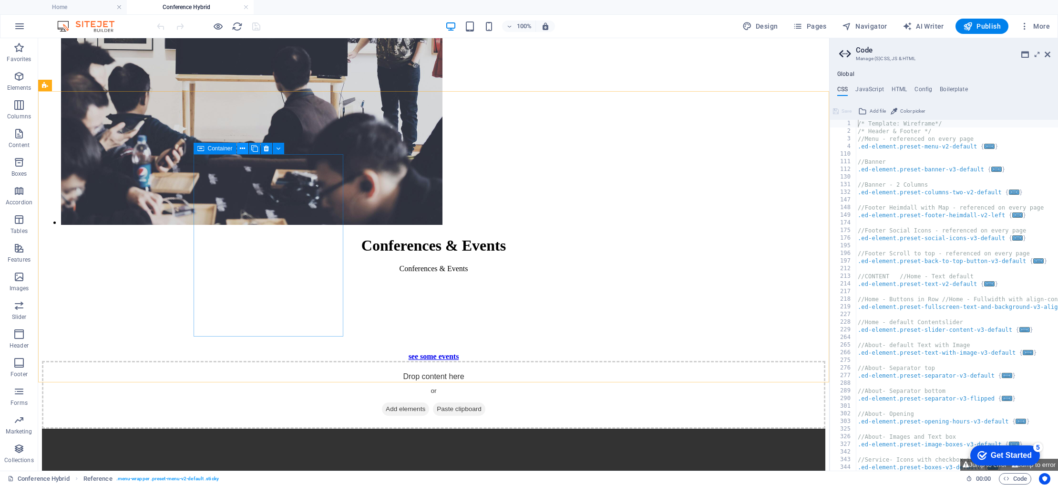
click at [243, 147] on icon at bounding box center [242, 149] width 5 height 10
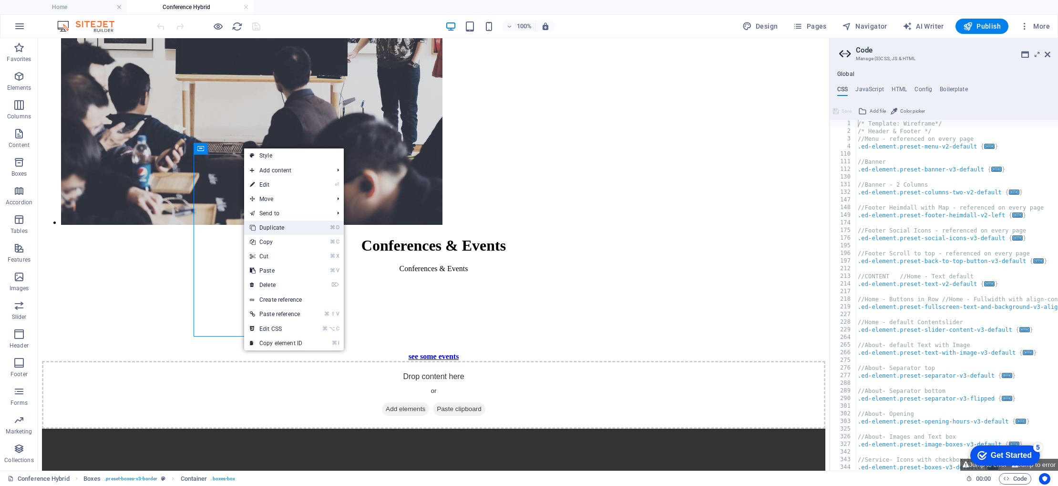
click at [281, 227] on link "⌘ D Duplicate" at bounding box center [276, 227] width 64 height 14
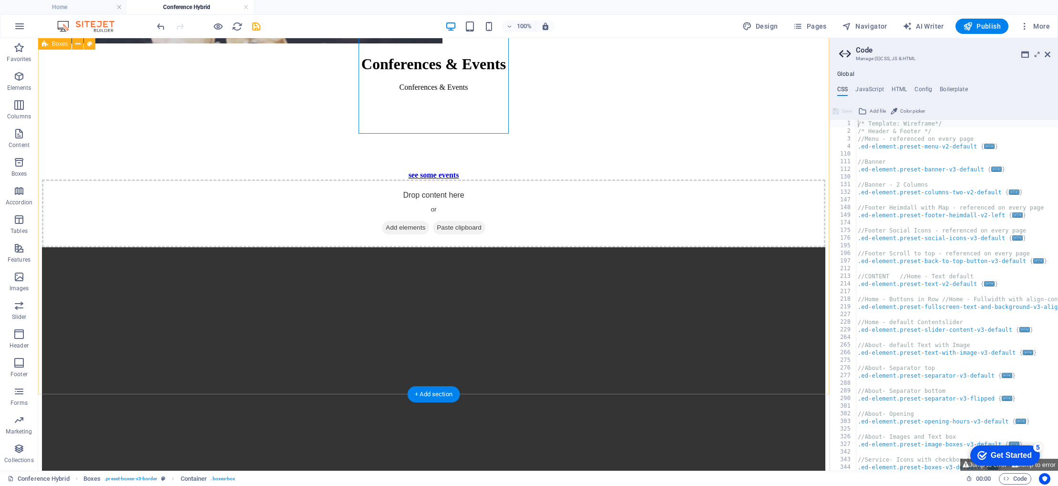
scroll to position [2158, 0]
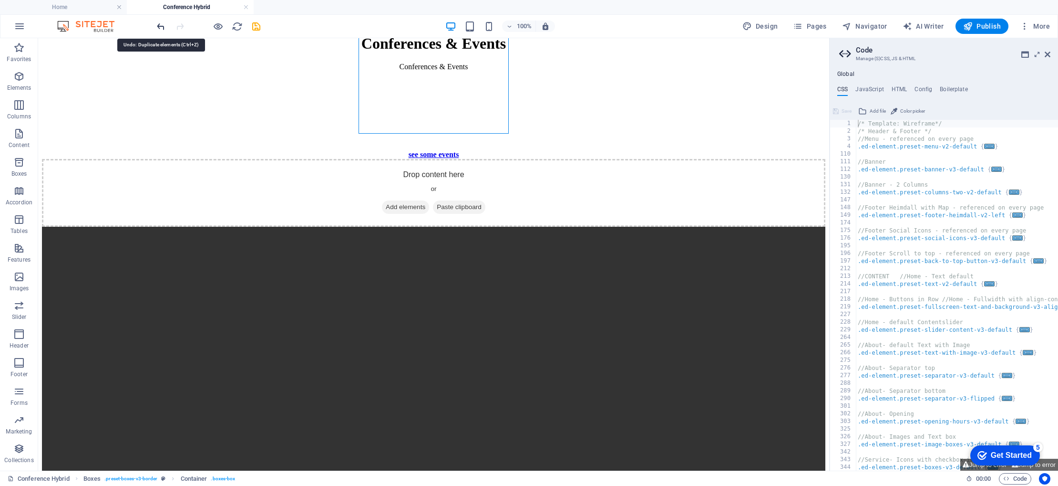
click at [157, 29] on icon "undo" at bounding box center [160, 26] width 11 height 11
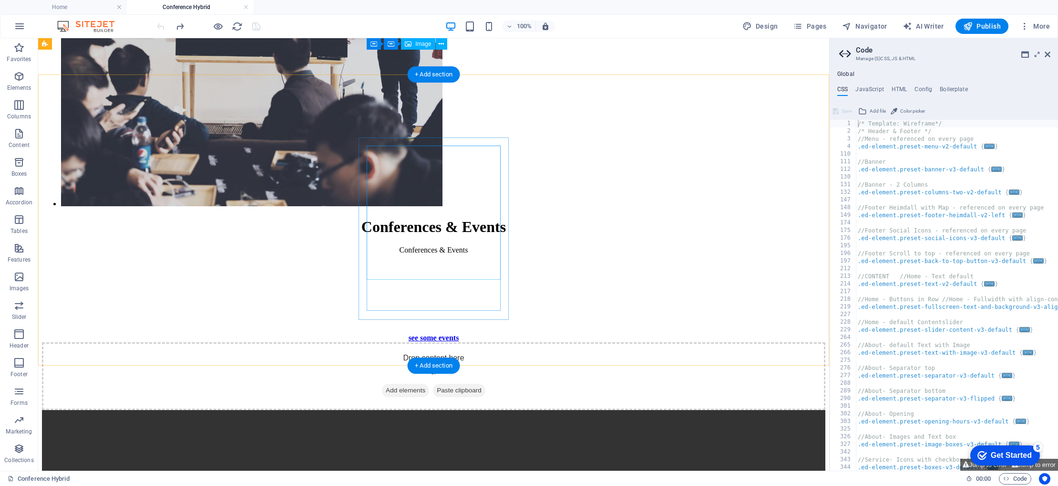
scroll to position [1972, 0]
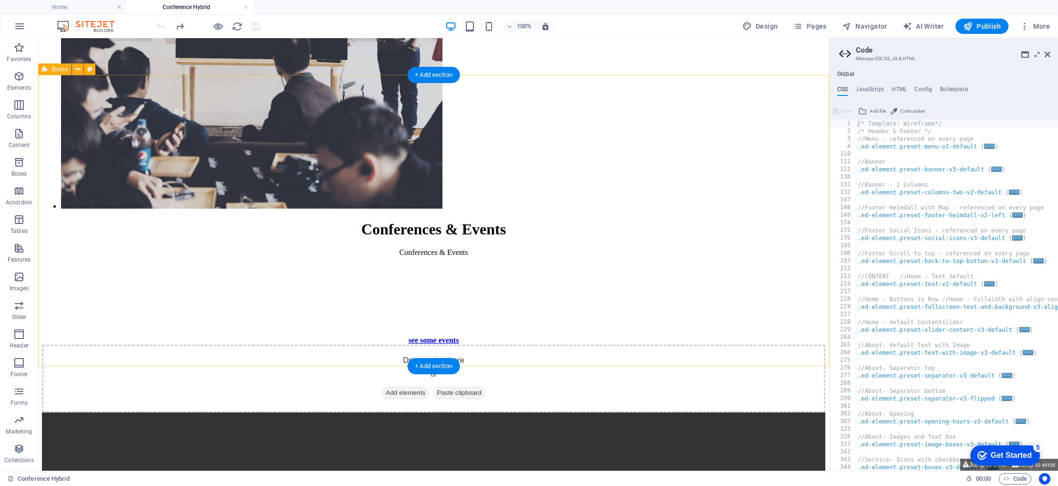
click at [78, 67] on icon at bounding box center [77, 69] width 5 height 10
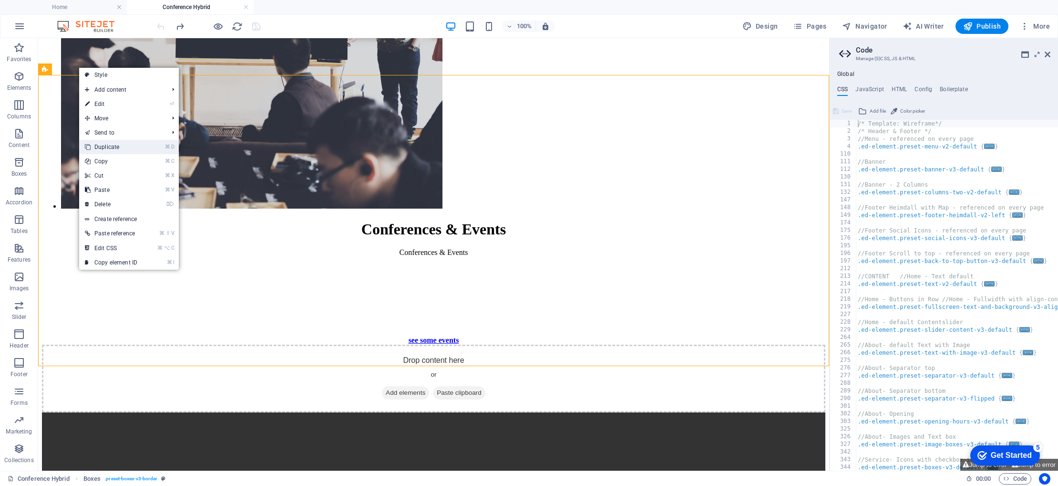
click at [114, 148] on link "⌘ D Duplicate" at bounding box center [111, 147] width 64 height 14
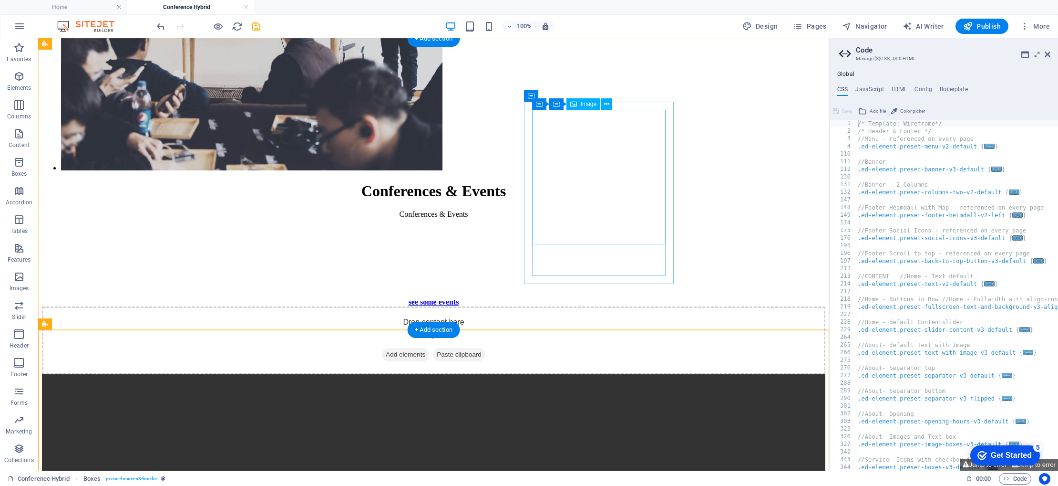
scroll to position [2008, 0]
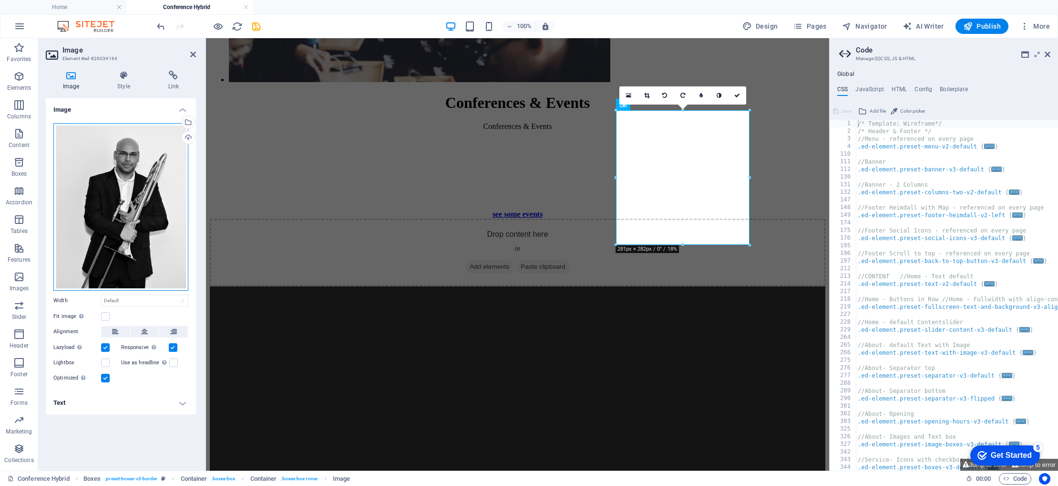
click at [150, 212] on div "Drag files here, click to choose files or select files from Files or our free s…" at bounding box center [120, 206] width 135 height 167
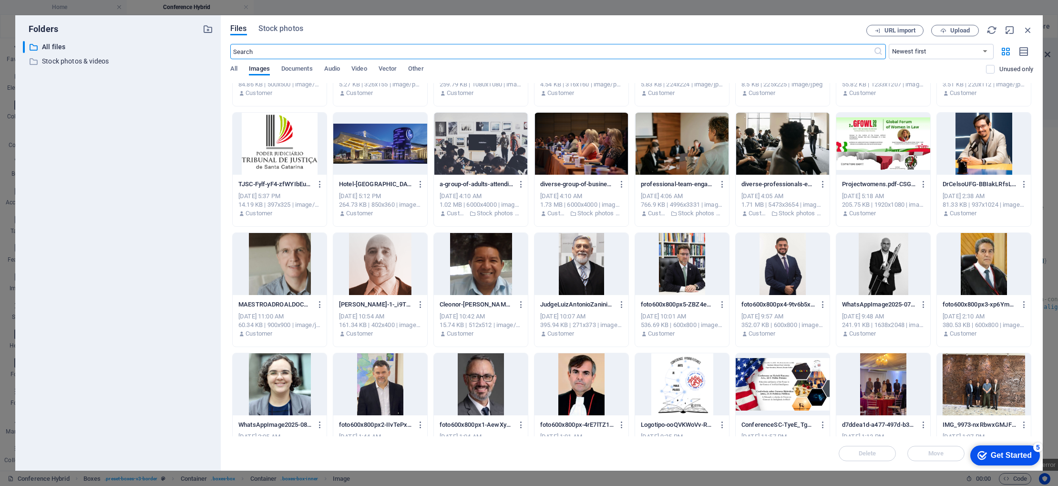
scroll to position [0, 0]
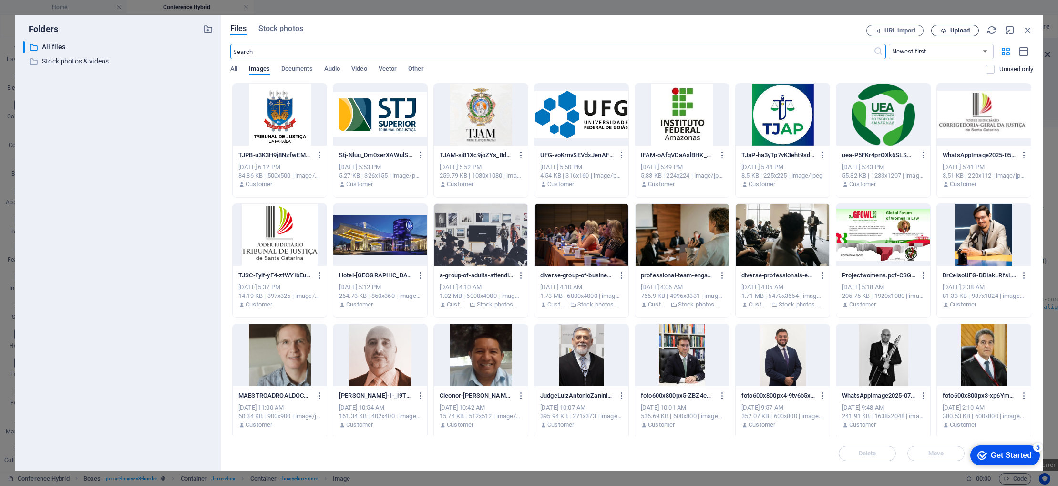
click at [951, 32] on span "Upload" at bounding box center [961, 31] width 20 height 6
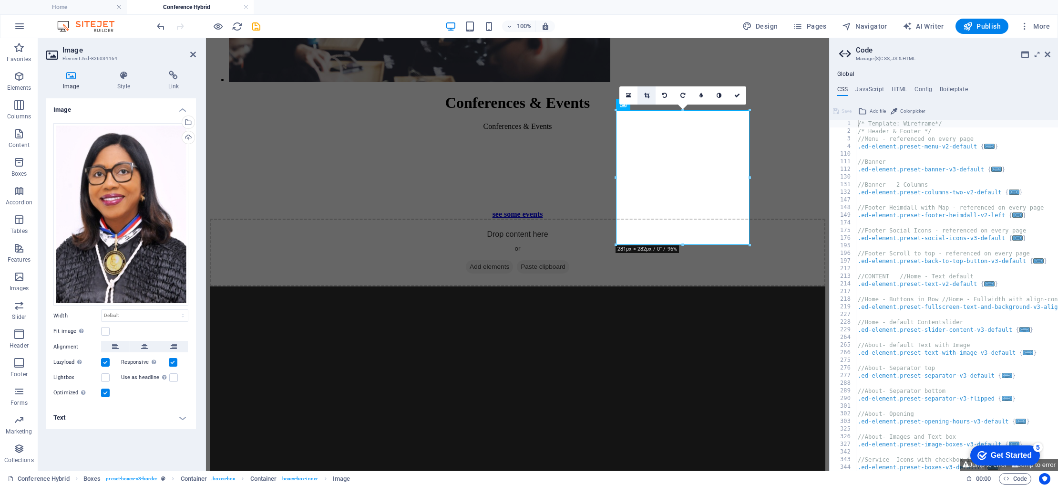
click at [645, 95] on icon at bounding box center [646, 96] width 5 height 6
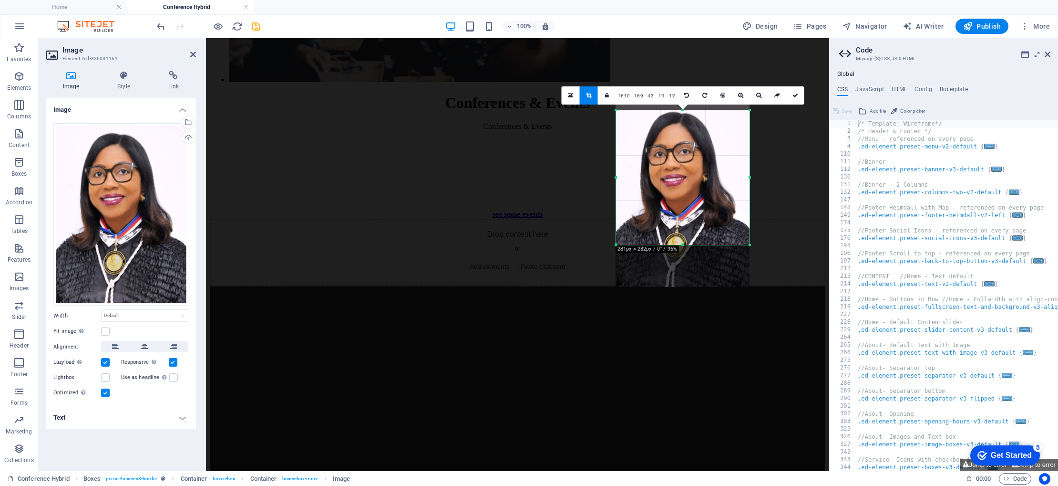
drag, startPoint x: 676, startPoint y: 140, endPoint x: 676, endPoint y: 158, distance: 17.6
click at [676, 158] on div at bounding box center [683, 195] width 134 height 183
click at [795, 97] on icon at bounding box center [796, 96] width 6 height 6
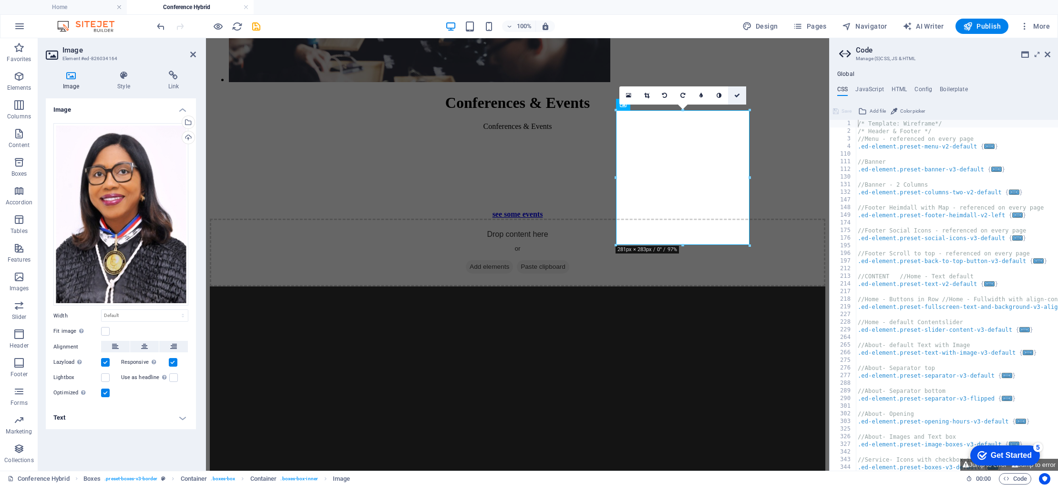
click at [738, 95] on icon at bounding box center [738, 96] width 6 height 6
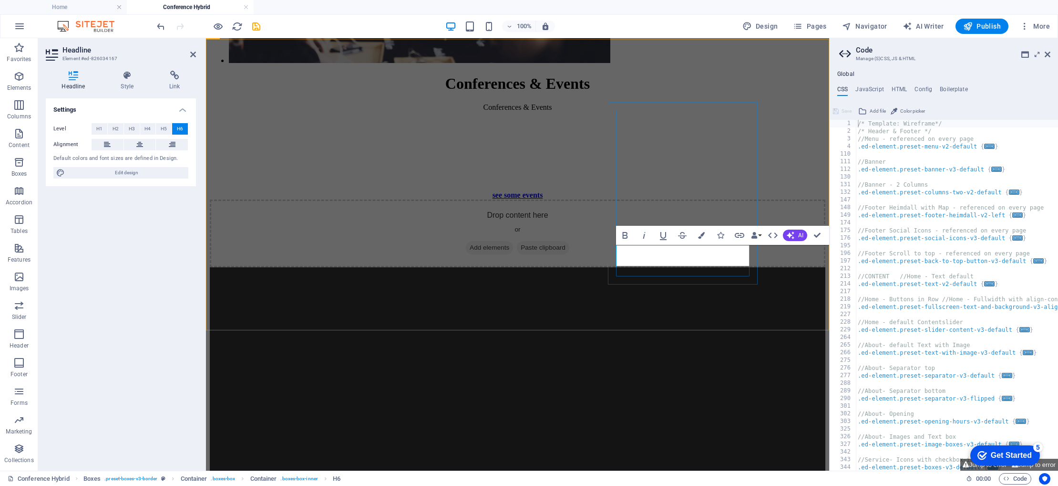
scroll to position [1989, 0]
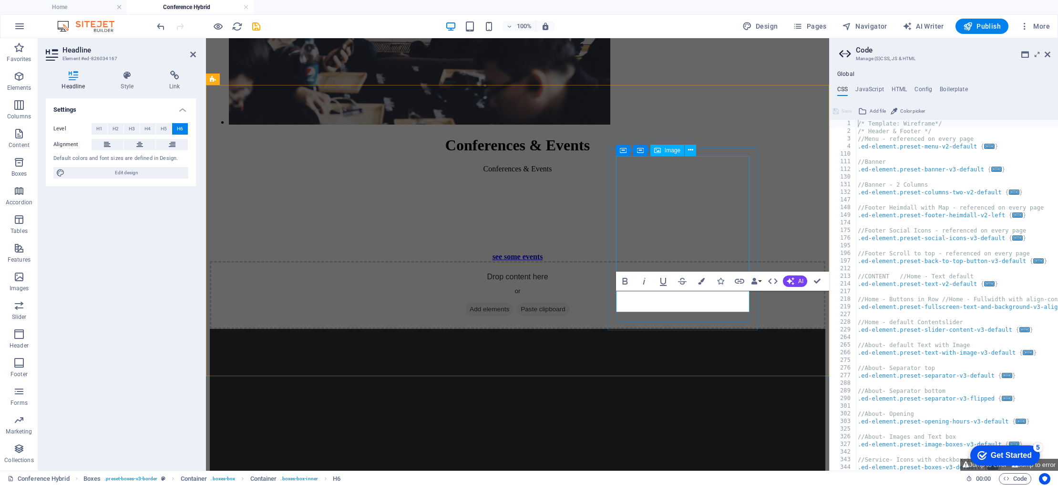
scroll to position [1947, 0]
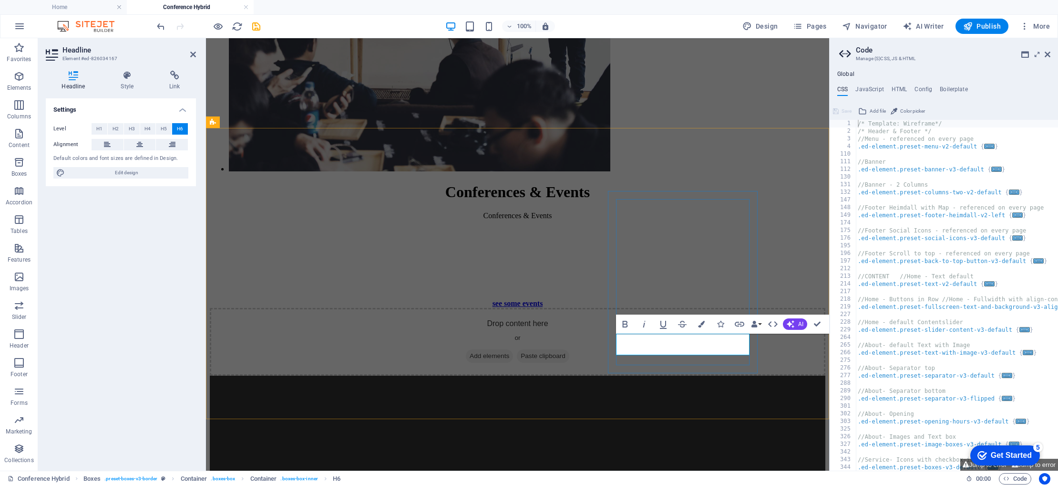
scroll to position [1900, 0]
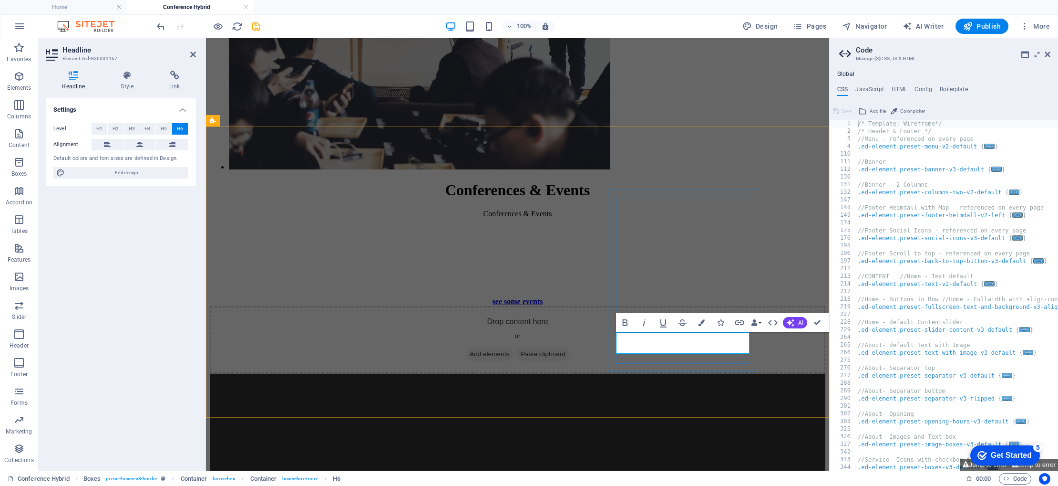
click at [136, 146] on icon at bounding box center [139, 144] width 7 height 11
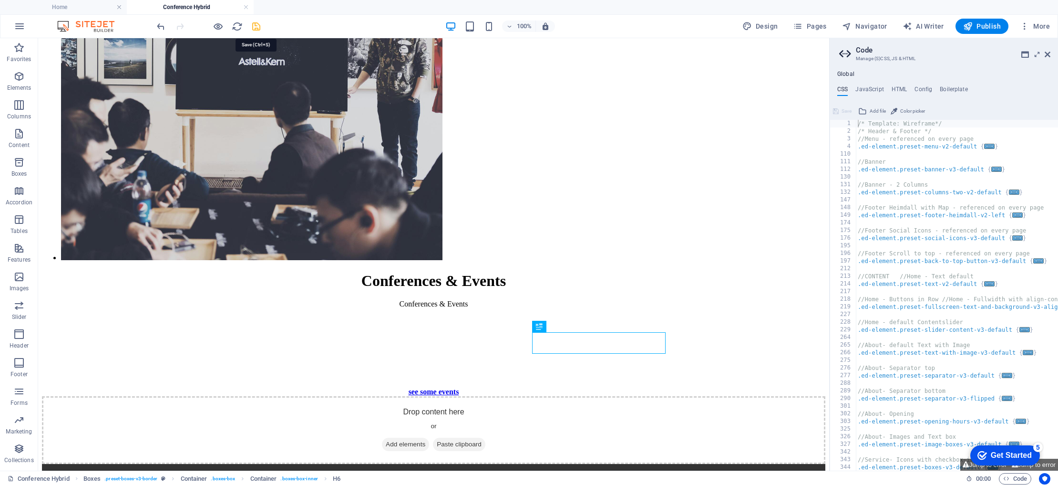
click at [256, 26] on icon "save" at bounding box center [256, 26] width 11 height 11
click at [1046, 54] on icon at bounding box center [1048, 55] width 6 height 8
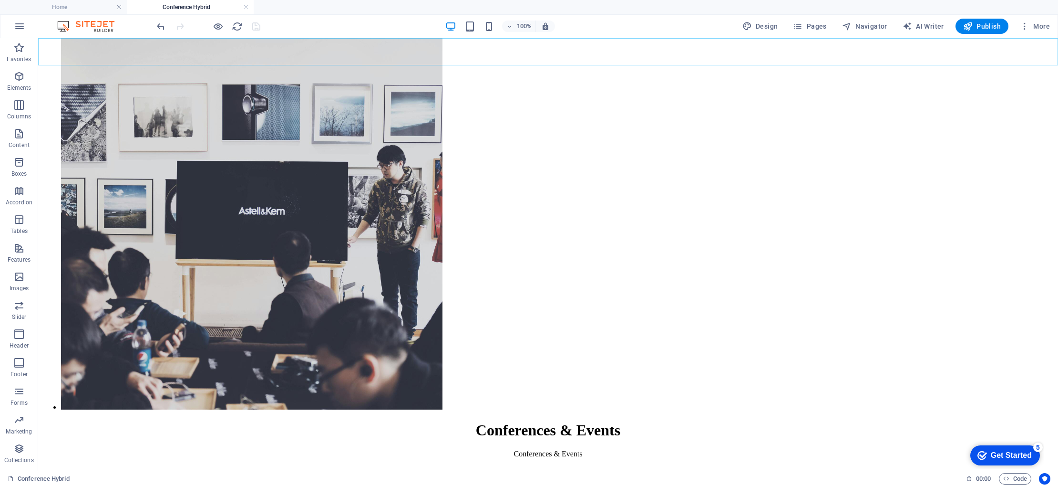
scroll to position [1928, 0]
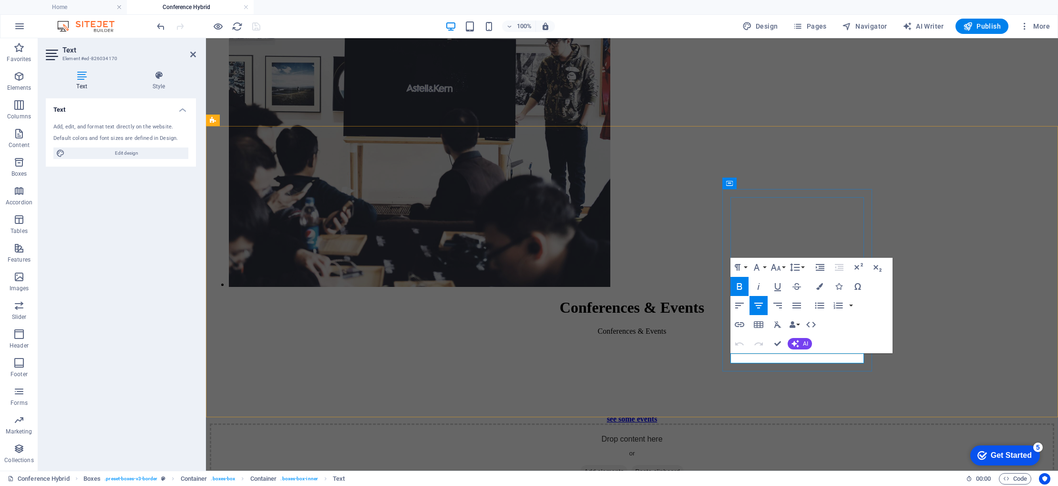
drag, startPoint x: 828, startPoint y: 360, endPoint x: 775, endPoint y: 358, distance: 52.5
click at [741, 328] on icon "button" at bounding box center [739, 324] width 11 height 11
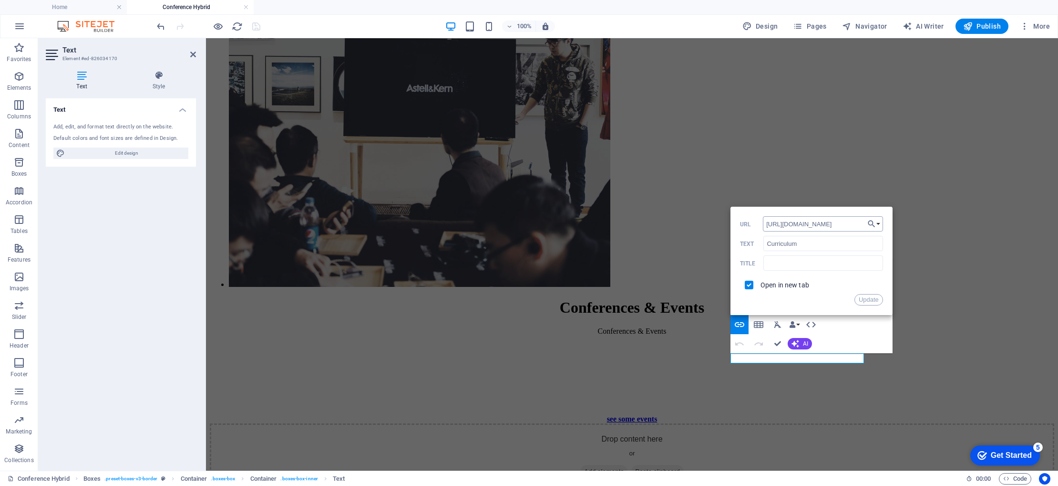
scroll to position [0, 0]
type input "h"
type input "[URL][DOMAIN_NAME]"
click at [870, 300] on button "Update" at bounding box center [869, 299] width 29 height 11
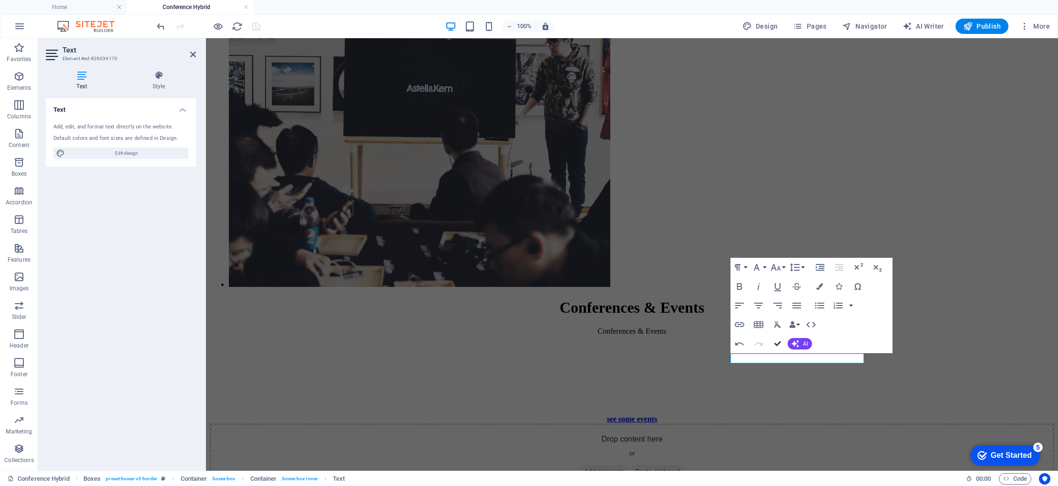
scroll to position [1929, 0]
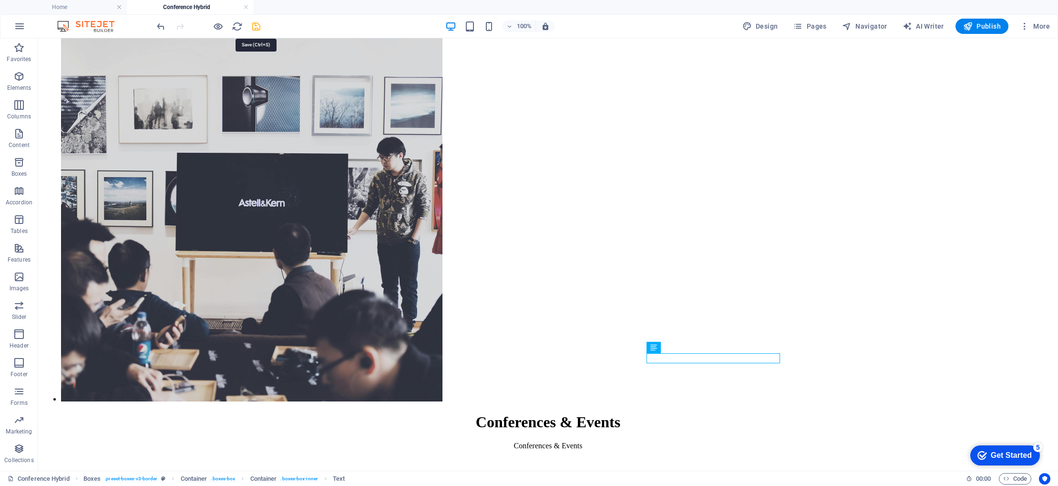
click at [260, 26] on icon "save" at bounding box center [256, 26] width 11 height 11
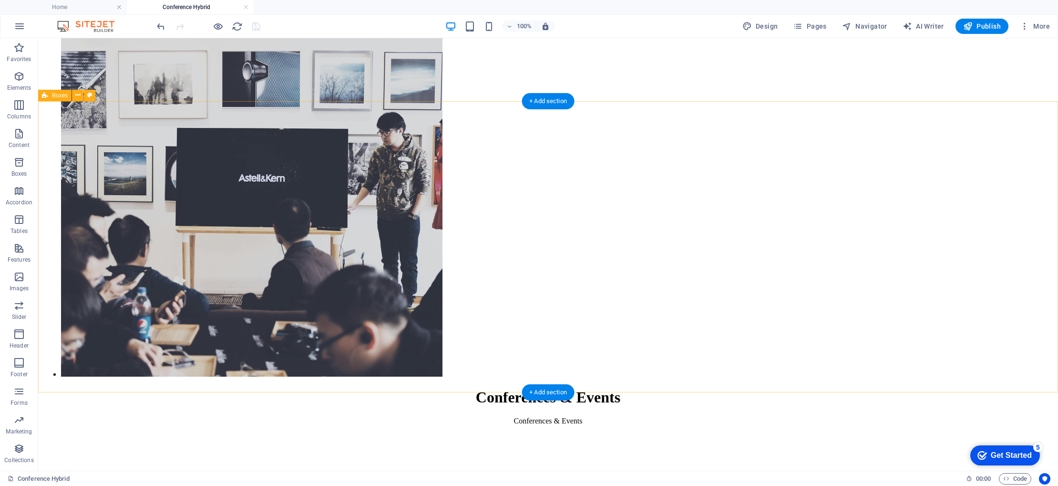
scroll to position [1946, 0]
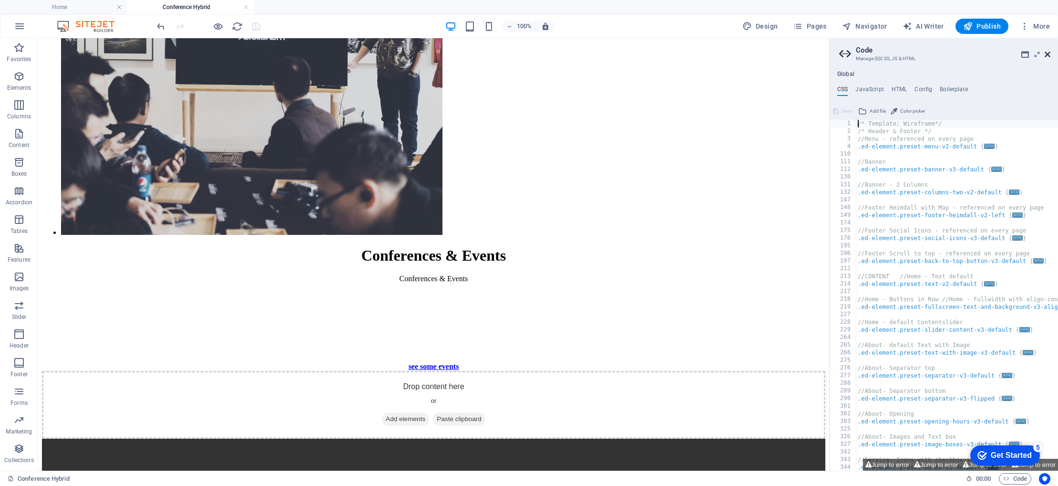
click at [1047, 55] on icon at bounding box center [1048, 55] width 6 height 8
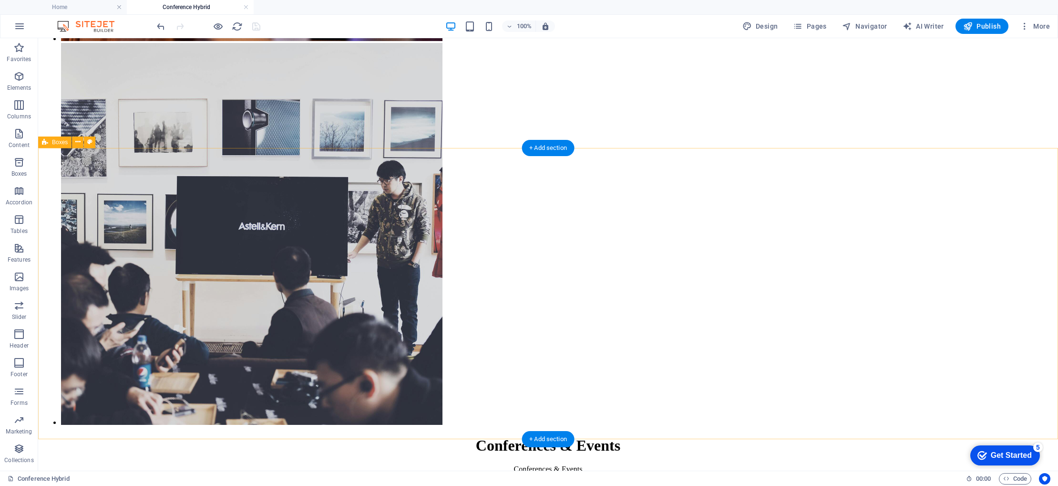
scroll to position [1904, 0]
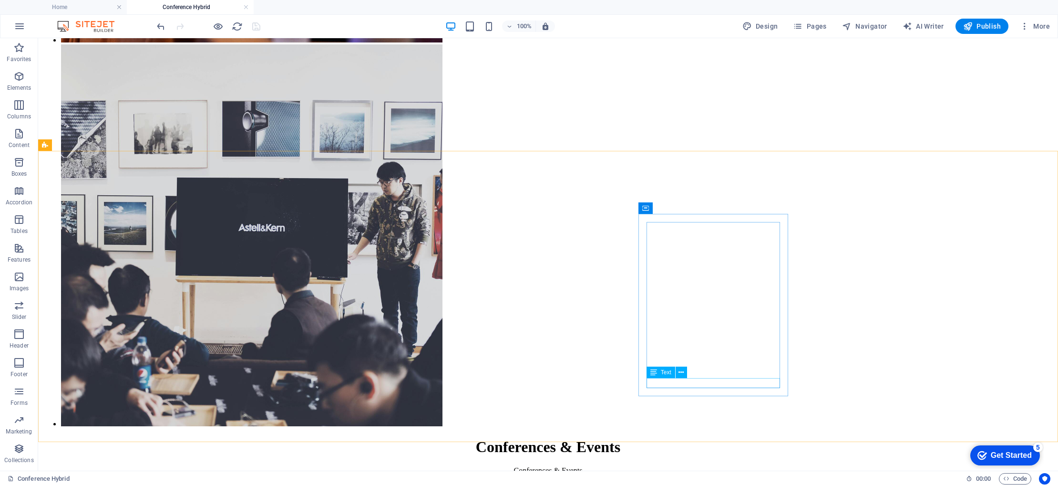
click at [691, 373] on div "Text" at bounding box center [670, 372] width 47 height 12
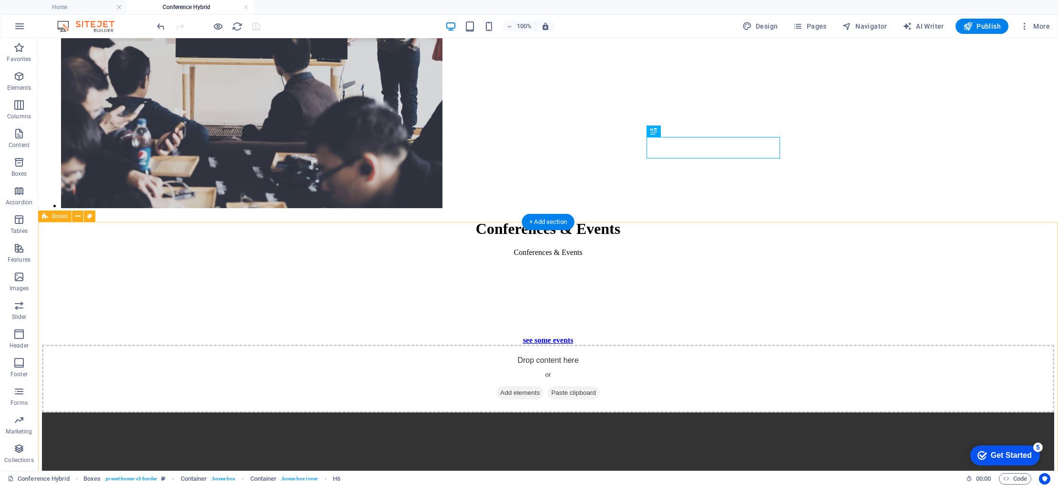
scroll to position [2123, 0]
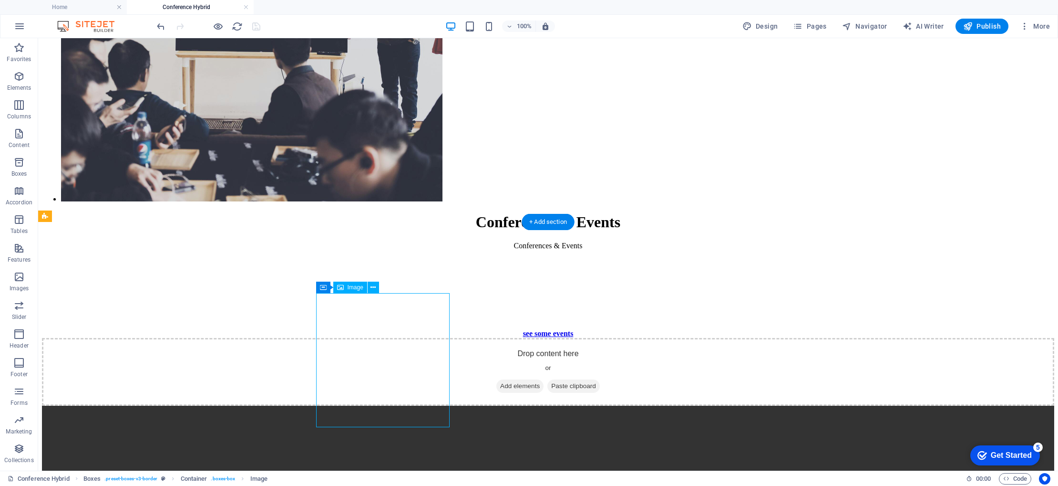
select select "px"
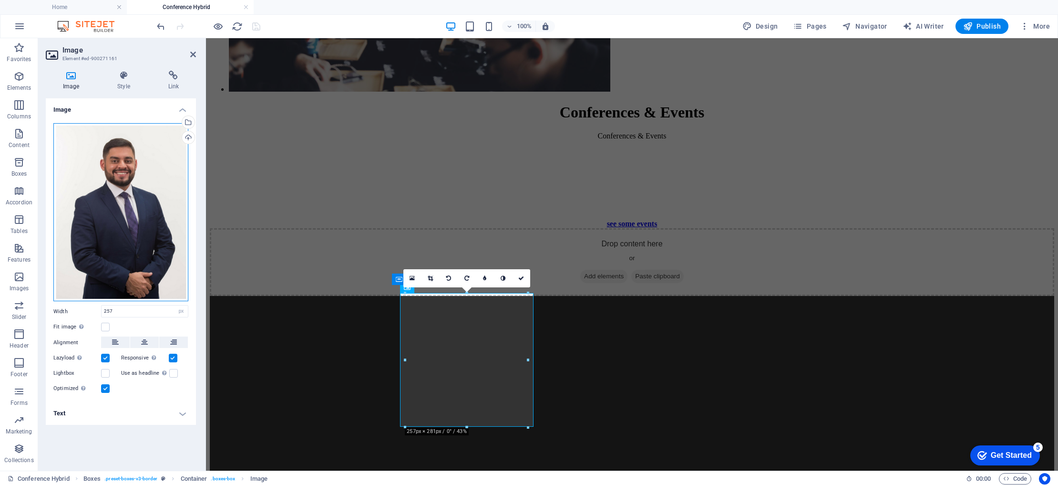
click at [95, 187] on div "Drag files here, click to choose files or select files from Files or our free s…" at bounding box center [120, 212] width 135 height 178
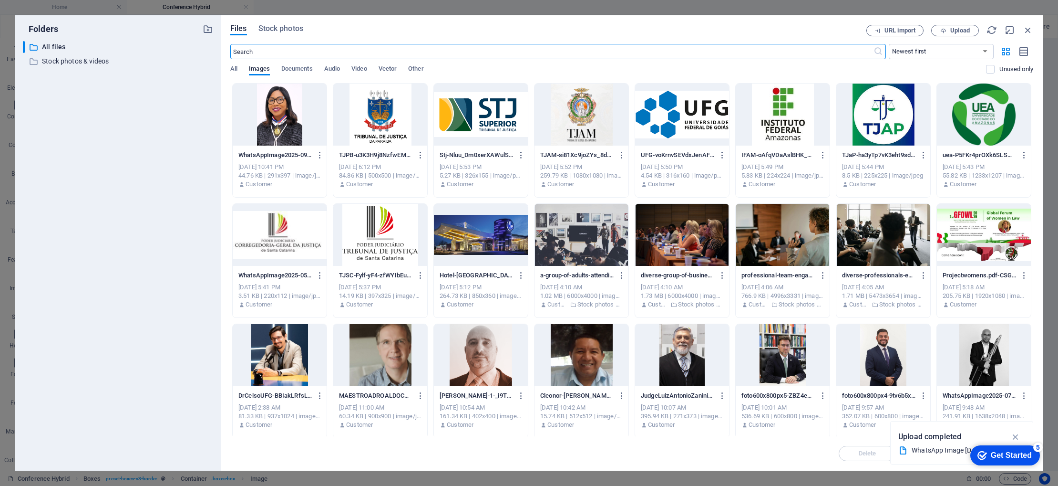
scroll to position [2096, 0]
click at [958, 30] on span "Upload" at bounding box center [961, 31] width 20 height 6
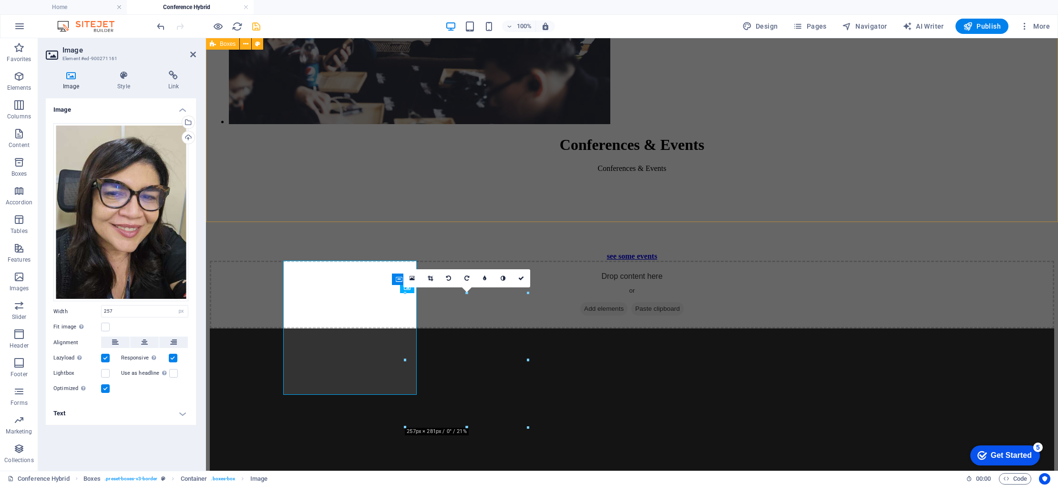
scroll to position [2129, 0]
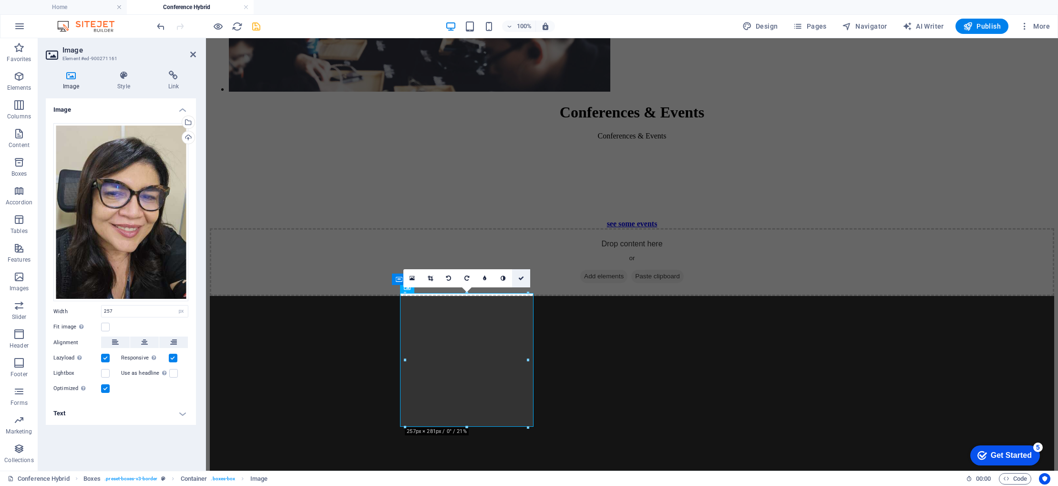
click at [518, 277] on icon at bounding box center [521, 278] width 6 height 6
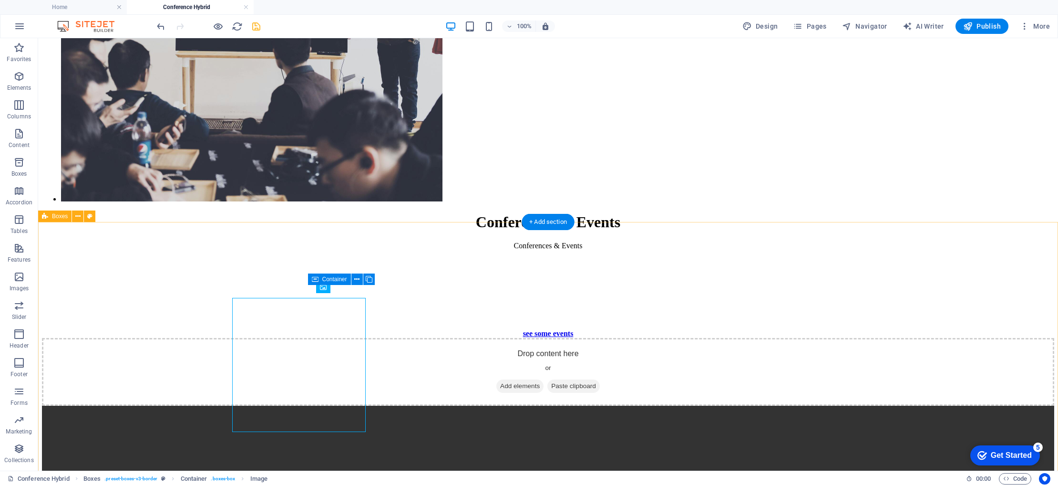
scroll to position [2123, 0]
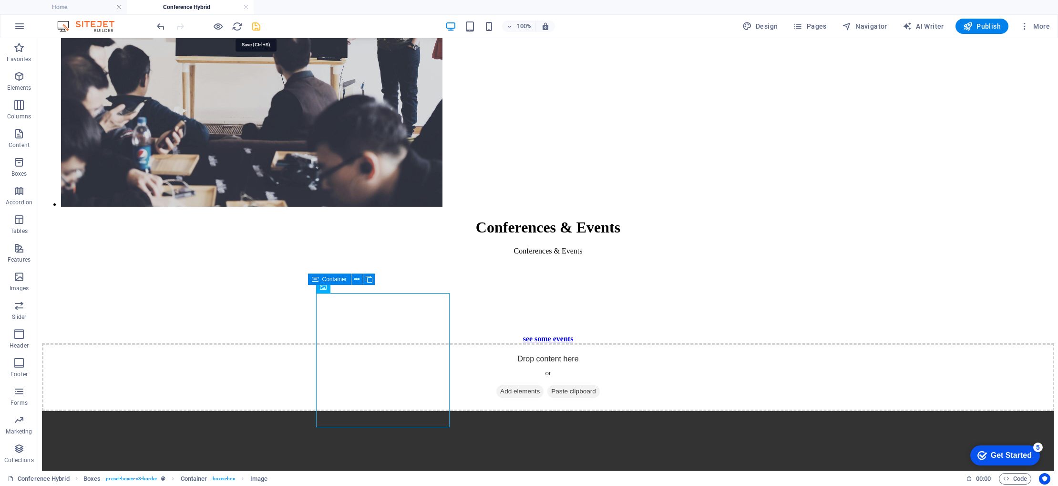
click at [257, 27] on icon "save" at bounding box center [256, 26] width 11 height 11
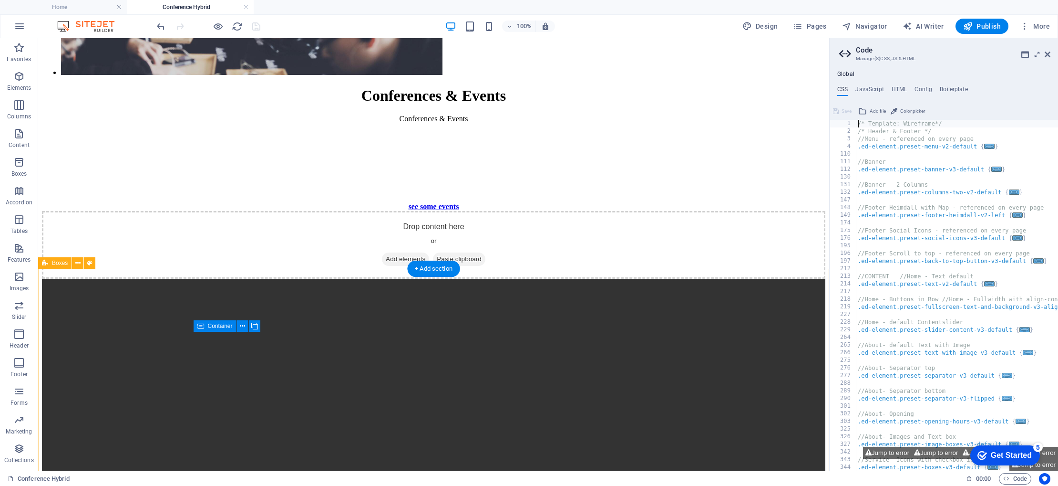
scroll to position [2170, 0]
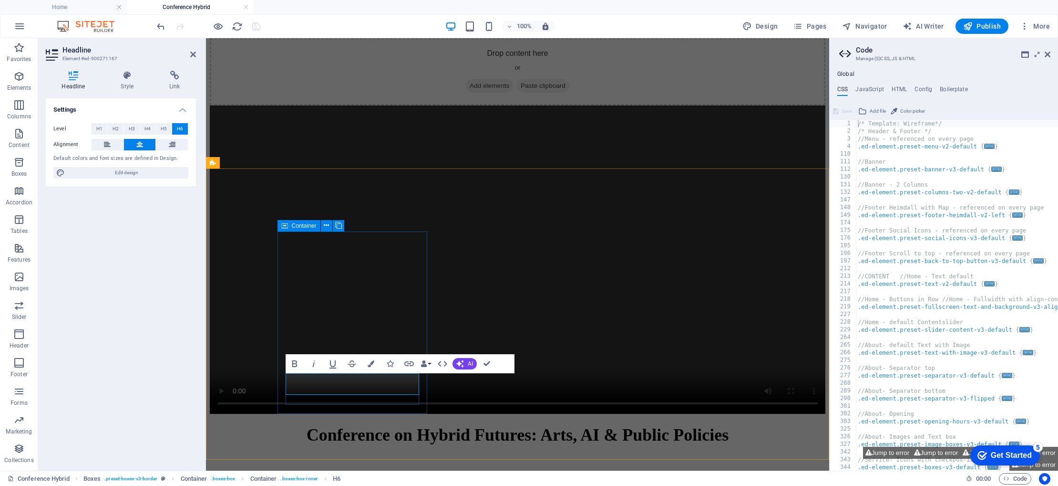
scroll to position [2151, 0]
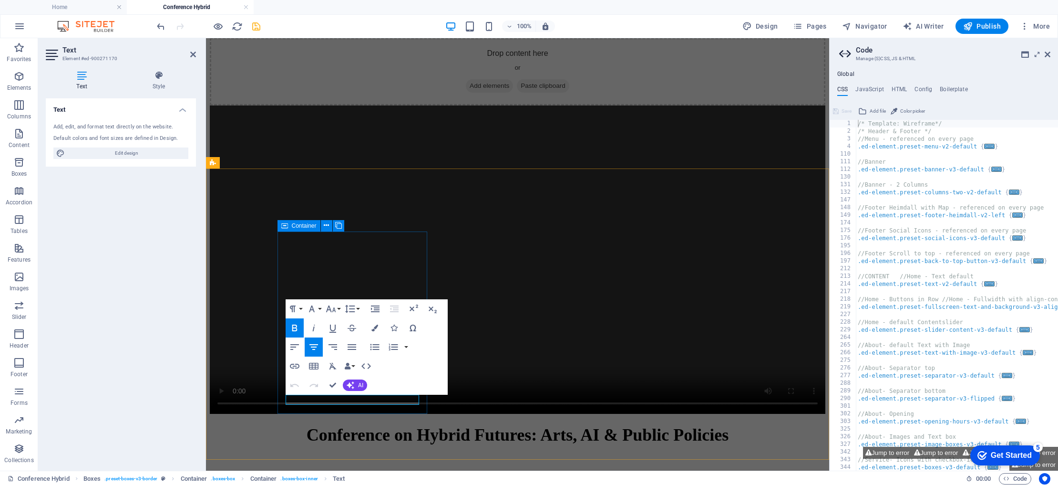
scroll to position [2151, 0]
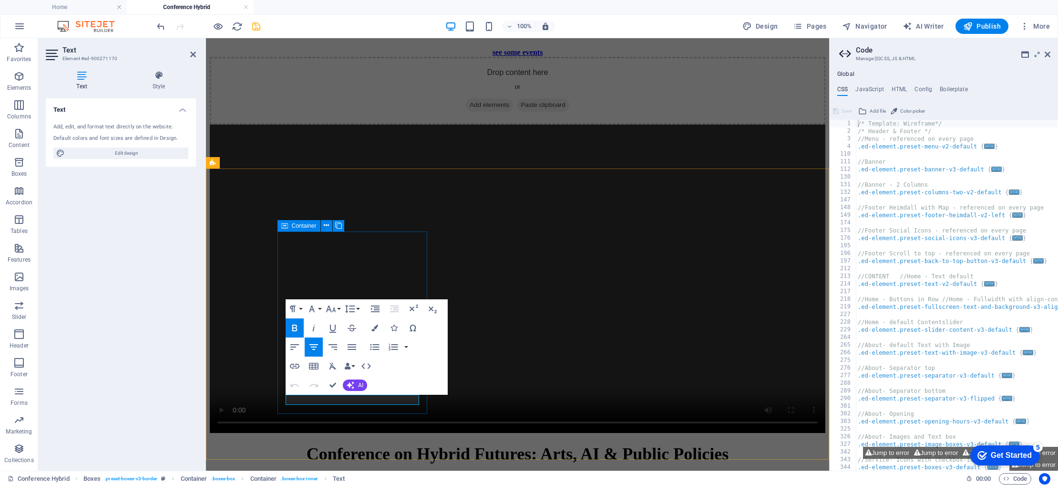
drag, startPoint x: 373, startPoint y: 399, endPoint x: 326, endPoint y: 397, distance: 46.3
click at [291, 365] on icon "button" at bounding box center [294, 365] width 11 height 11
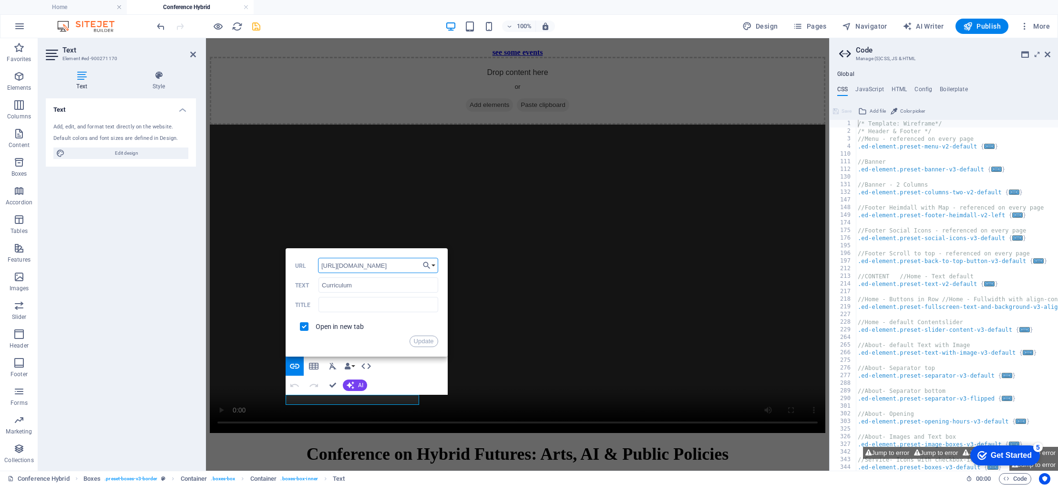
scroll to position [0, 0]
click at [391, 264] on input "[URL][DOMAIN_NAME]" at bounding box center [378, 265] width 120 height 15
drag, startPoint x: 419, startPoint y: 264, endPoint x: 296, endPoint y: 265, distance: 122.6
click at [296, 265] on div "[URL][DOMAIN_NAME] URL" at bounding box center [366, 266] width 143 height 16
click at [357, 270] on input "itor/" at bounding box center [378, 265] width 120 height 15
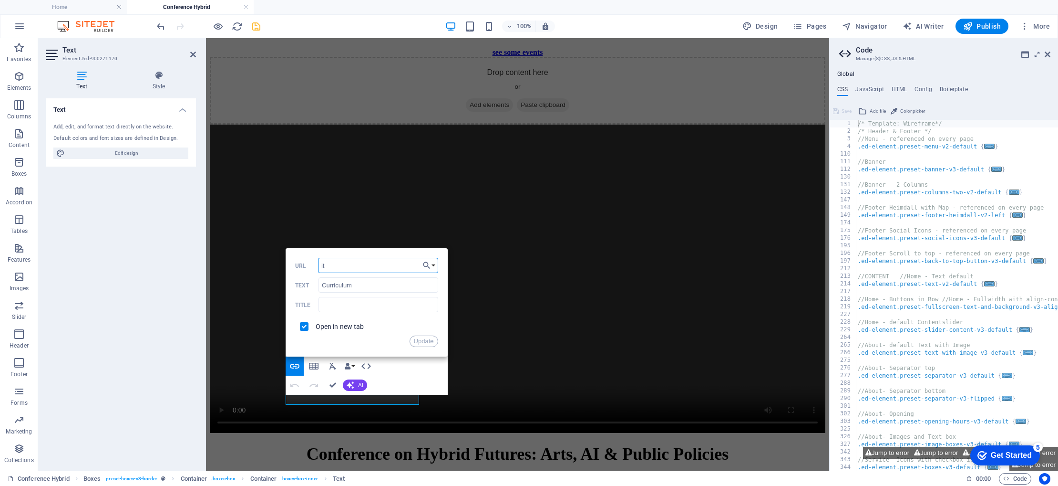
type input "i"
paste input "[URL][DOMAIN_NAME][PERSON_NAME][PERSON_NAME]"
type input "[URL][DOMAIN_NAME][PERSON_NAME][PERSON_NAME]"
click at [431, 341] on button "Update" at bounding box center [424, 340] width 29 height 11
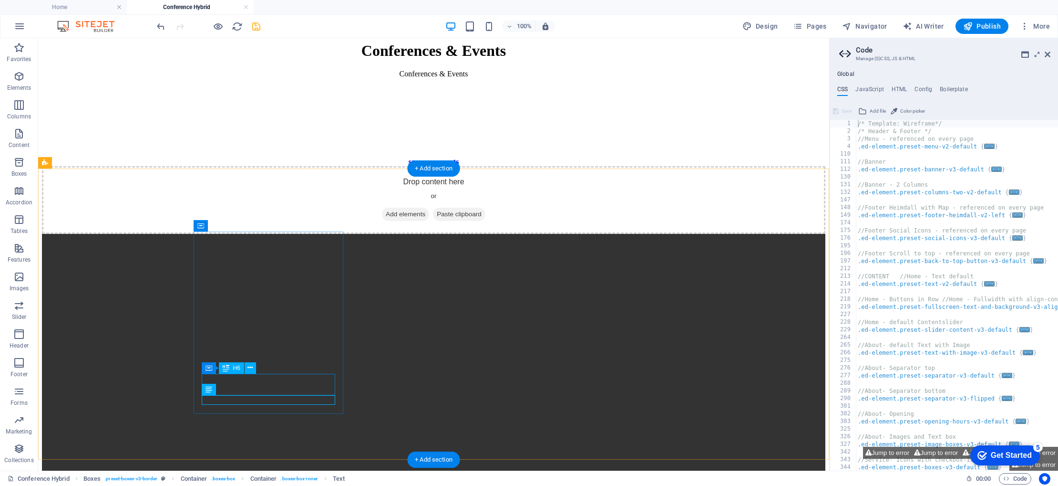
scroll to position [2170, 0]
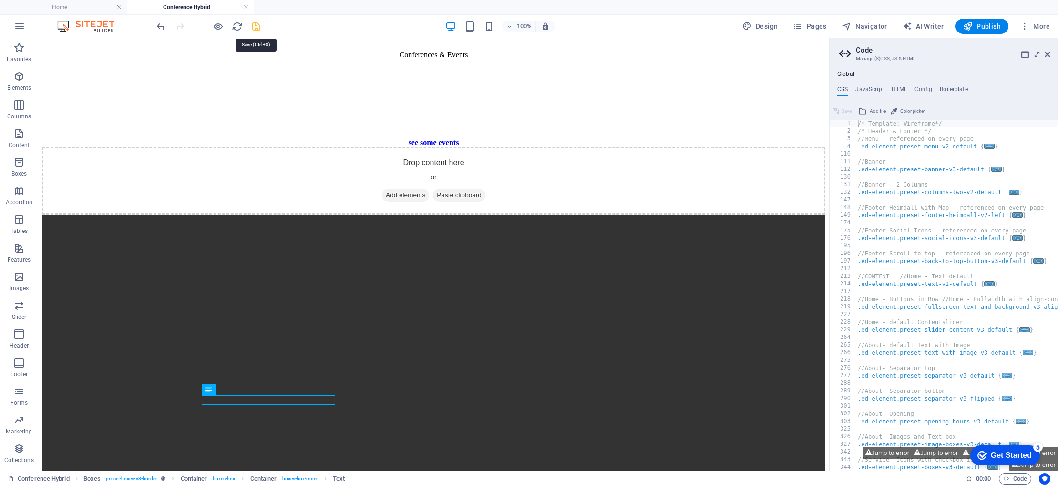
click at [255, 28] on icon "save" at bounding box center [256, 26] width 11 height 11
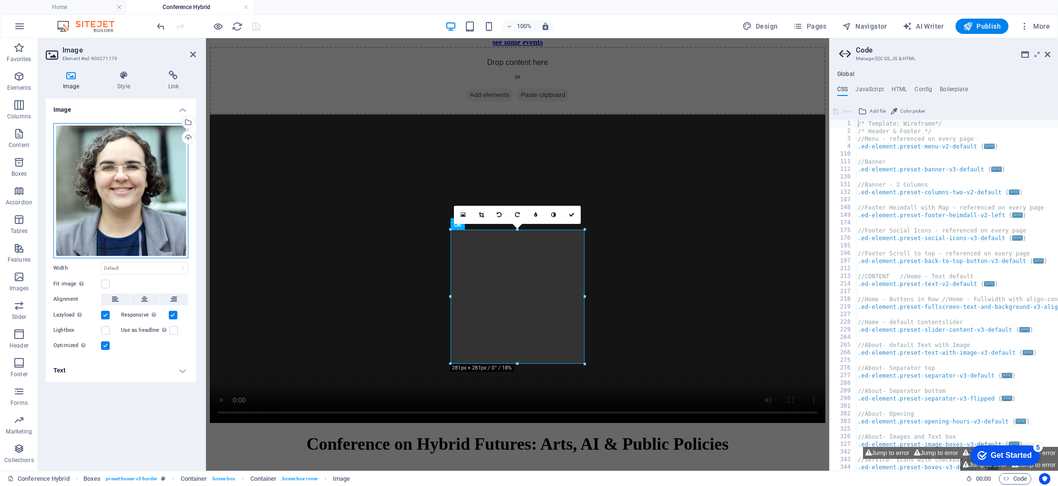
click at [107, 184] on div "Drag files here, click to choose files or select files from Files or our free s…" at bounding box center [120, 190] width 135 height 135
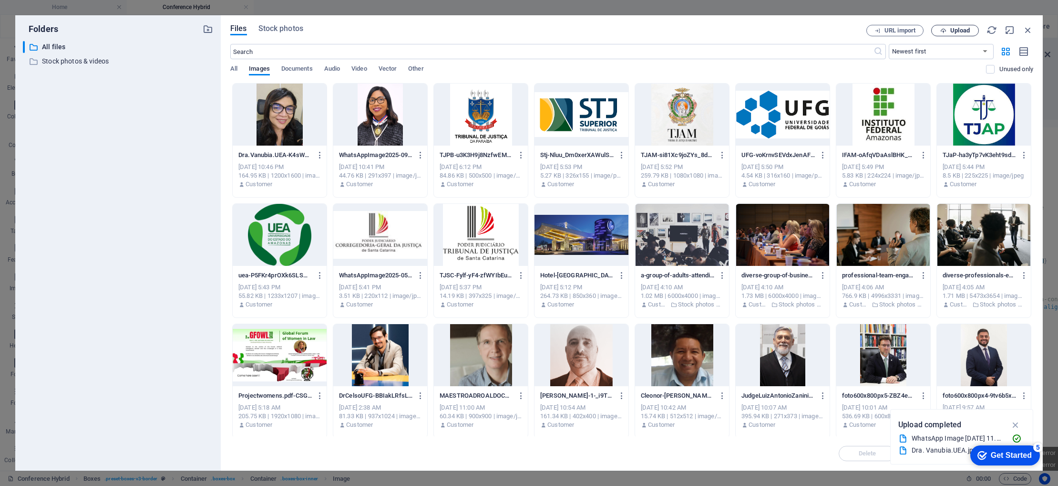
click at [950, 30] on span "Upload" at bounding box center [955, 31] width 39 height 6
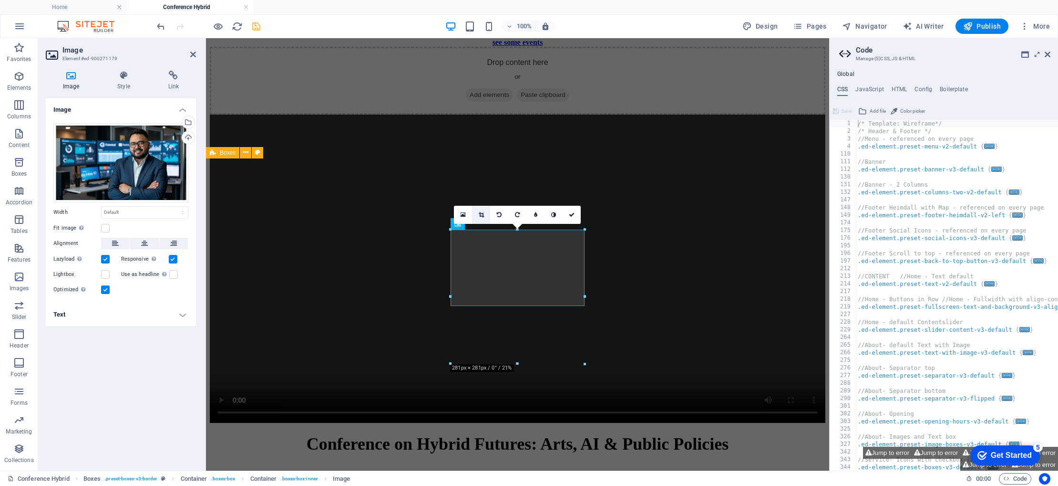
click at [483, 215] on icon at bounding box center [481, 215] width 5 height 6
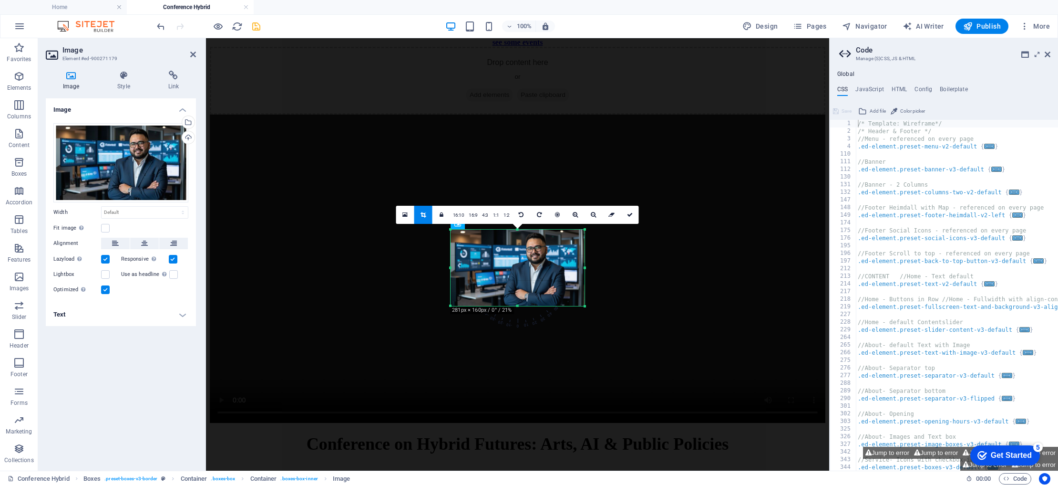
drag, startPoint x: 585, startPoint y: 269, endPoint x: 588, endPoint y: 277, distance: 9.0
click at [585, 277] on div "180 170 160 150 140 130 120 110 100 90 80 70 60 50 40 30 20 10 0 -10 -20 -30 -4…" at bounding box center [518, 267] width 134 height 76
click at [625, 215] on link at bounding box center [630, 215] width 18 height 18
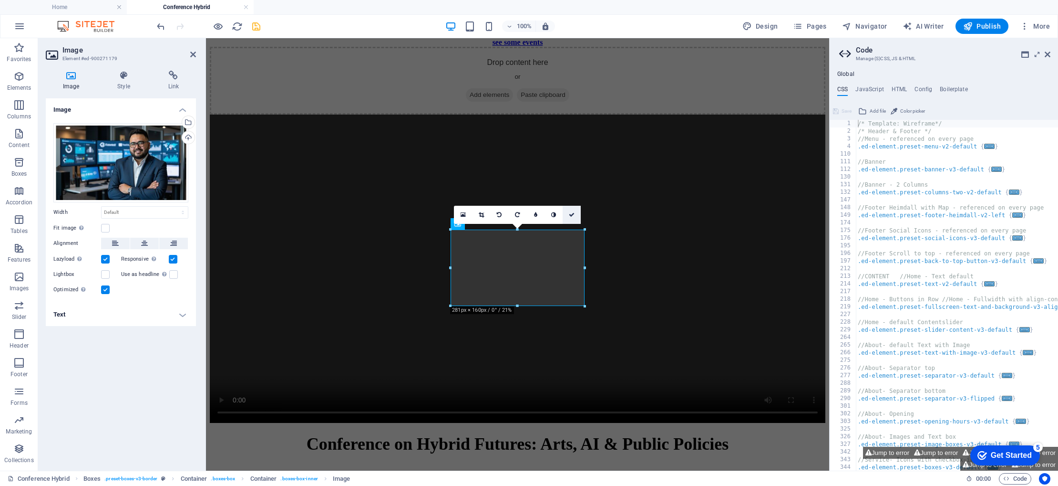
click at [571, 215] on icon at bounding box center [572, 215] width 6 height 6
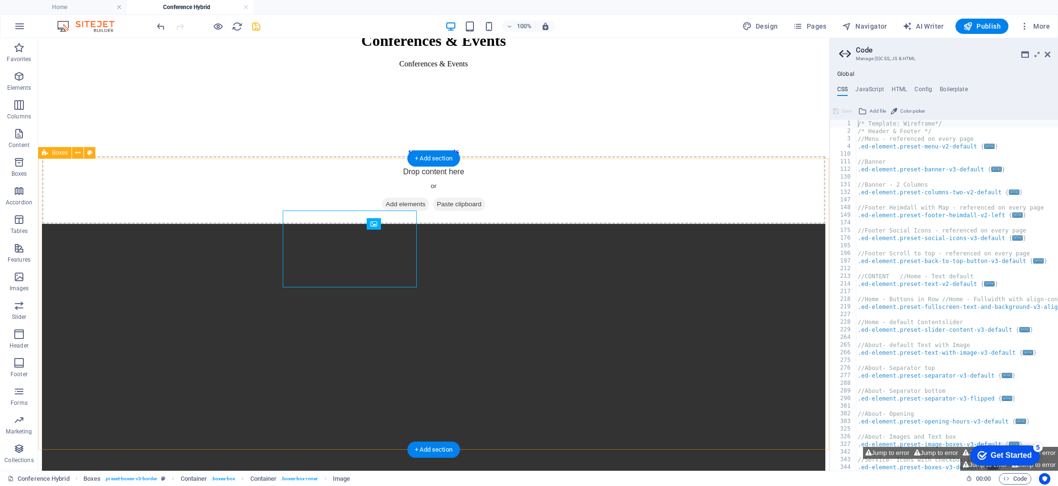
scroll to position [2180, 0]
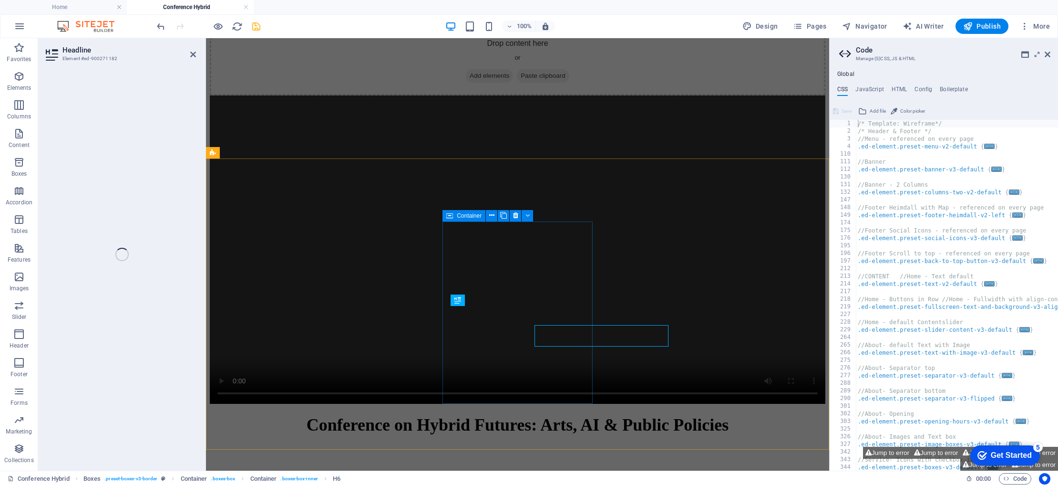
scroll to position [2161, 0]
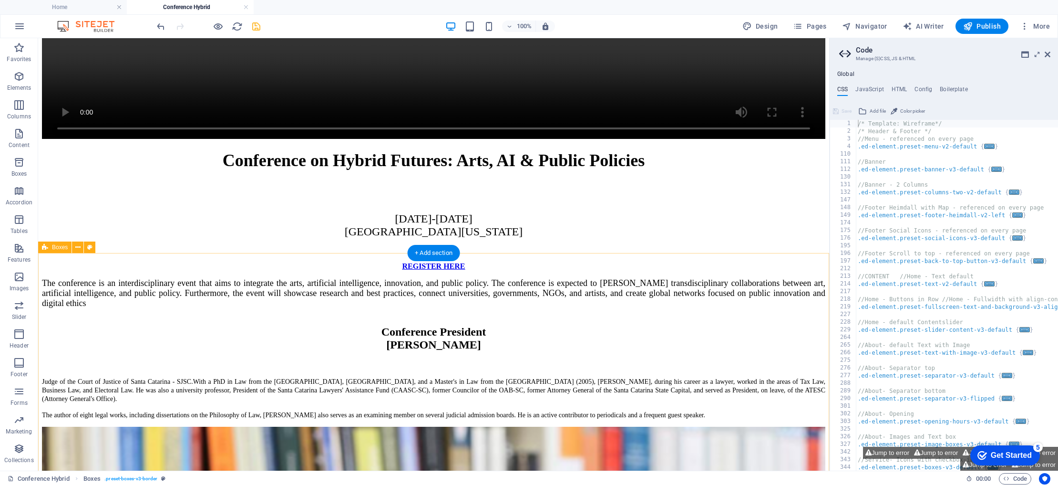
scroll to position [2650, 0]
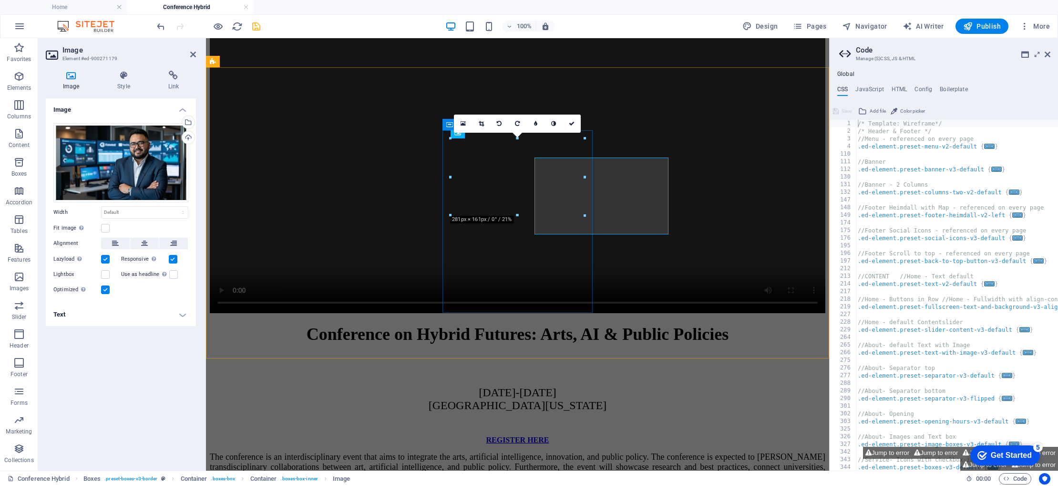
scroll to position [2252, 0]
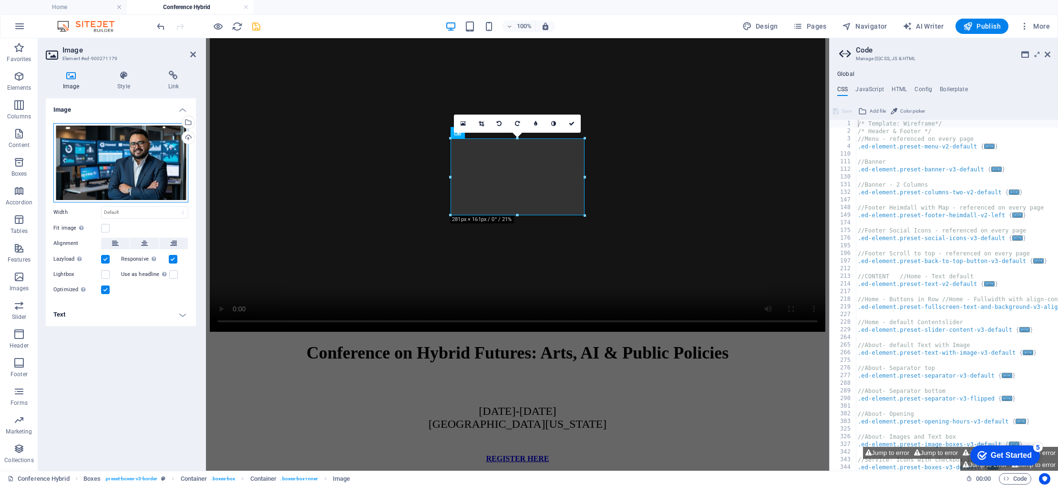
click at [100, 164] on div "Drag files here, click to choose files or select files from Files or our free s…" at bounding box center [120, 162] width 135 height 79
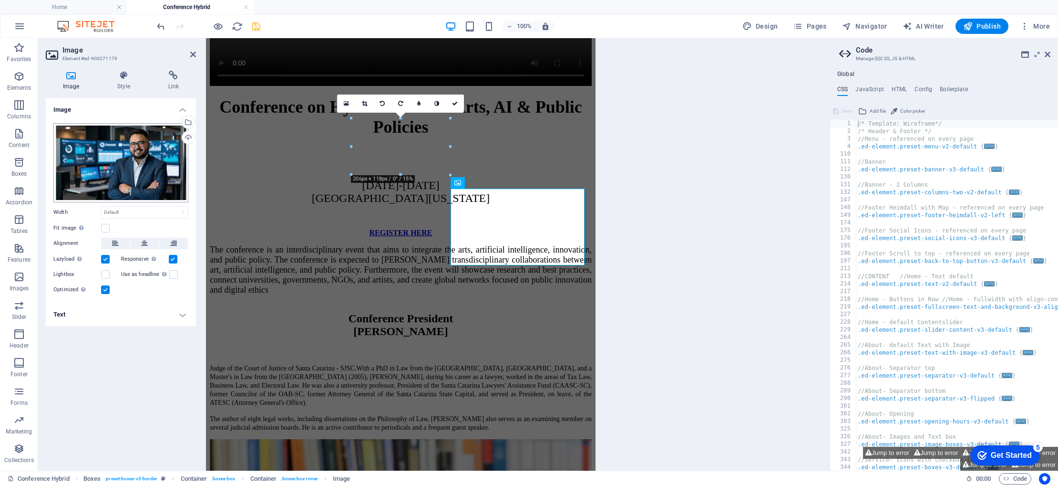
scroll to position [2202, 0]
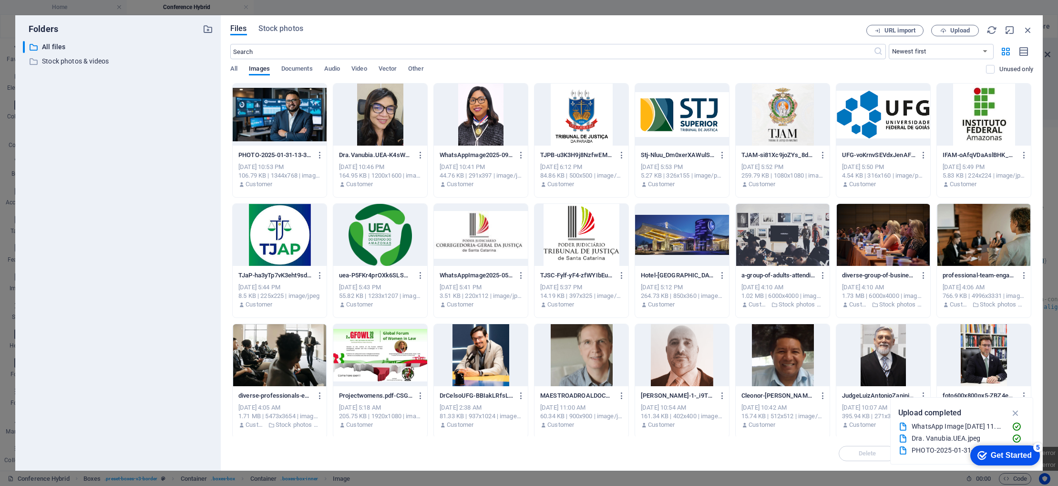
click at [488, 346] on div at bounding box center [481, 355] width 94 height 62
click at [475, 360] on div "1" at bounding box center [481, 355] width 94 height 62
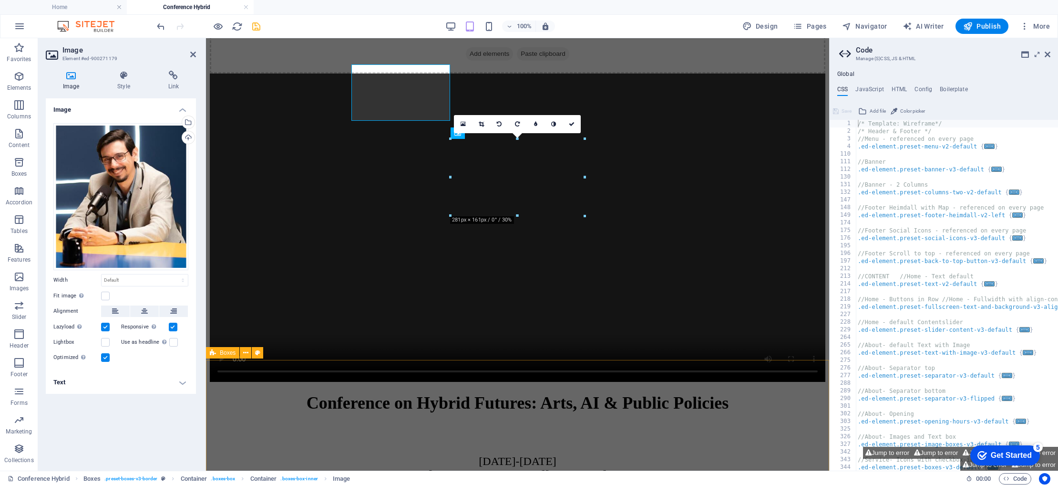
scroll to position [2252, 0]
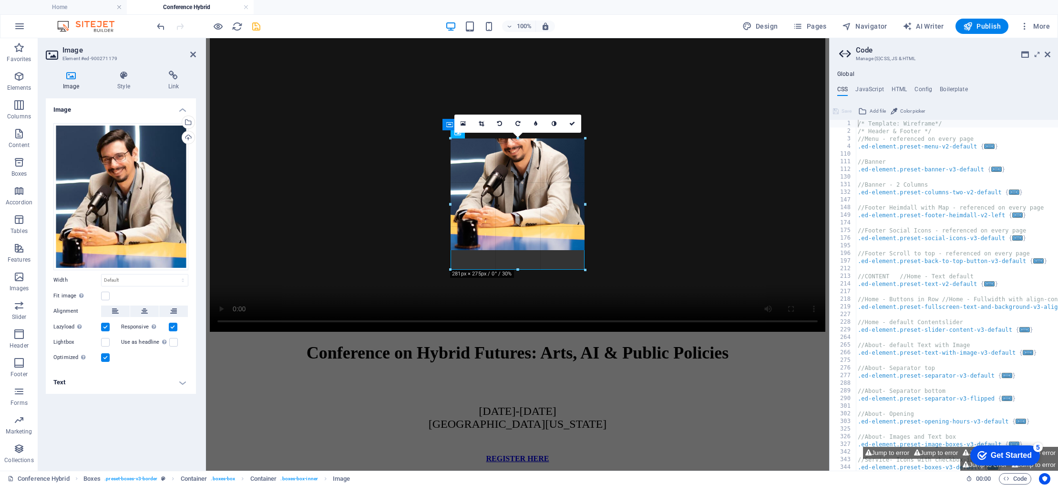
drag, startPoint x: 517, startPoint y: 215, endPoint x: 511, endPoint y: 270, distance: 55.1
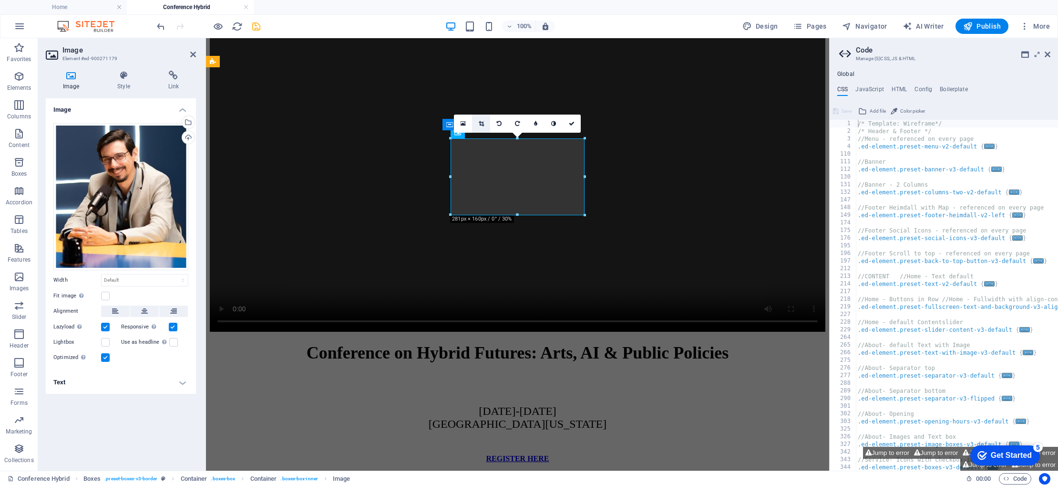
click at [479, 124] on icon at bounding box center [481, 124] width 5 height 6
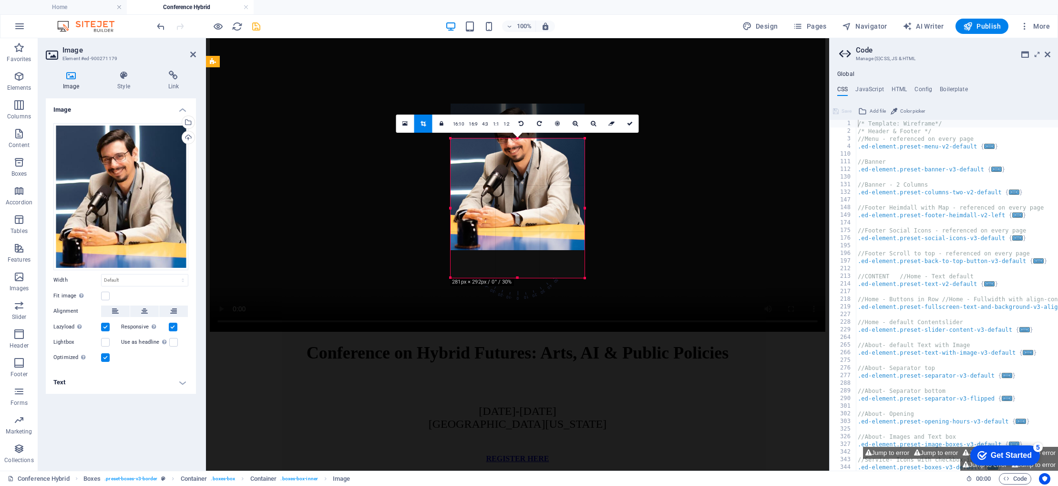
drag, startPoint x: 516, startPoint y: 214, endPoint x: 515, endPoint y: 277, distance: 63.0
click at [515, 277] on div at bounding box center [518, 277] width 134 height 3
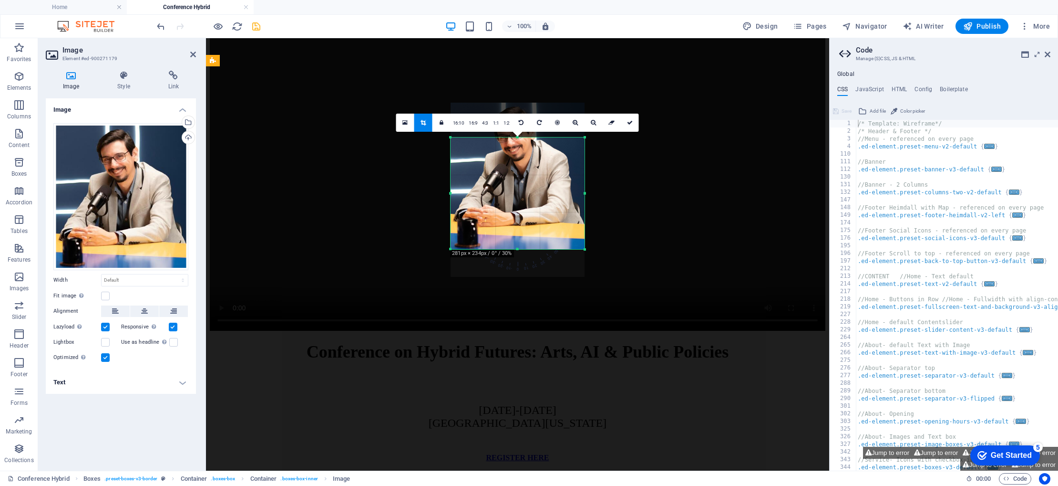
click at [511, 192] on div at bounding box center [518, 176] width 134 height 146
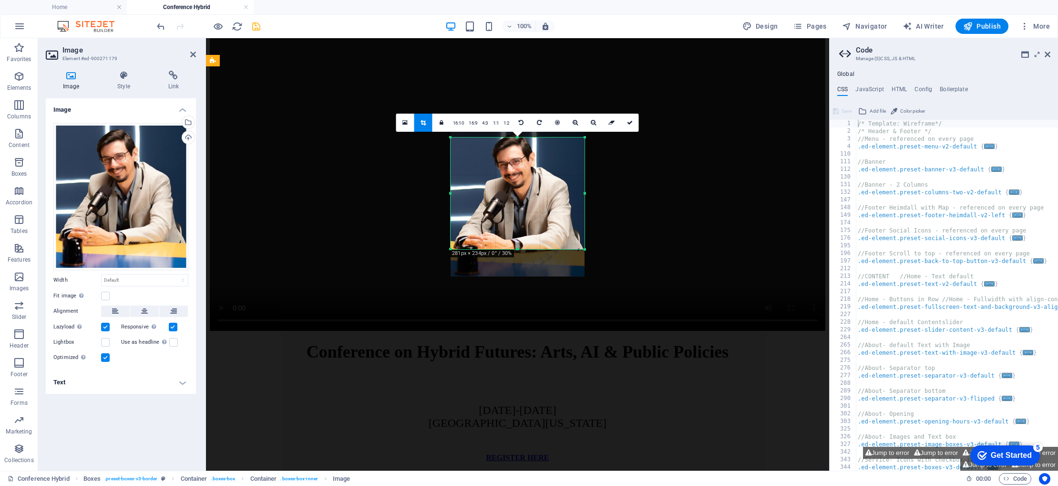
drag, startPoint x: 511, startPoint y: 192, endPoint x: 515, endPoint y: 217, distance: 25.6
click at [511, 219] on div at bounding box center [518, 203] width 134 height 146
drag, startPoint x: 518, startPoint y: 249, endPoint x: 517, endPoint y: 272, distance: 23.4
click at [516, 278] on div at bounding box center [518, 276] width 134 height 3
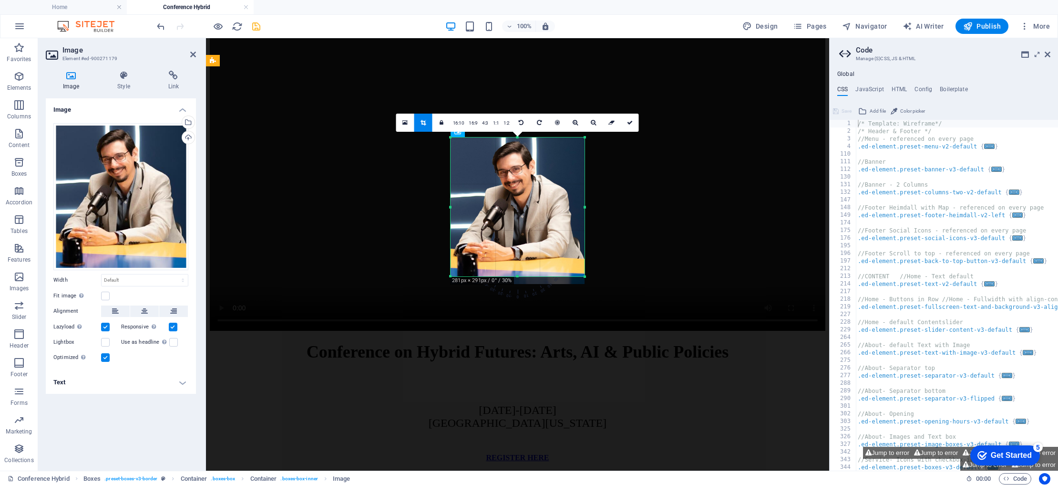
drag, startPoint x: 524, startPoint y: 214, endPoint x: 523, endPoint y: 222, distance: 8.6
click at [523, 222] on div at bounding box center [518, 210] width 134 height 146
click at [629, 124] on icon at bounding box center [630, 123] width 6 height 6
type input "280"
select select "px"
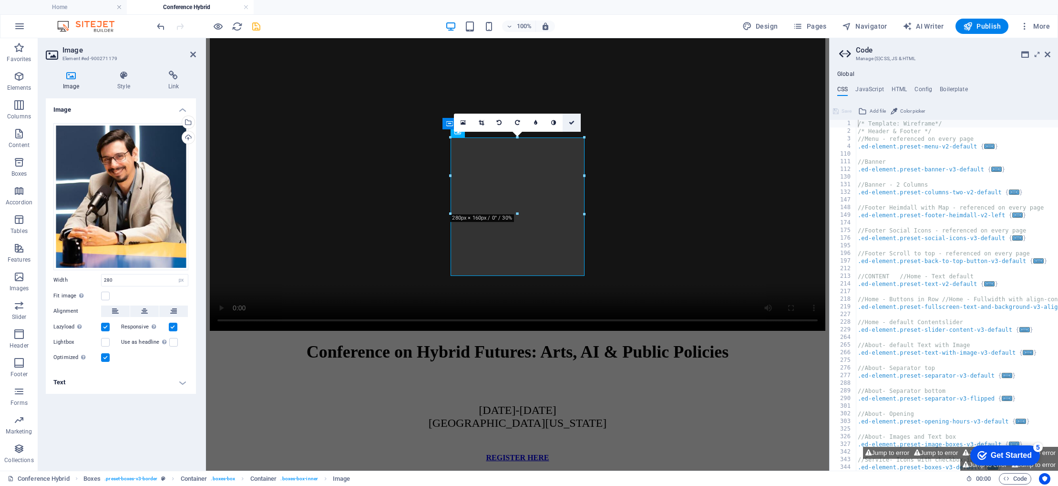
click at [572, 122] on icon at bounding box center [572, 123] width 6 height 6
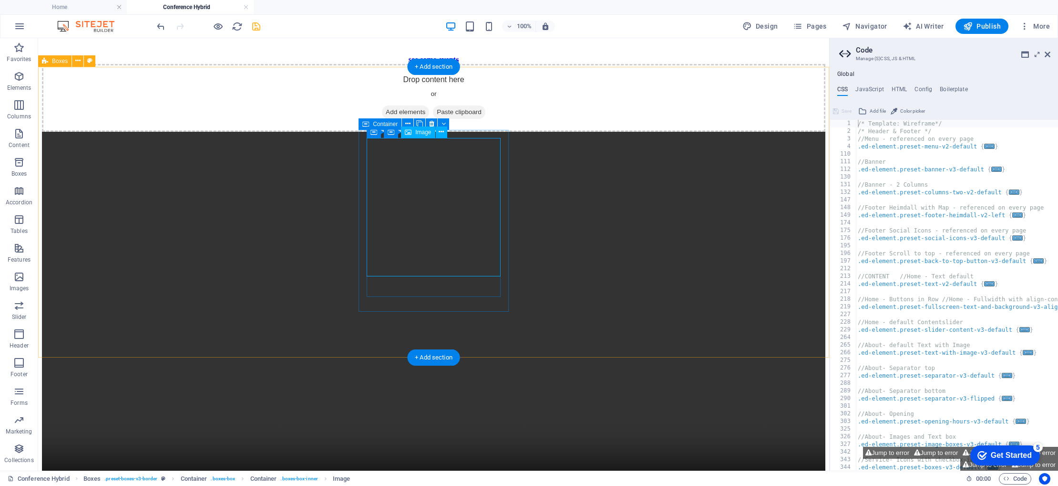
select select "px"
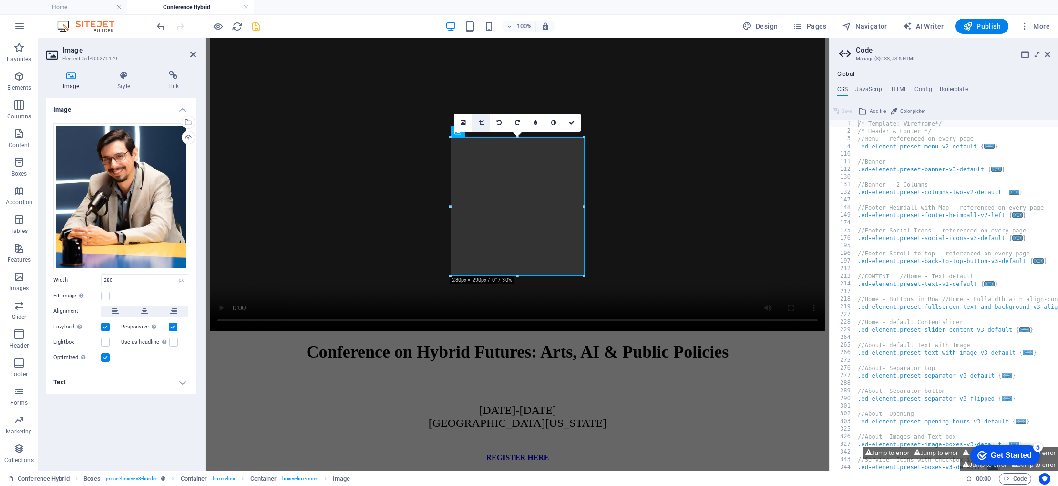
click at [482, 122] on icon at bounding box center [481, 123] width 5 height 6
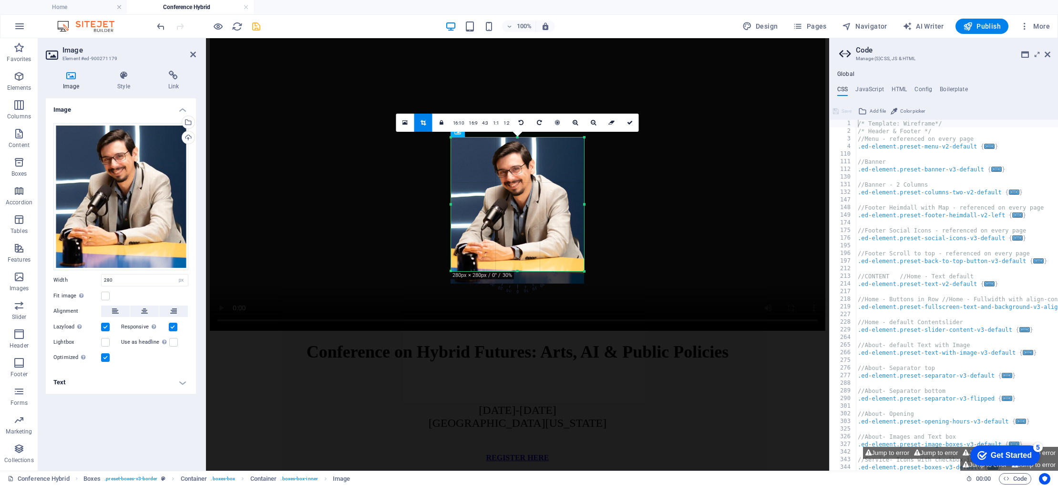
drag, startPoint x: 518, startPoint y: 277, endPoint x: 522, endPoint y: 266, distance: 12.0
click at [518, 272] on div at bounding box center [518, 270] width 134 height 3
click at [632, 120] on icon at bounding box center [630, 123] width 6 height 6
type input "279"
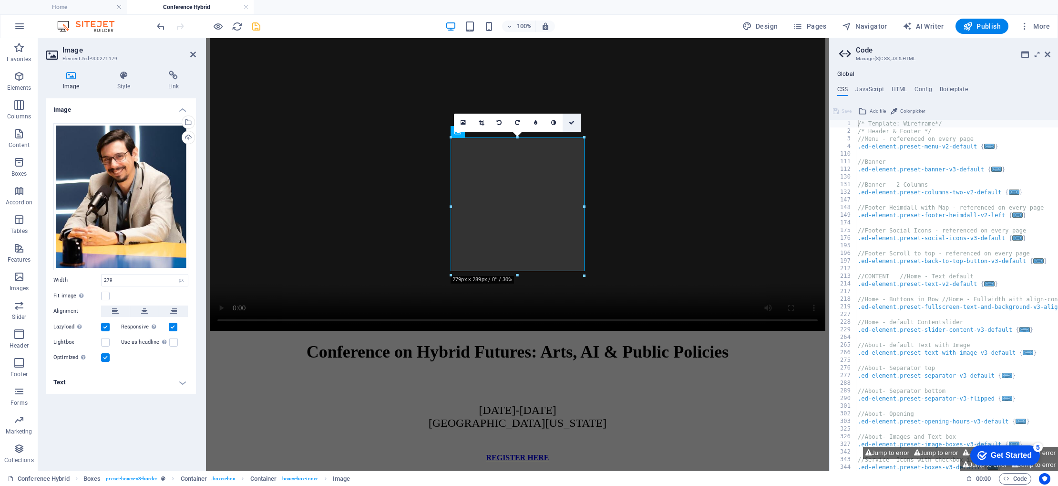
click at [572, 122] on icon at bounding box center [572, 123] width 6 height 6
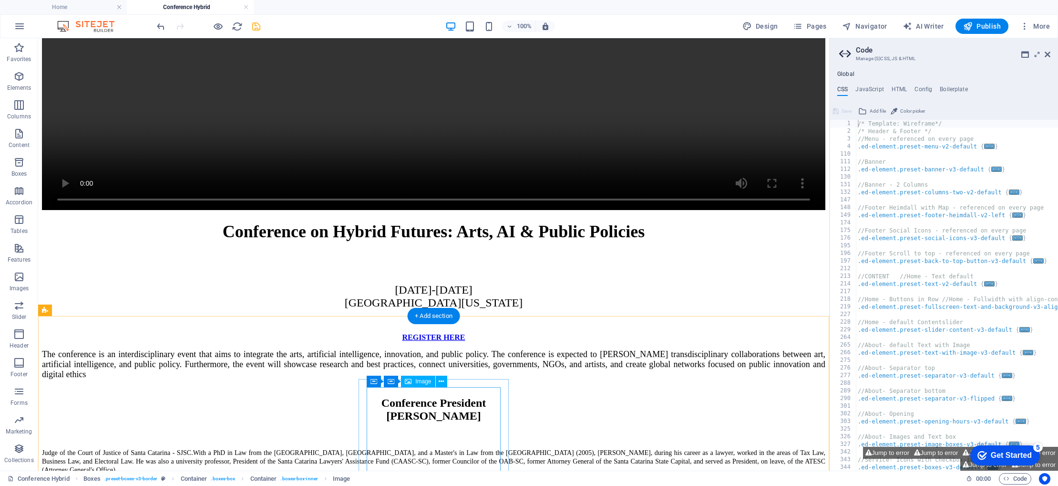
scroll to position [2617, 0]
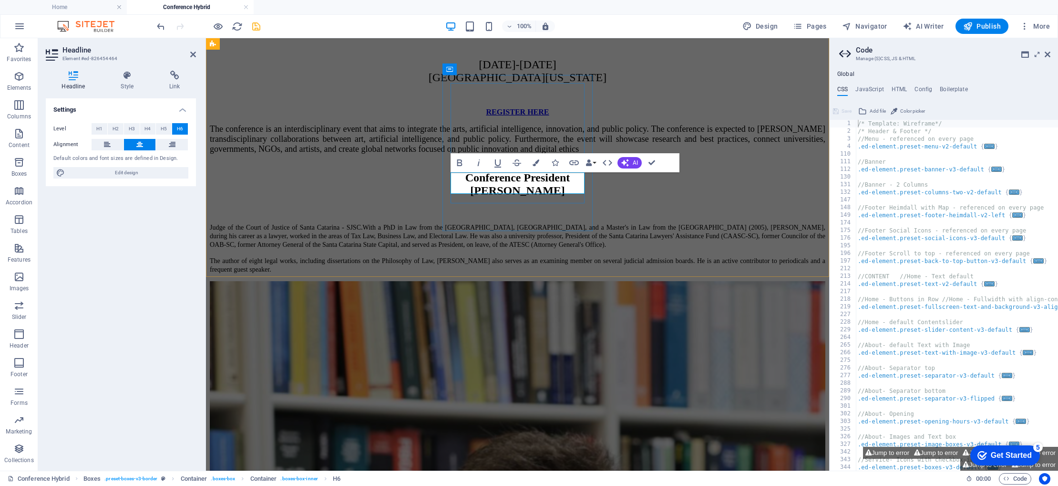
click at [166, 28] on icon "undo" at bounding box center [160, 26] width 11 height 11
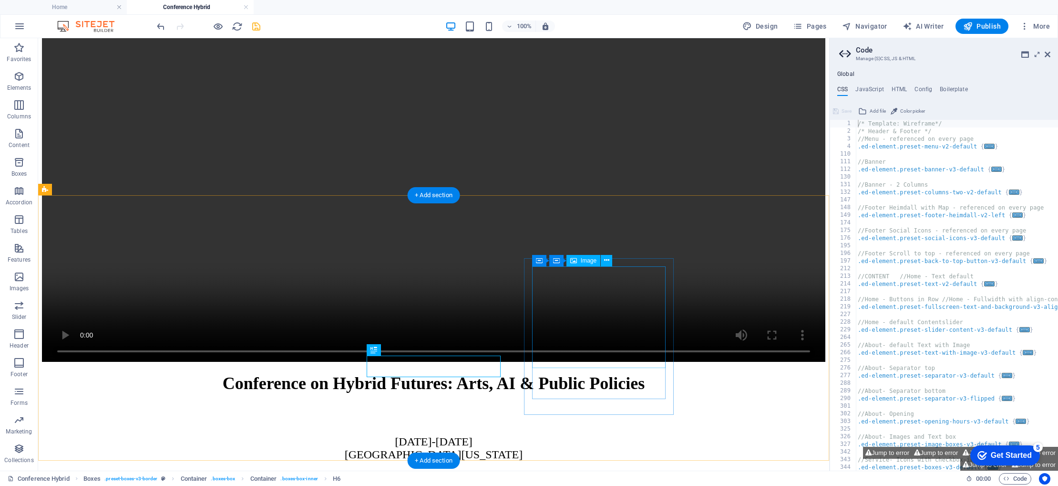
scroll to position [2434, 0]
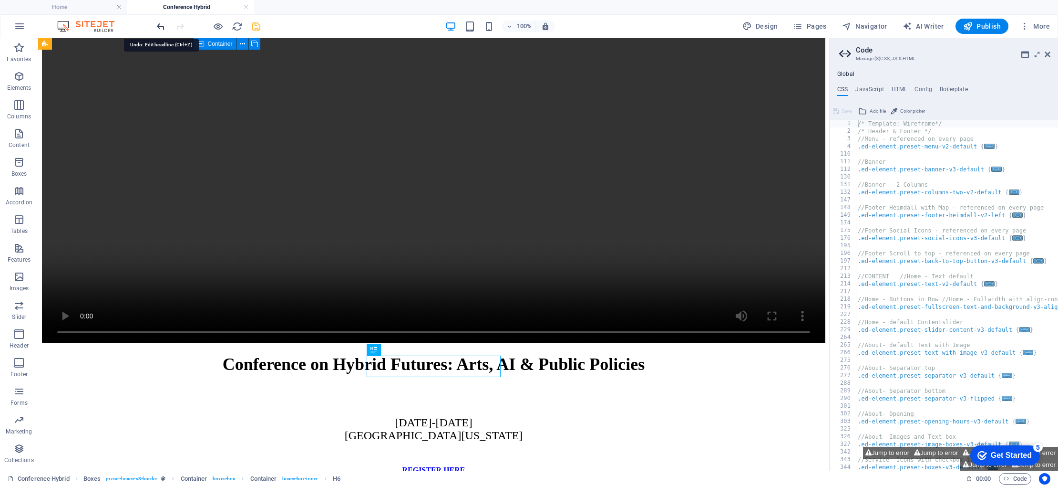
click at [158, 24] on icon "undo" at bounding box center [160, 26] width 11 height 11
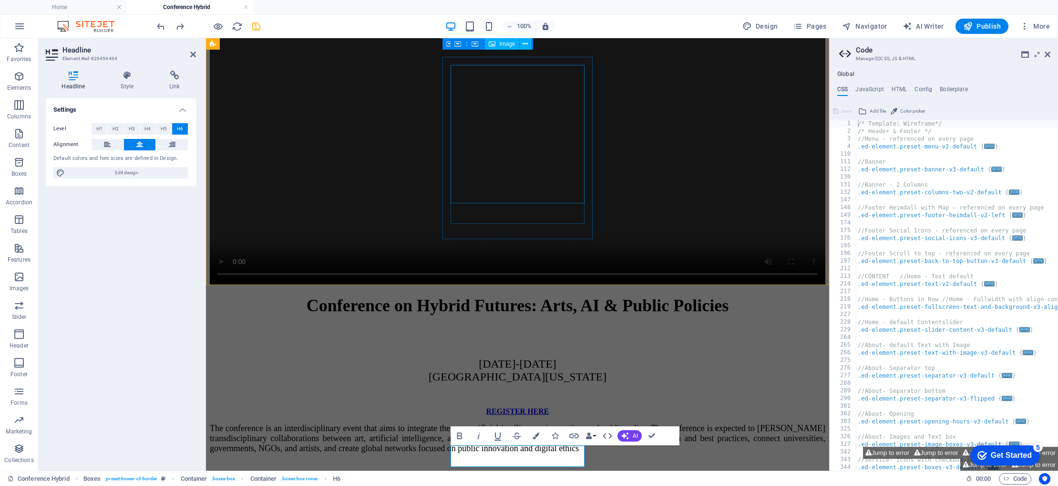
scroll to position [2288, 0]
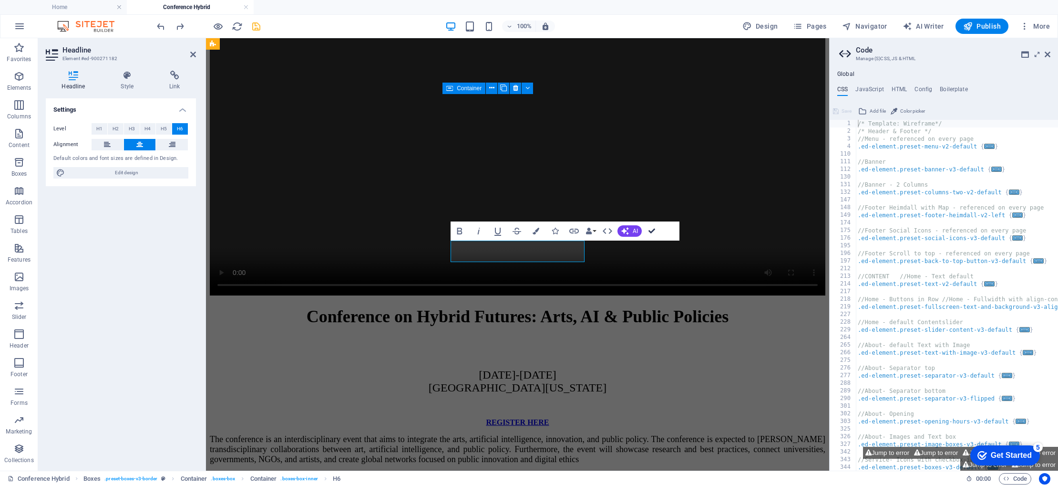
scroll to position [2307, 0]
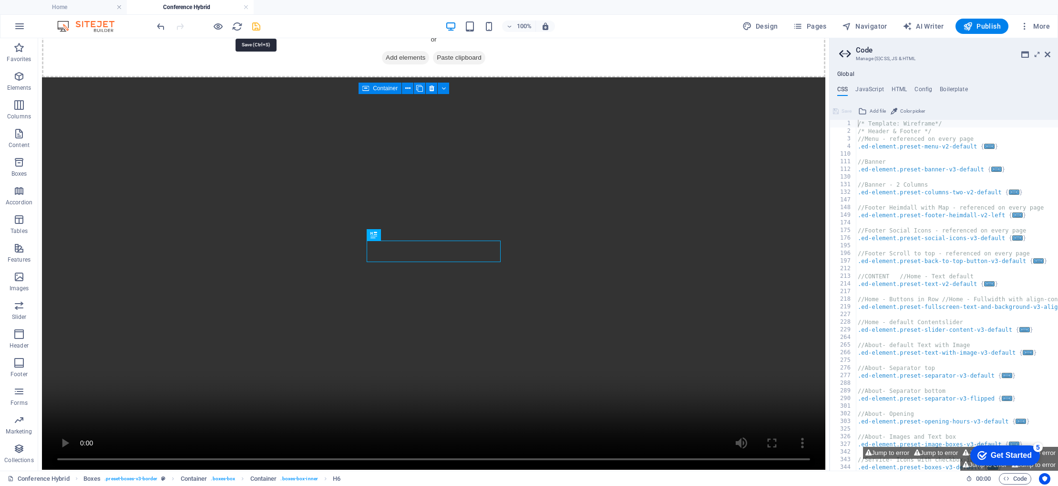
click at [256, 26] on icon "save" at bounding box center [256, 26] width 11 height 11
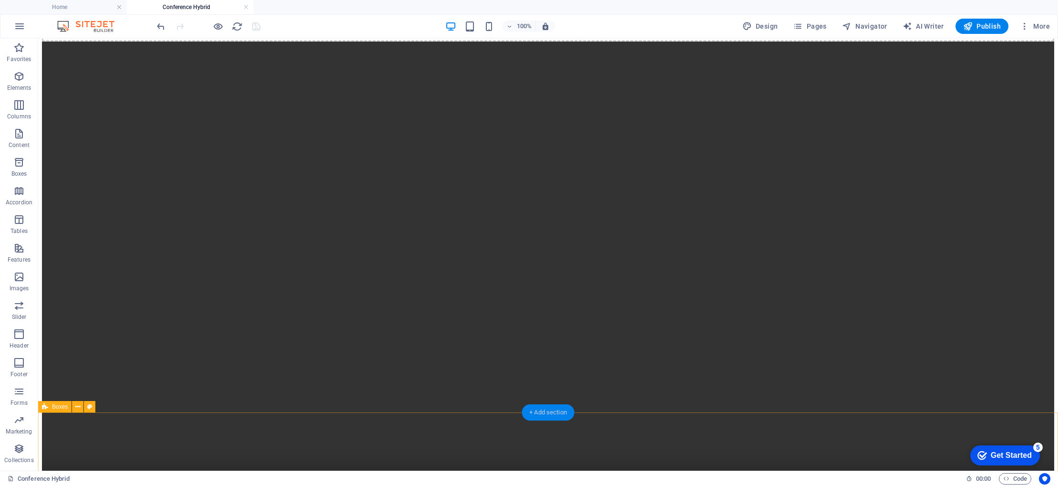
scroll to position [2513, 0]
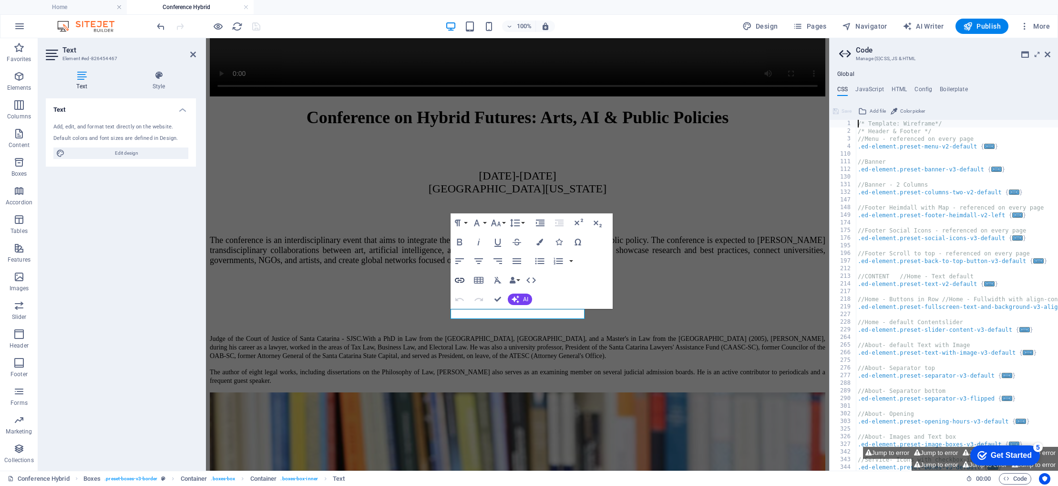
click at [460, 279] on icon "button" at bounding box center [459, 279] width 11 height 11
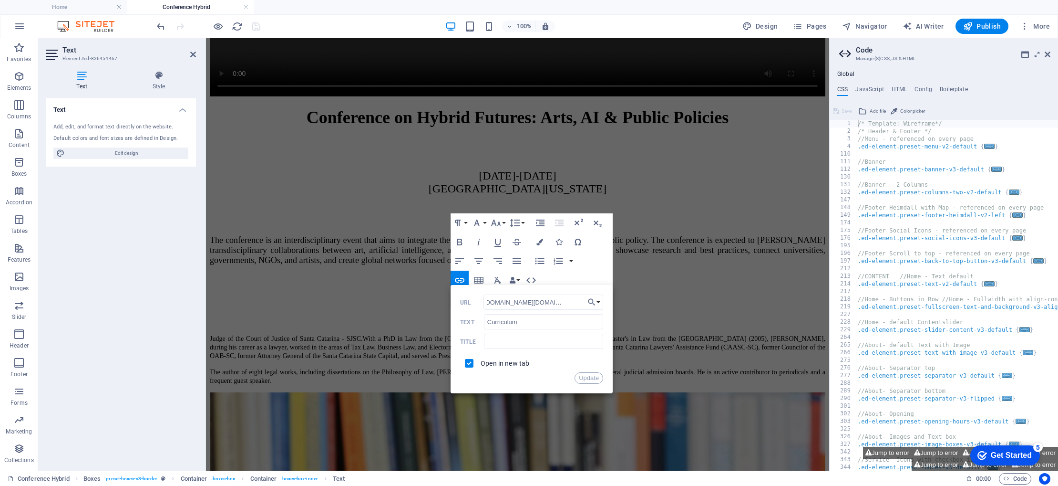
scroll to position [0, 0]
drag, startPoint x: 562, startPoint y: 302, endPoint x: 456, endPoint y: 304, distance: 106.4
click at [456, 304] on div "Back Choose Link Home Experiences About us Connect Conference Hybrid Contact Le…" at bounding box center [532, 339] width 162 height 108
click at [590, 382] on button "Update" at bounding box center [589, 377] width 29 height 11
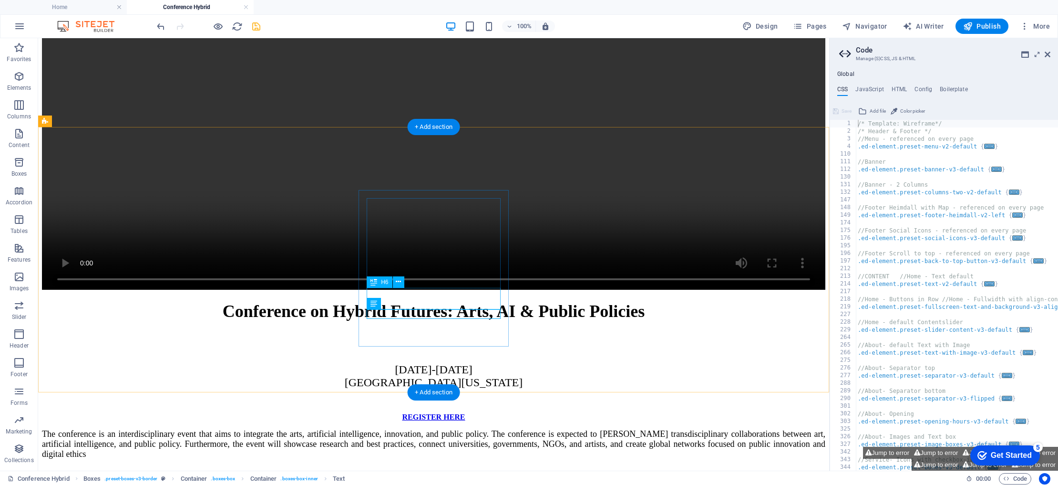
scroll to position [2505, 0]
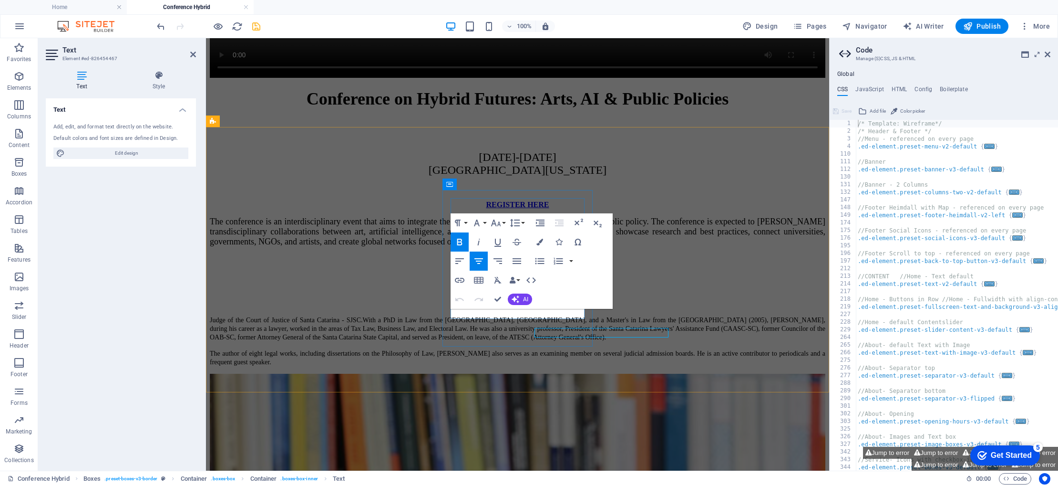
scroll to position [2487, 0]
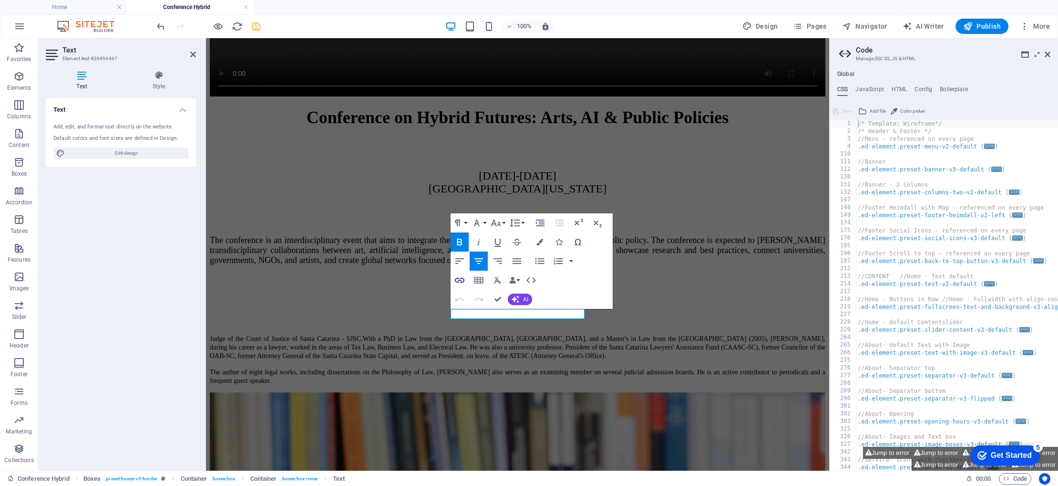
click at [462, 279] on icon "button" at bounding box center [459, 279] width 11 height 11
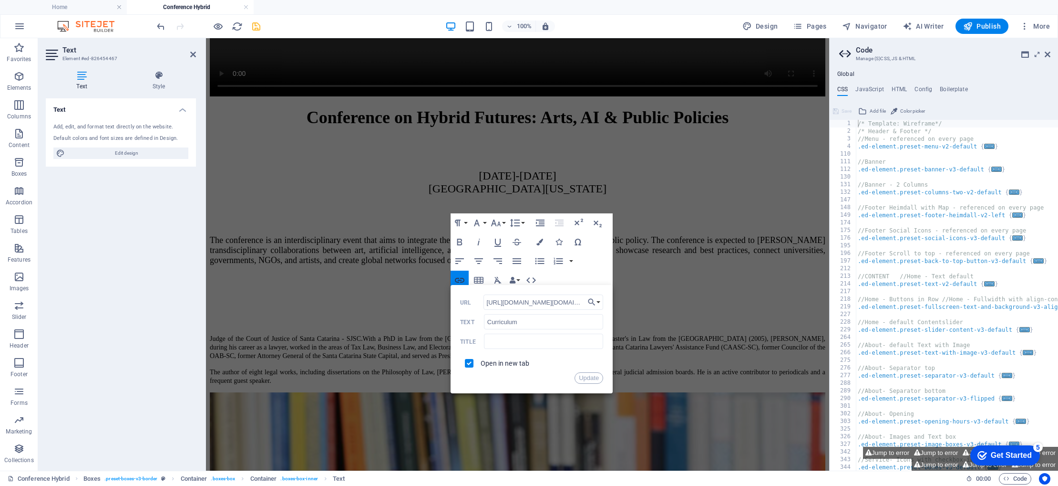
scroll to position [0, 162]
click at [593, 379] on button "Update" at bounding box center [589, 377] width 29 height 11
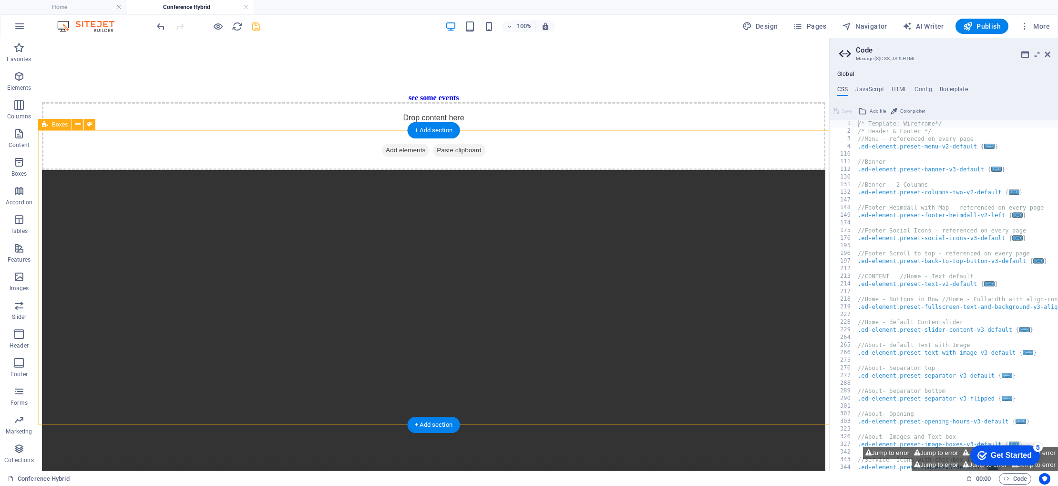
scroll to position [2217, 0]
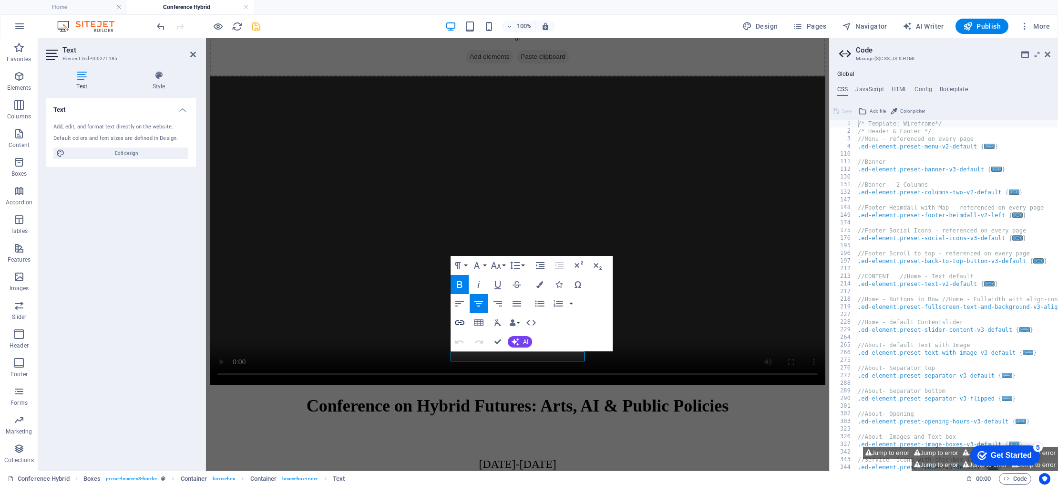
click at [461, 323] on icon "button" at bounding box center [459, 322] width 11 height 11
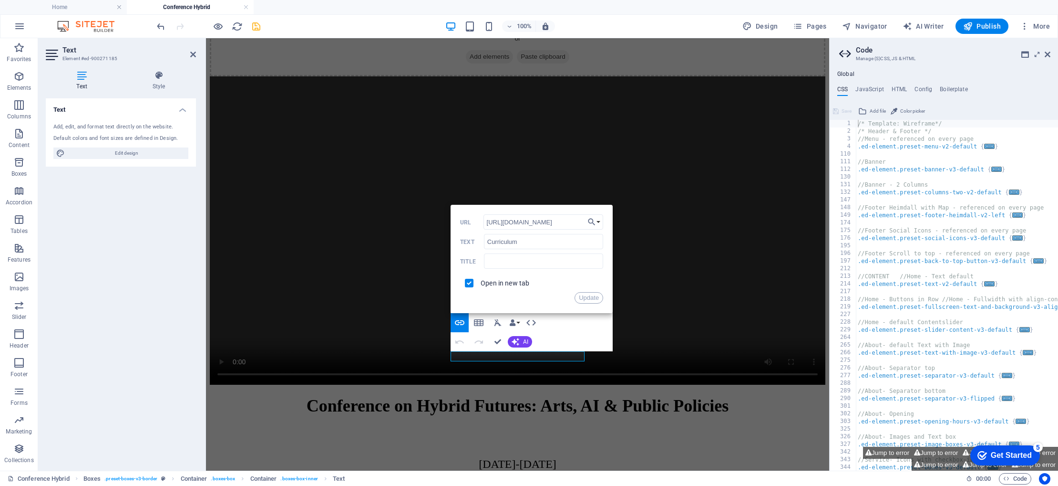
scroll to position [0, 0]
drag, startPoint x: 790, startPoint y: 259, endPoint x: 443, endPoint y: 221, distance: 349.2
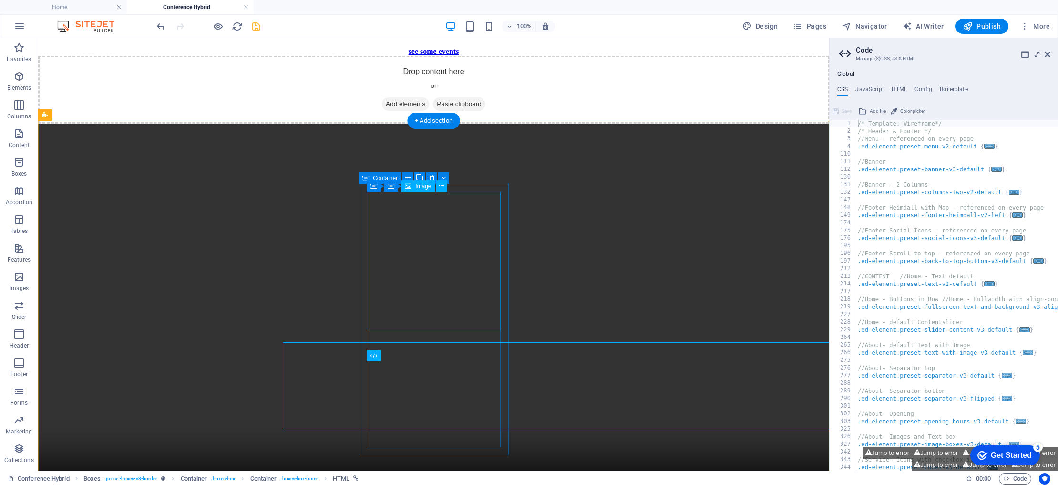
scroll to position [2217, 0]
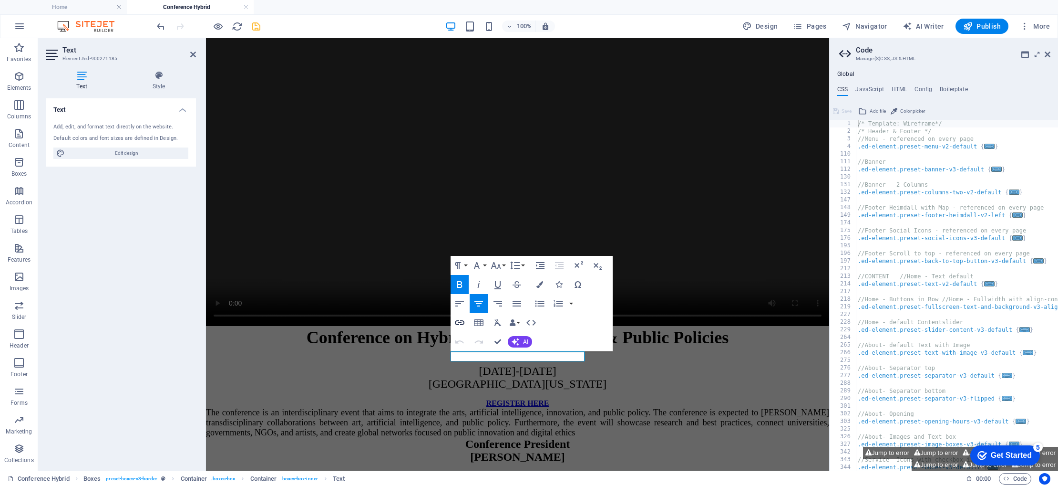
click at [463, 321] on icon "button" at bounding box center [460, 322] width 10 height 5
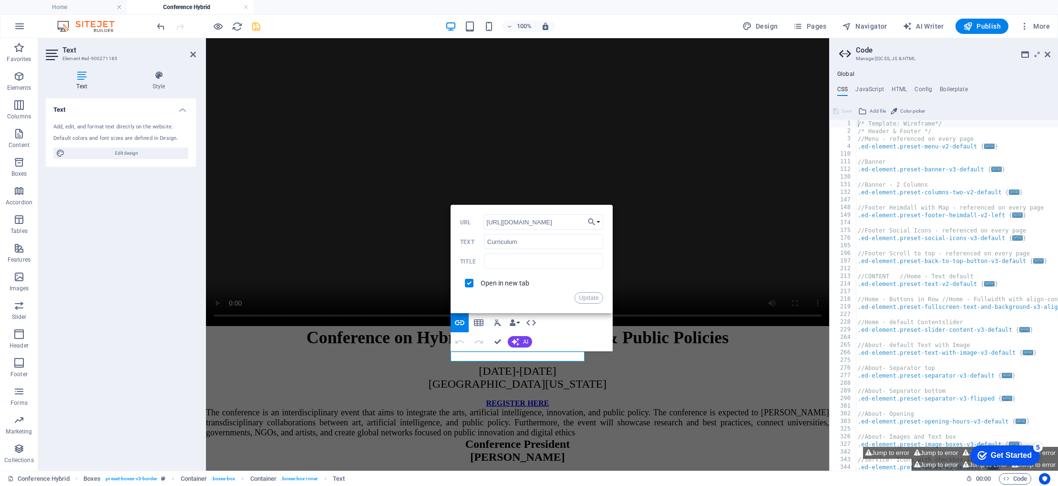
scroll to position [0, 0]
drag, startPoint x: 582, startPoint y: 219, endPoint x: 461, endPoint y: 221, distance: 121.6
click at [461, 221] on div "[URL][DOMAIN_NAME] URL" at bounding box center [531, 222] width 143 height 16
type input "[URL][DOMAIN_NAME][DOMAIN_NAME]"
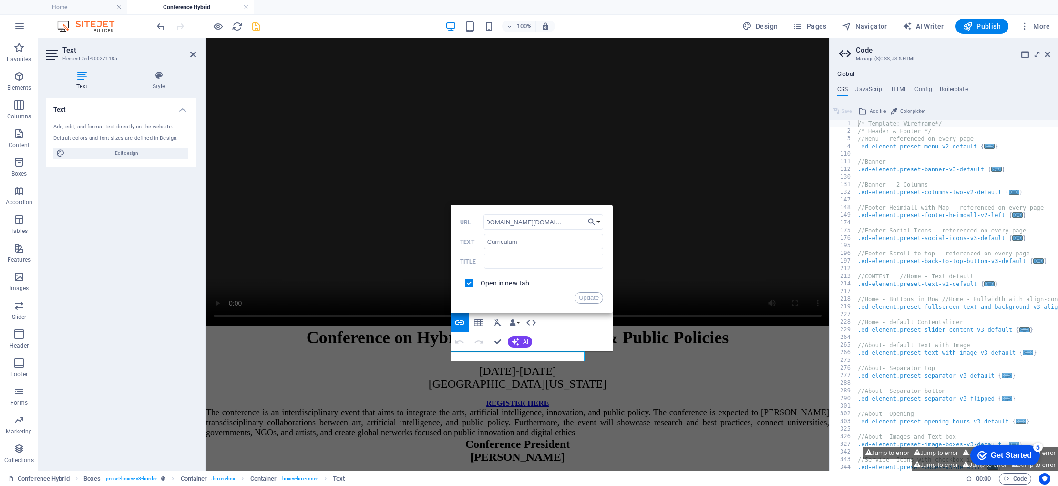
scroll to position [0, 0]
click at [586, 220] on button "Choose Link" at bounding box center [594, 221] width 18 height 15
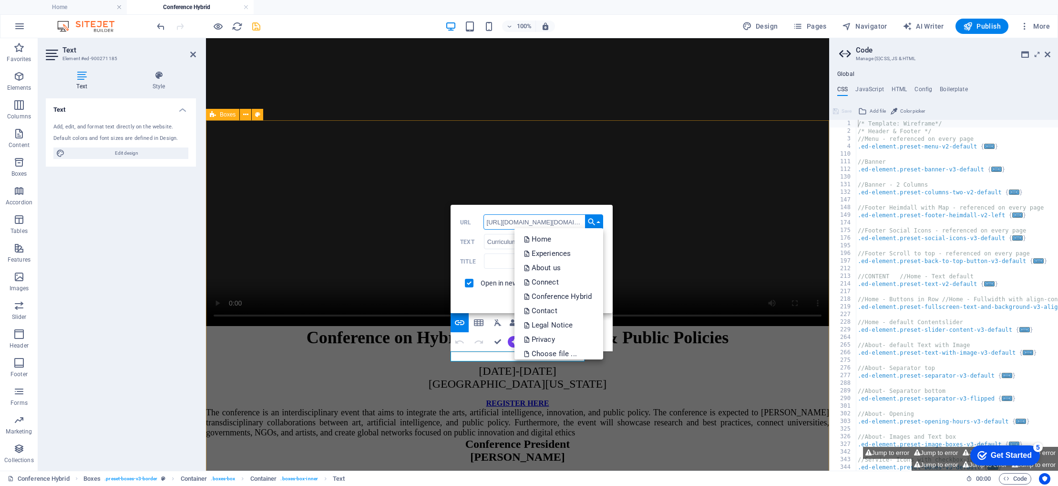
drag, startPoint x: 789, startPoint y: 259, endPoint x: 428, endPoint y: 219, distance: 363.2
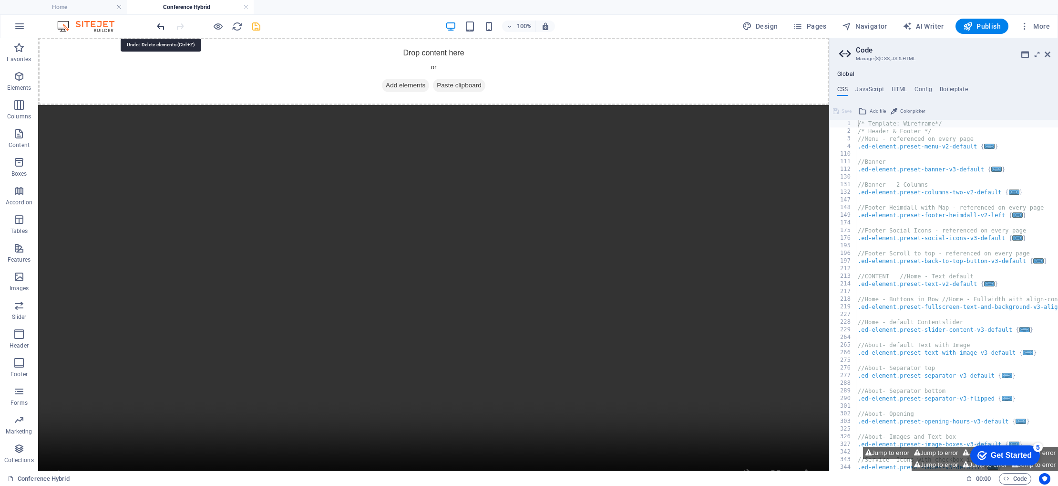
click at [160, 27] on icon "undo" at bounding box center [160, 26] width 11 height 11
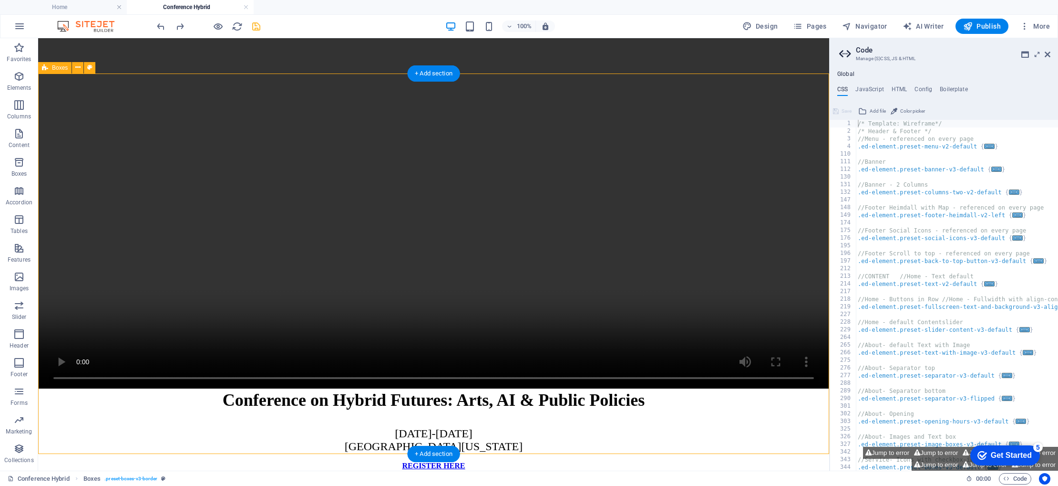
scroll to position [2361, 0]
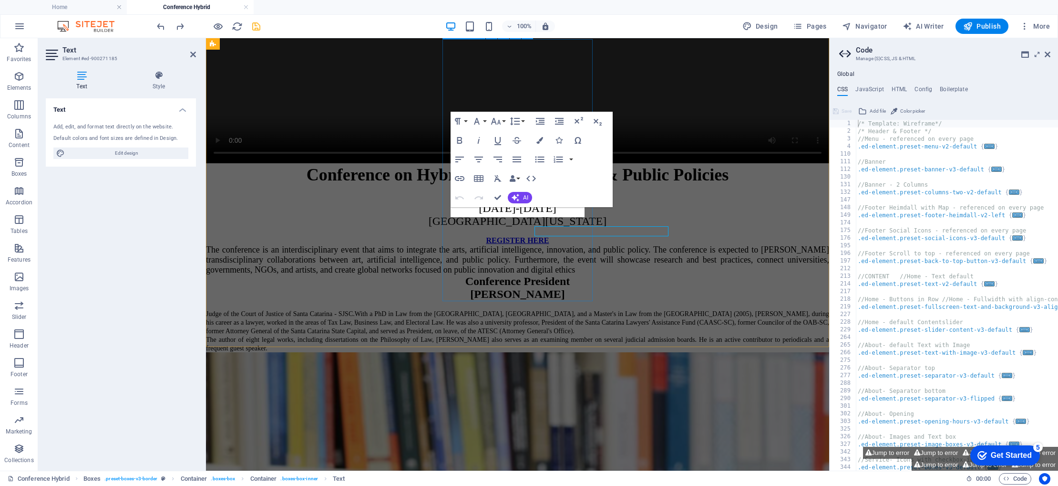
scroll to position [2343, 0]
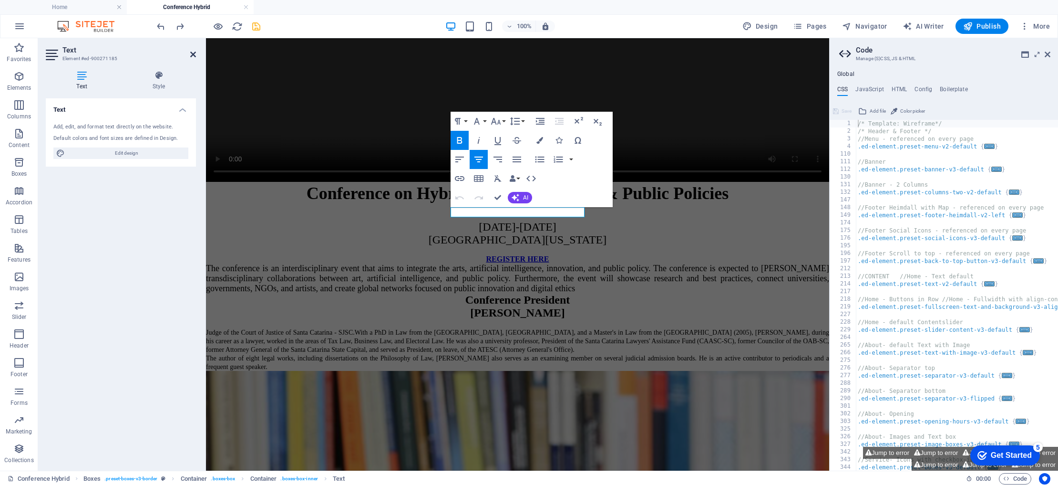
click at [191, 52] on icon at bounding box center [193, 55] width 6 height 8
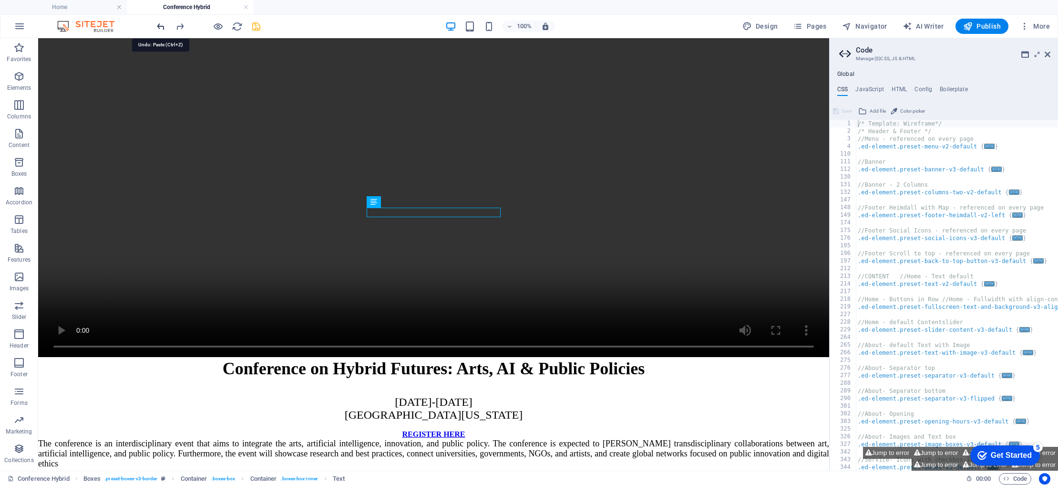
click at [162, 29] on icon "undo" at bounding box center [160, 26] width 11 height 11
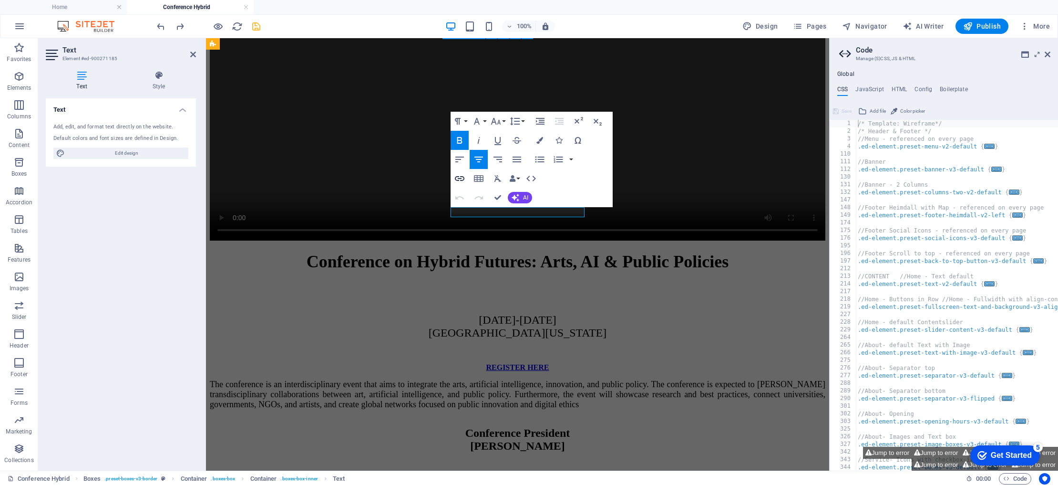
click at [460, 177] on icon "button" at bounding box center [460, 178] width 10 height 5
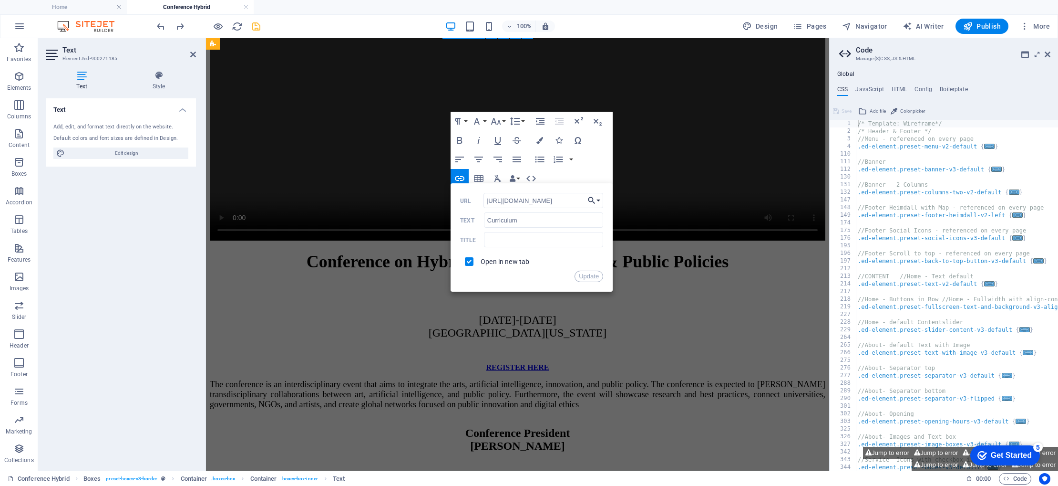
scroll to position [0, 13]
drag, startPoint x: 485, startPoint y: 199, endPoint x: 601, endPoint y: 198, distance: 115.9
click at [601, 198] on div "Back Choose Link Home Experiences About us Connect Conference Hybrid Contact Le…" at bounding box center [532, 237] width 162 height 108
type input "h"
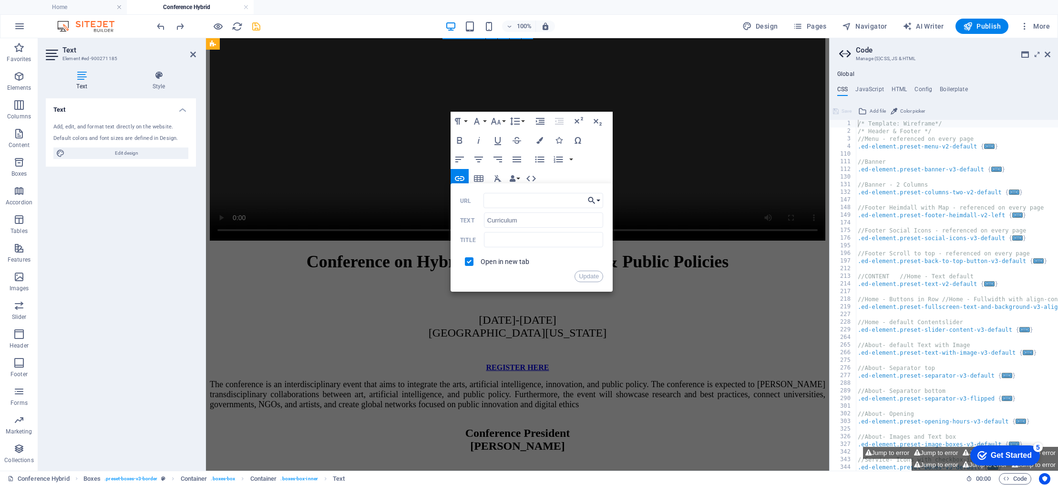
type input "[URL][DOMAIN_NAME][DOMAIN_NAME]"
click at [586, 277] on button "Update" at bounding box center [589, 275] width 29 height 11
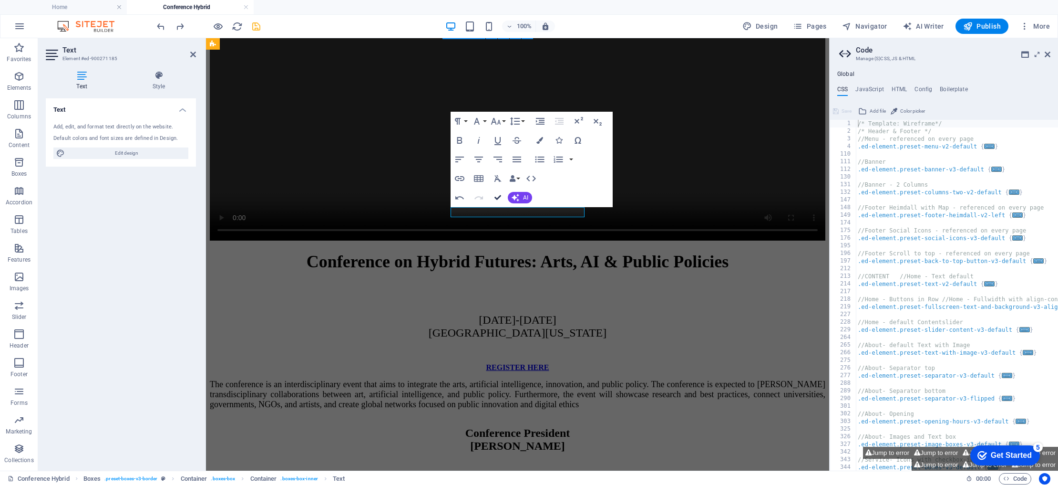
scroll to position [2361, 0]
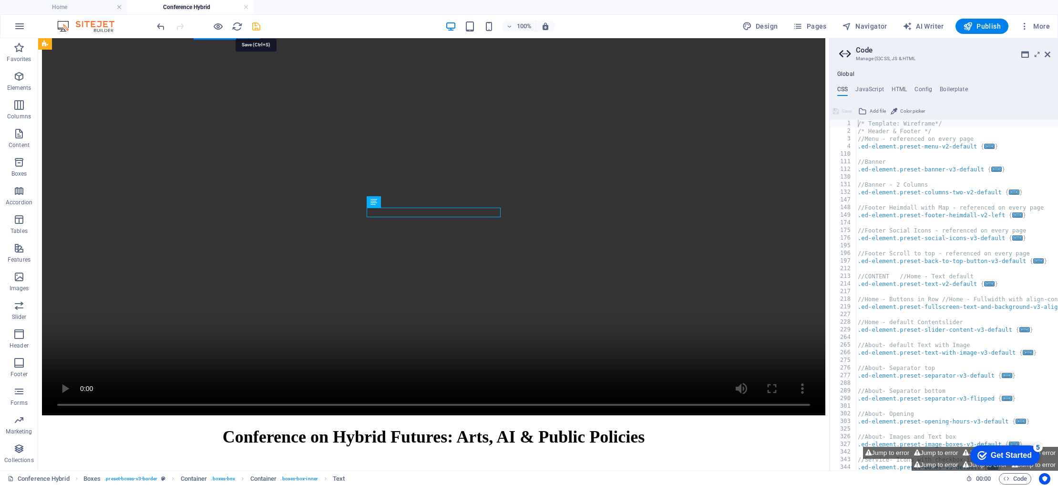
click at [255, 27] on icon "save" at bounding box center [256, 26] width 11 height 11
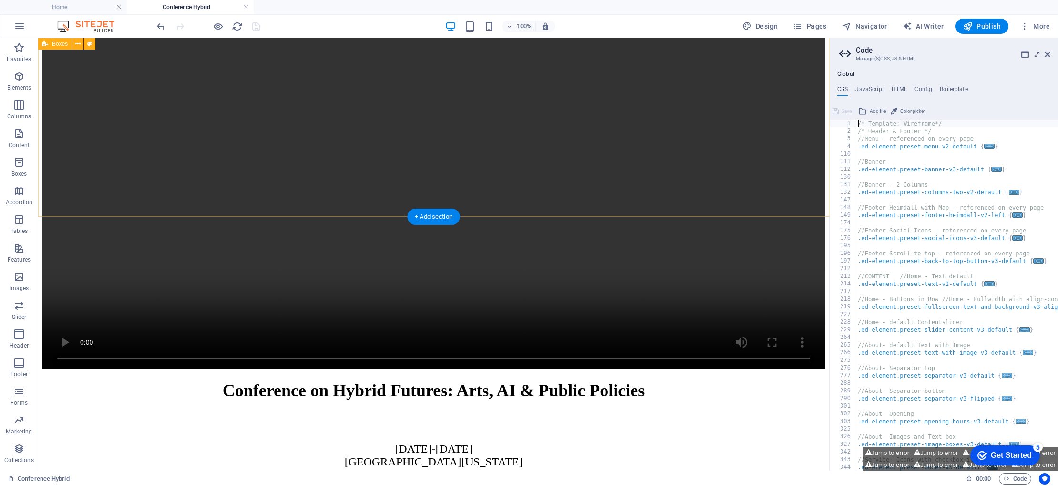
scroll to position [2416, 0]
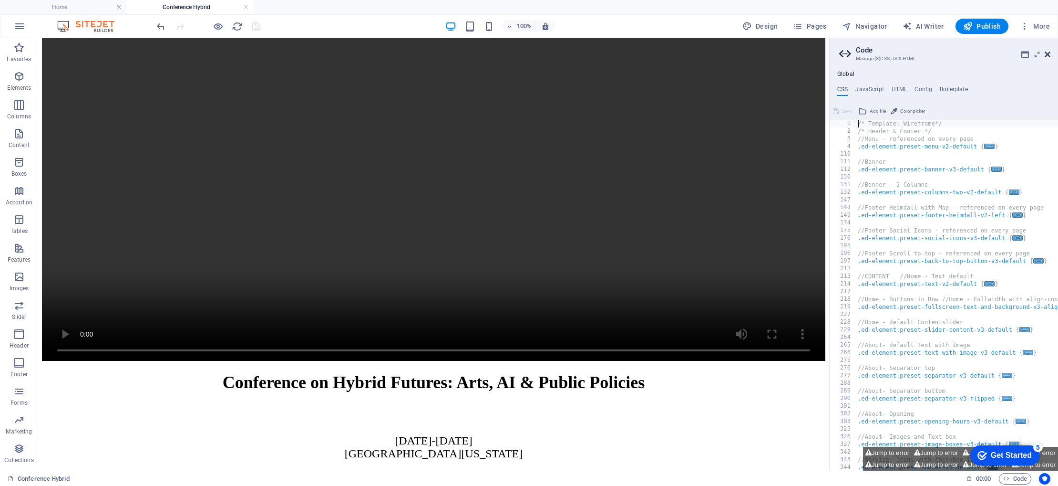
click at [1047, 54] on icon at bounding box center [1048, 55] width 6 height 8
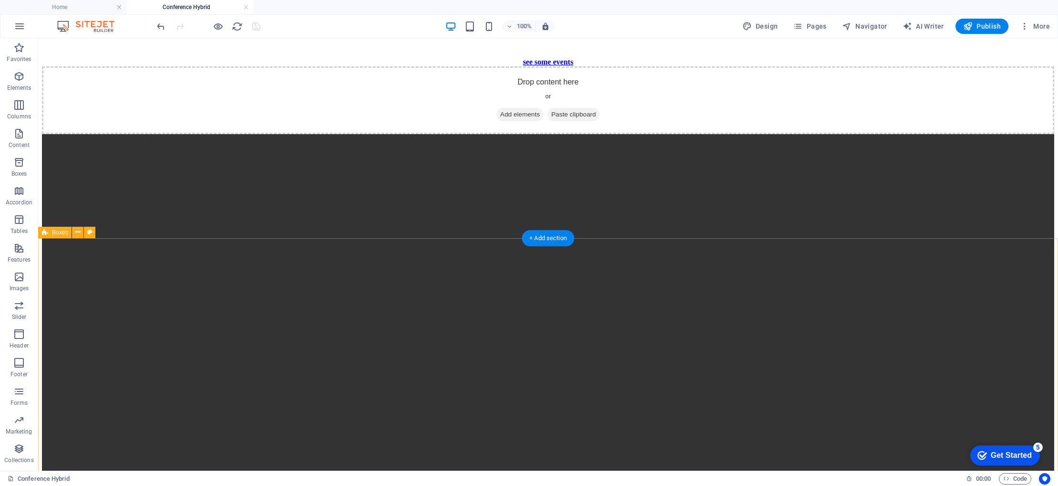
scroll to position [2399, 0]
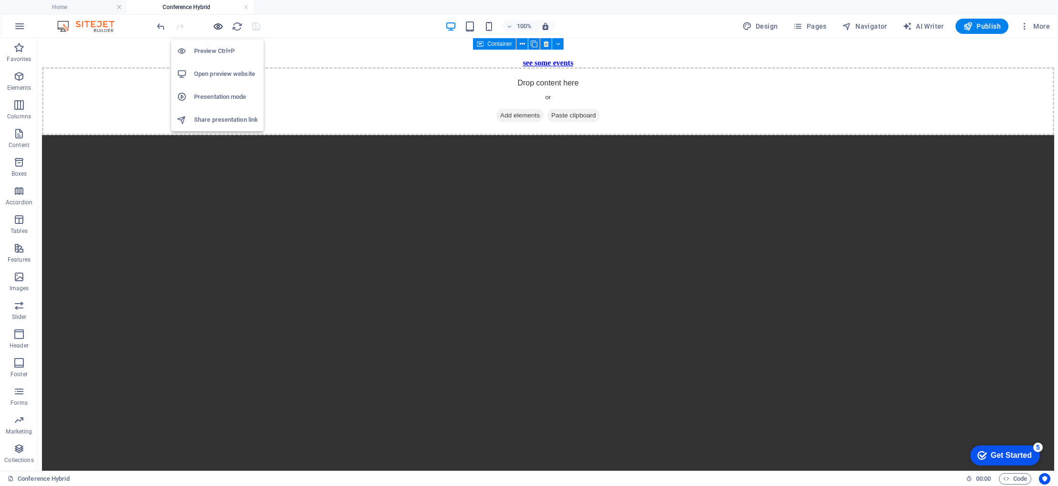
click at [219, 25] on icon "button" at bounding box center [218, 26] width 11 height 11
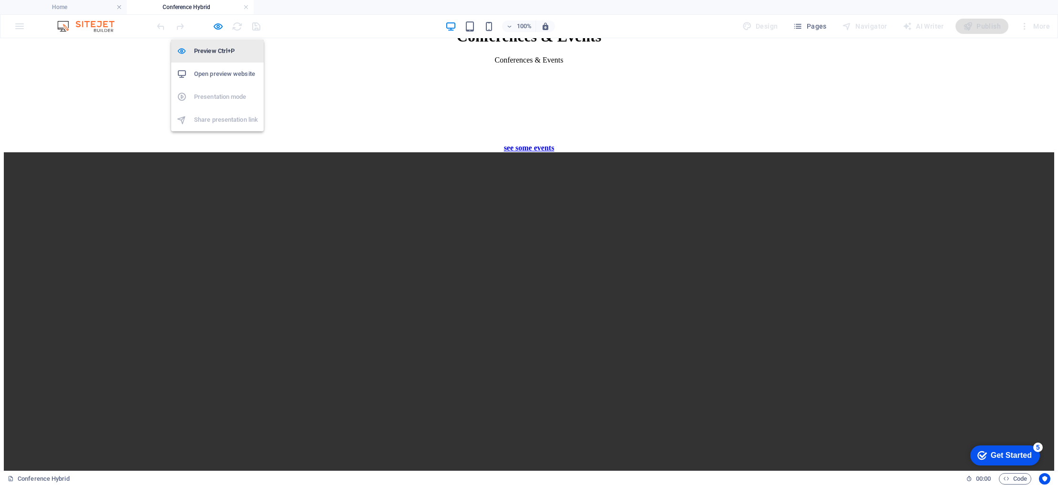
click at [212, 55] on h6 "Preview Ctrl+P" at bounding box center [226, 50] width 64 height 11
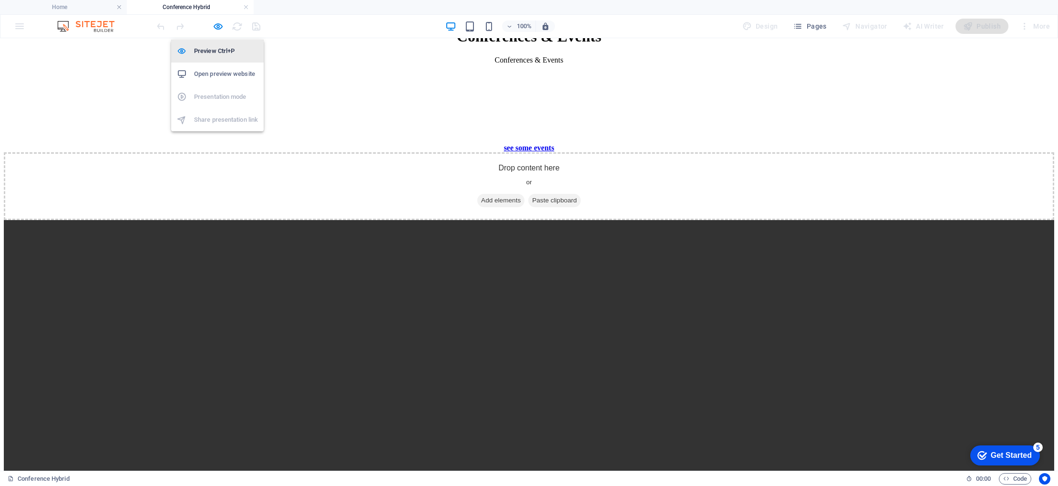
scroll to position [2399, 0]
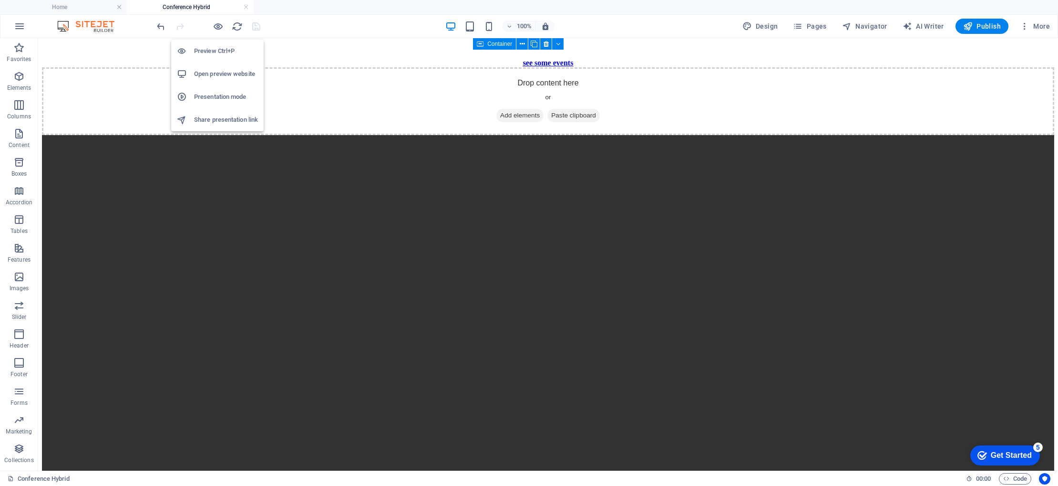
click at [225, 97] on h6 "Presentation mode" at bounding box center [226, 96] width 64 height 11
